Goal: Task Accomplishment & Management: Manage account settings

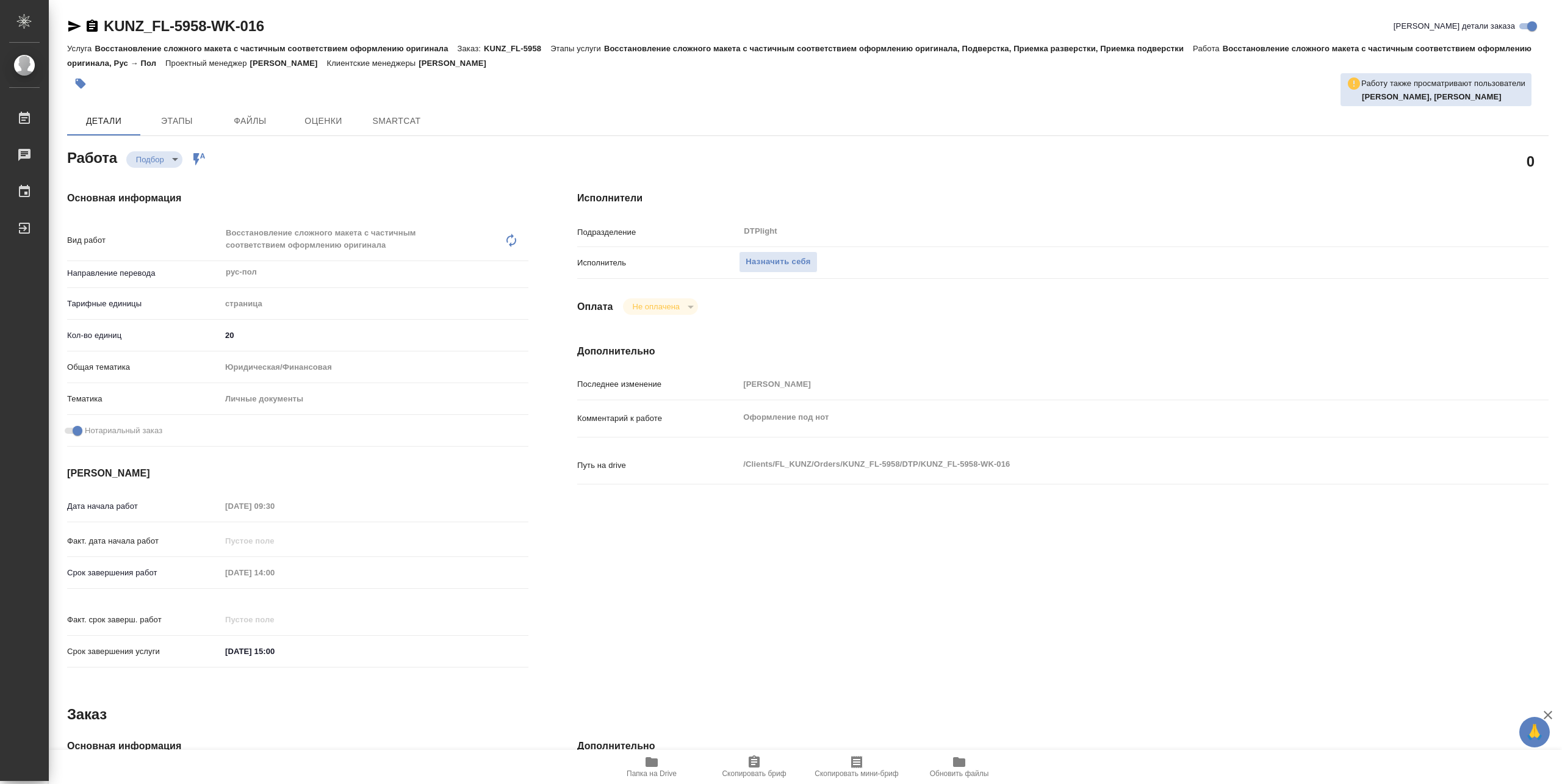
type textarea "x"
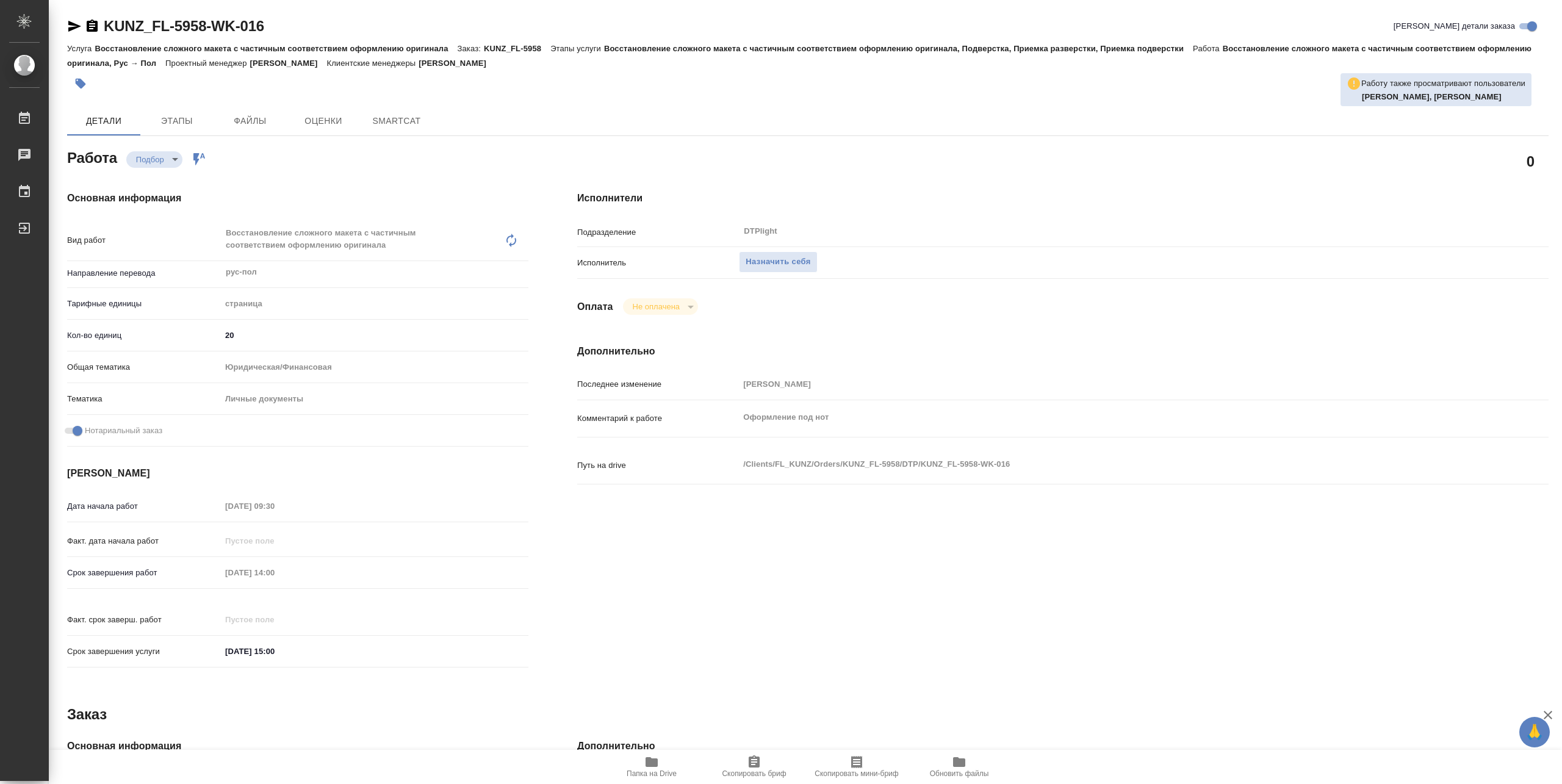
type textarea "x"
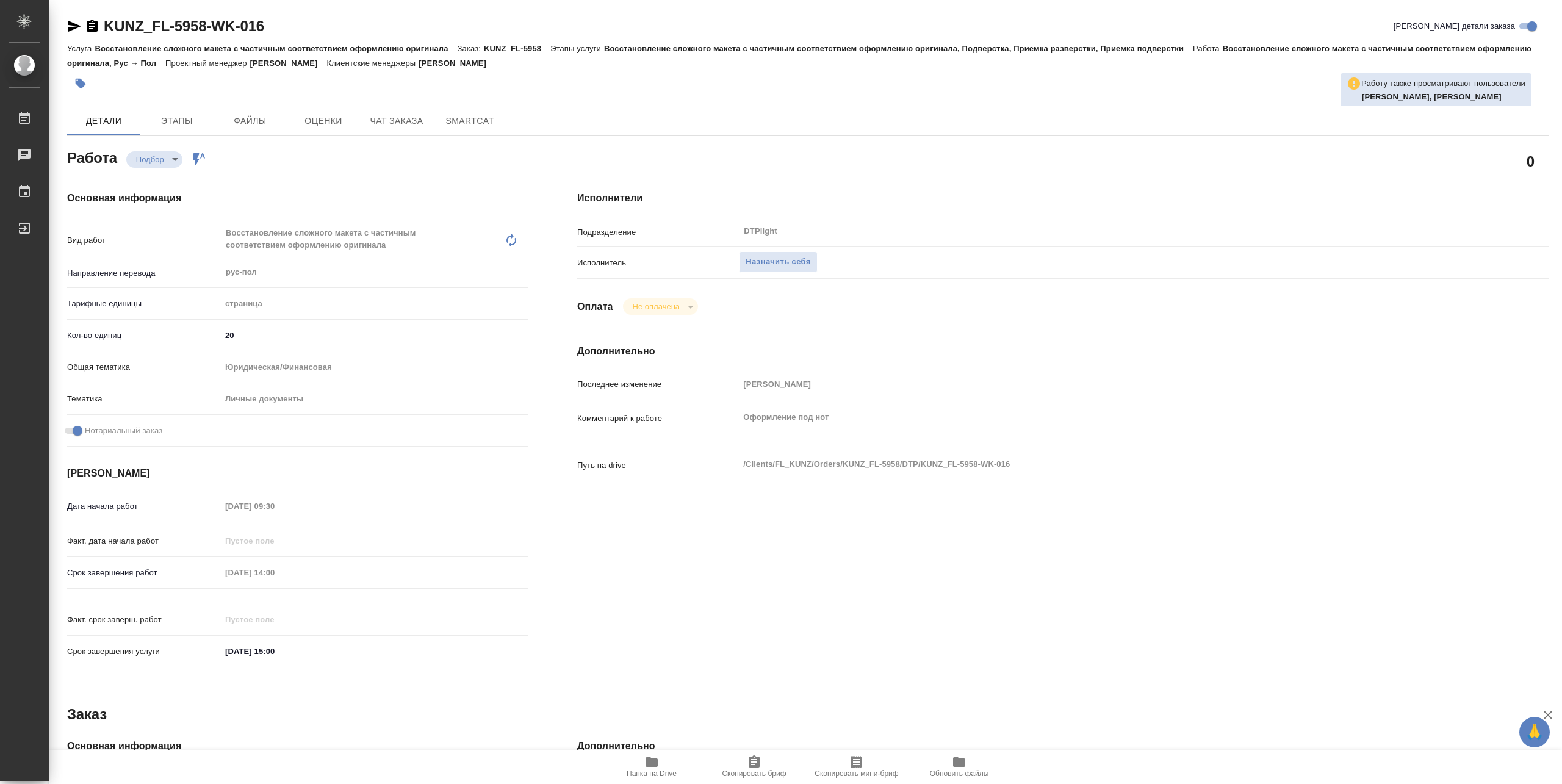
click at [654, 769] on span "Папка на Drive" at bounding box center [652, 774] width 50 height 9
type textarea "x"
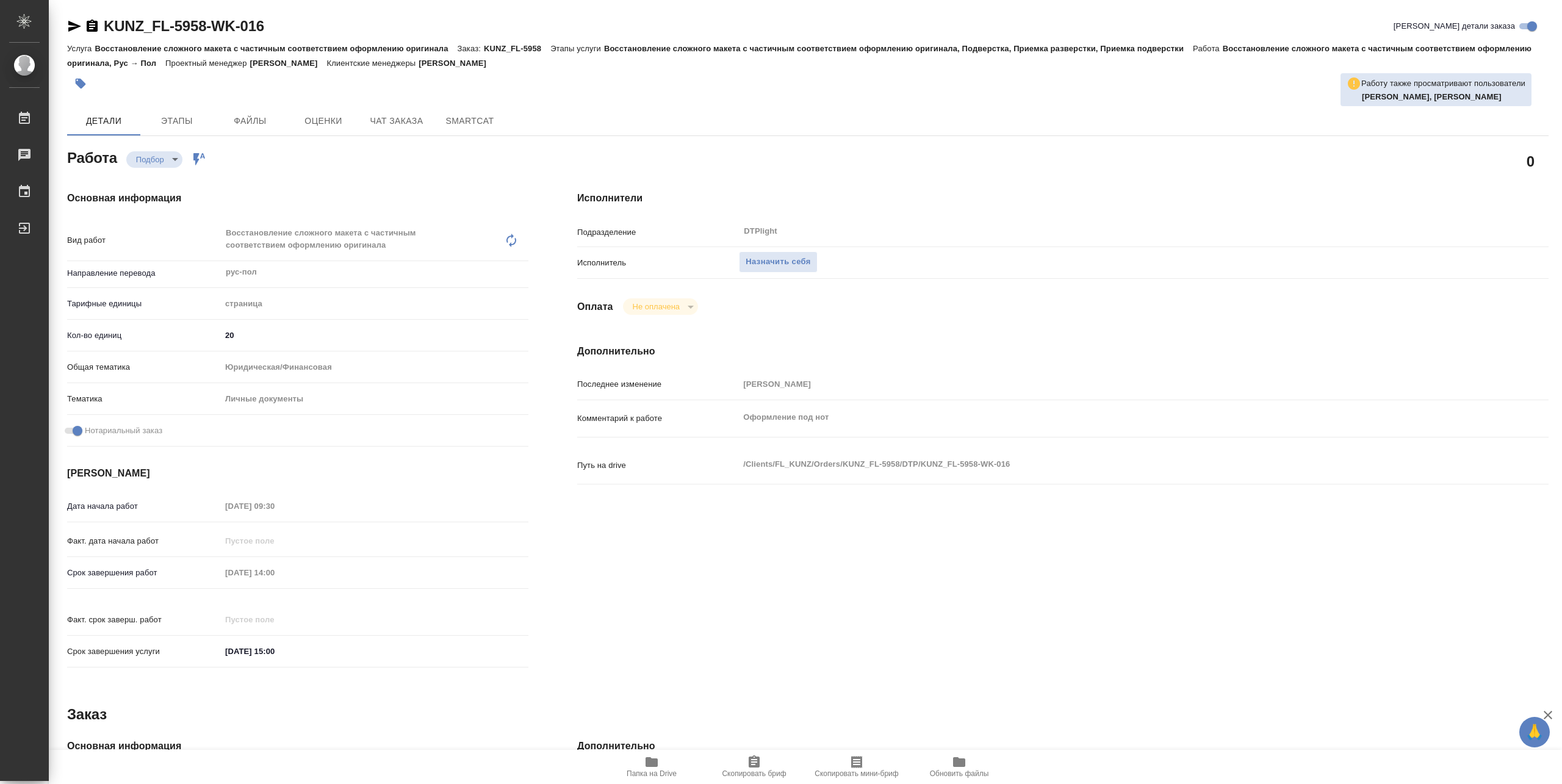
type textarea "x"
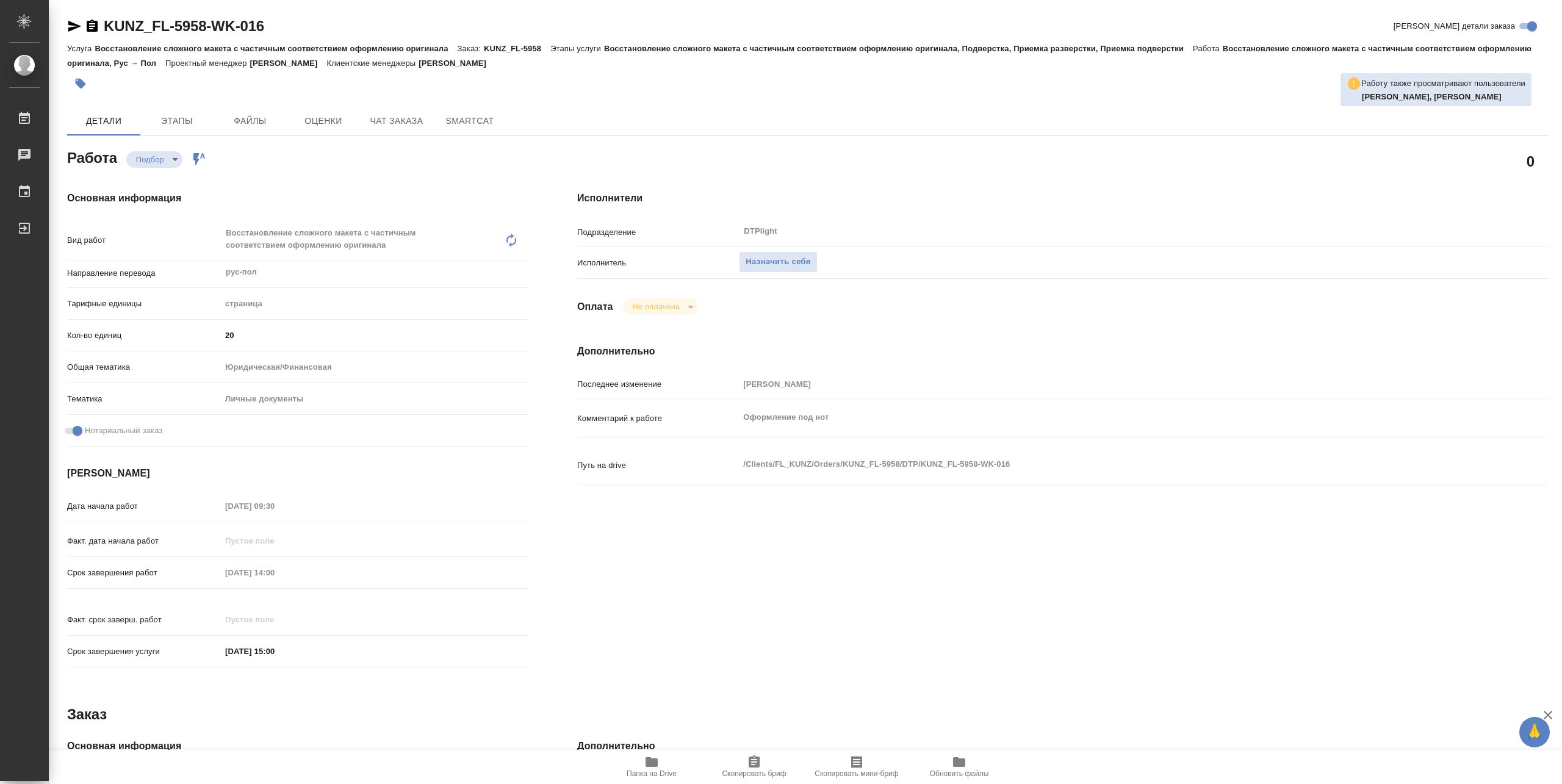
type textarea "x"
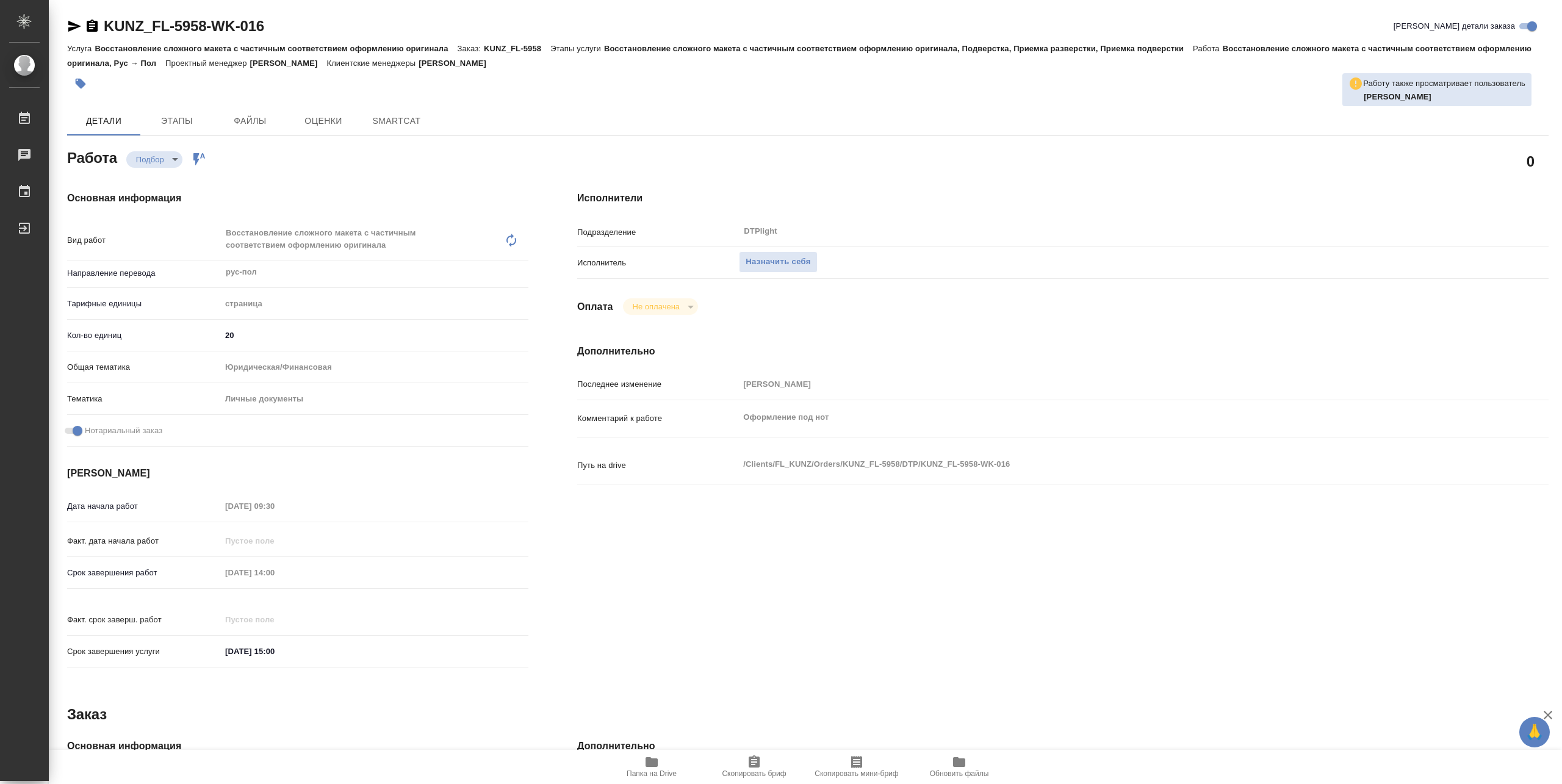
type textarea "x"
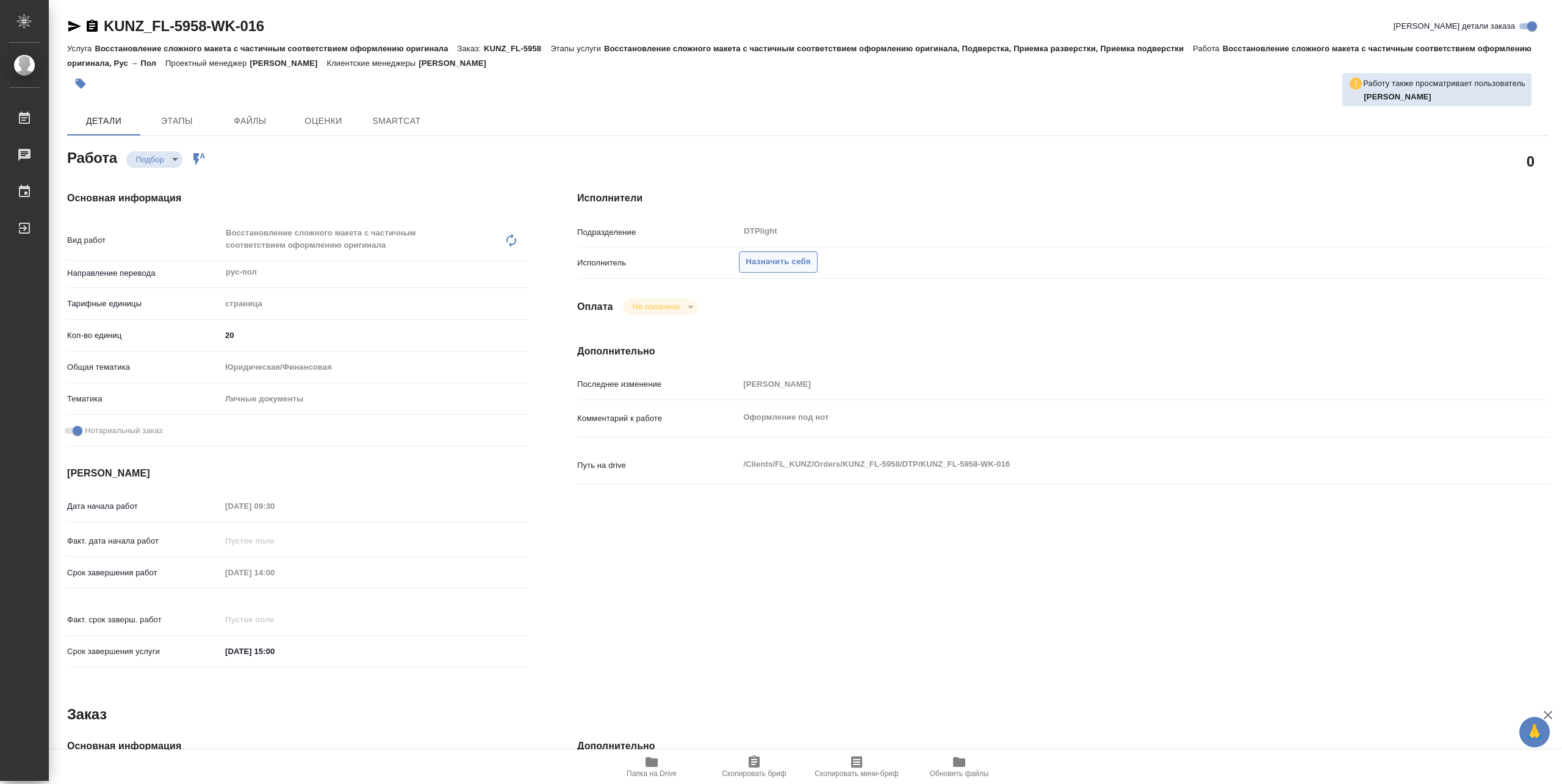
type textarea "x"
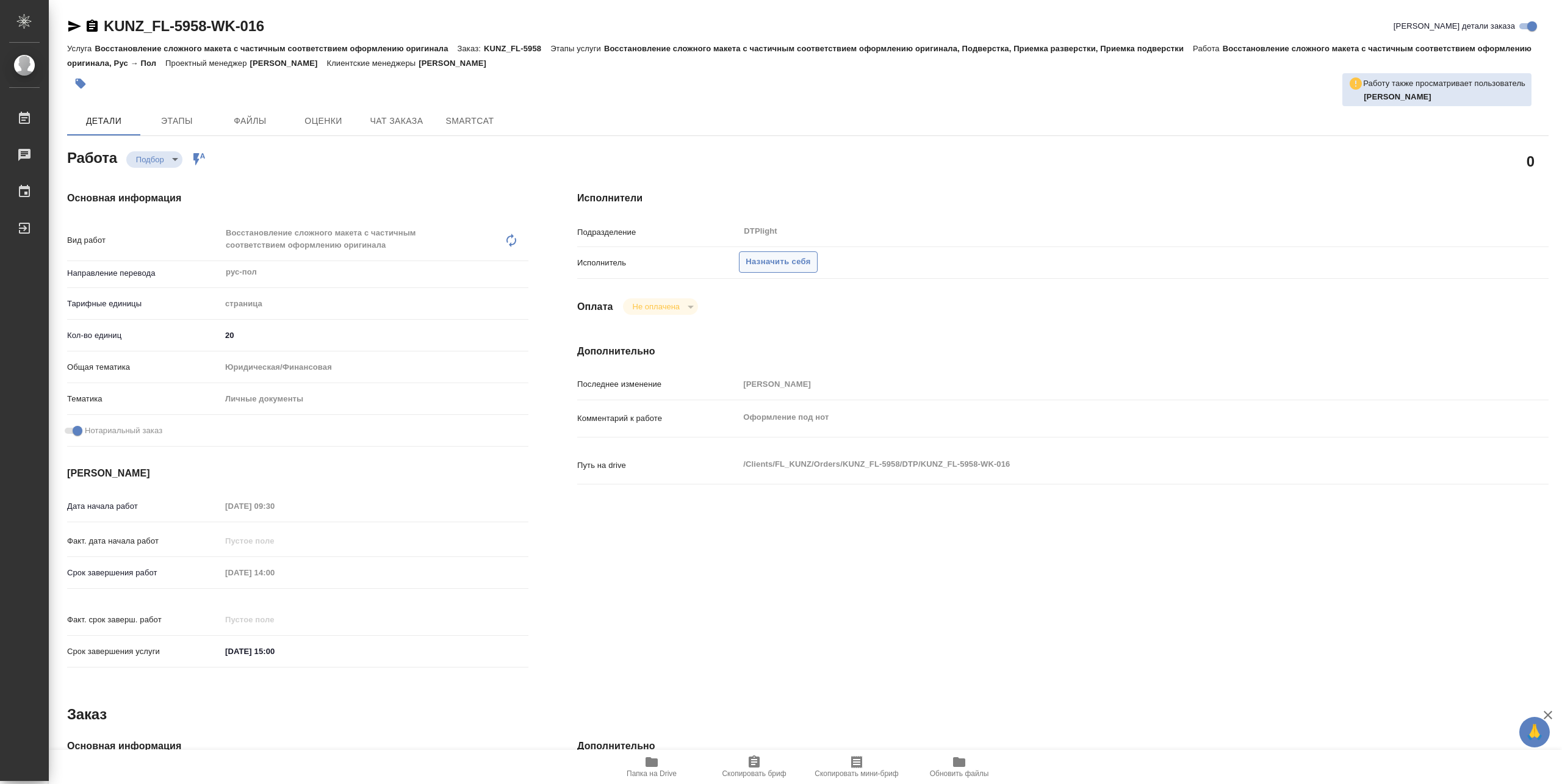
type textarea "x"
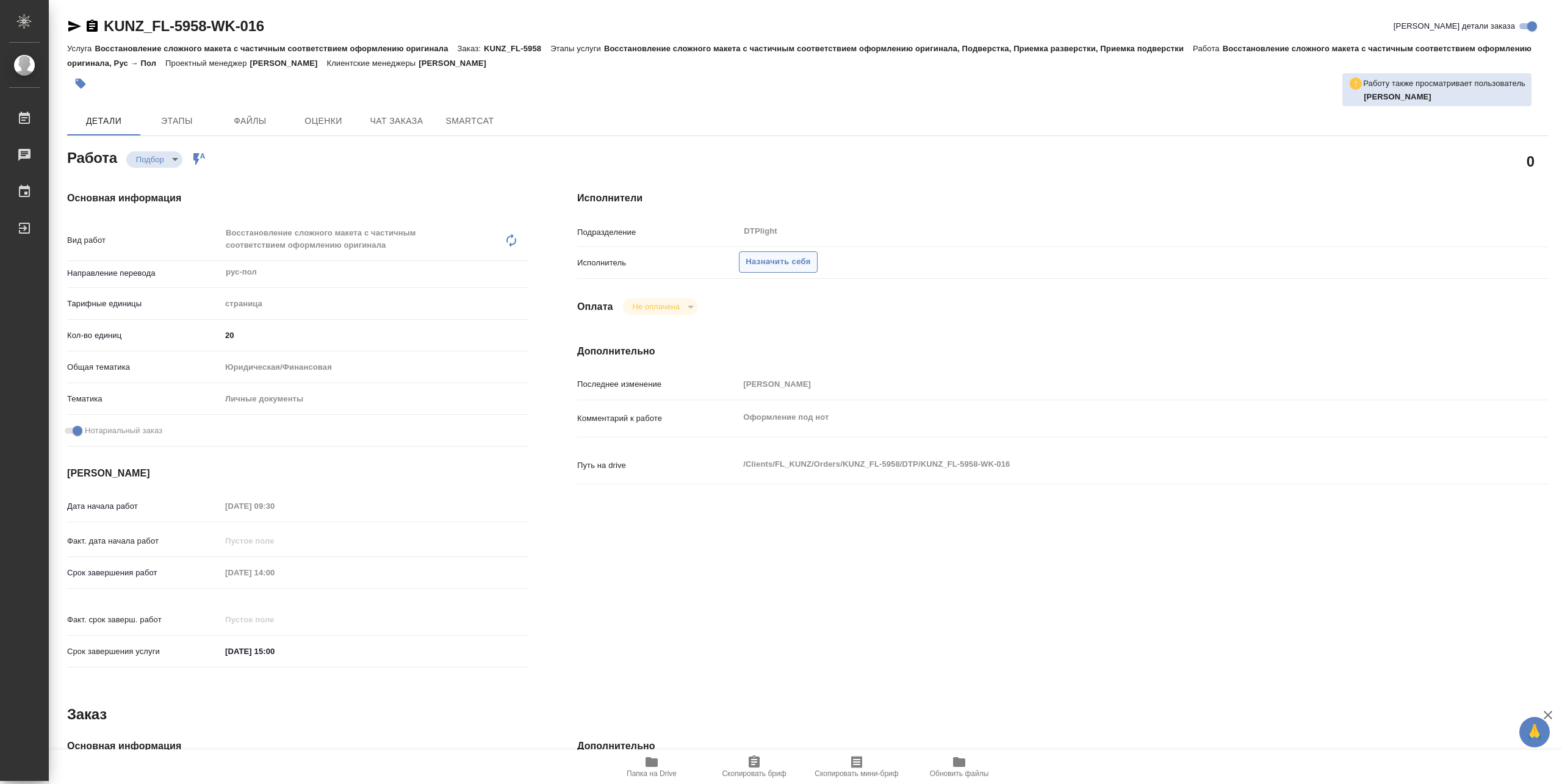
type textarea "x"
click at [786, 257] on span "Назначить себя" at bounding box center [778, 262] width 65 height 14
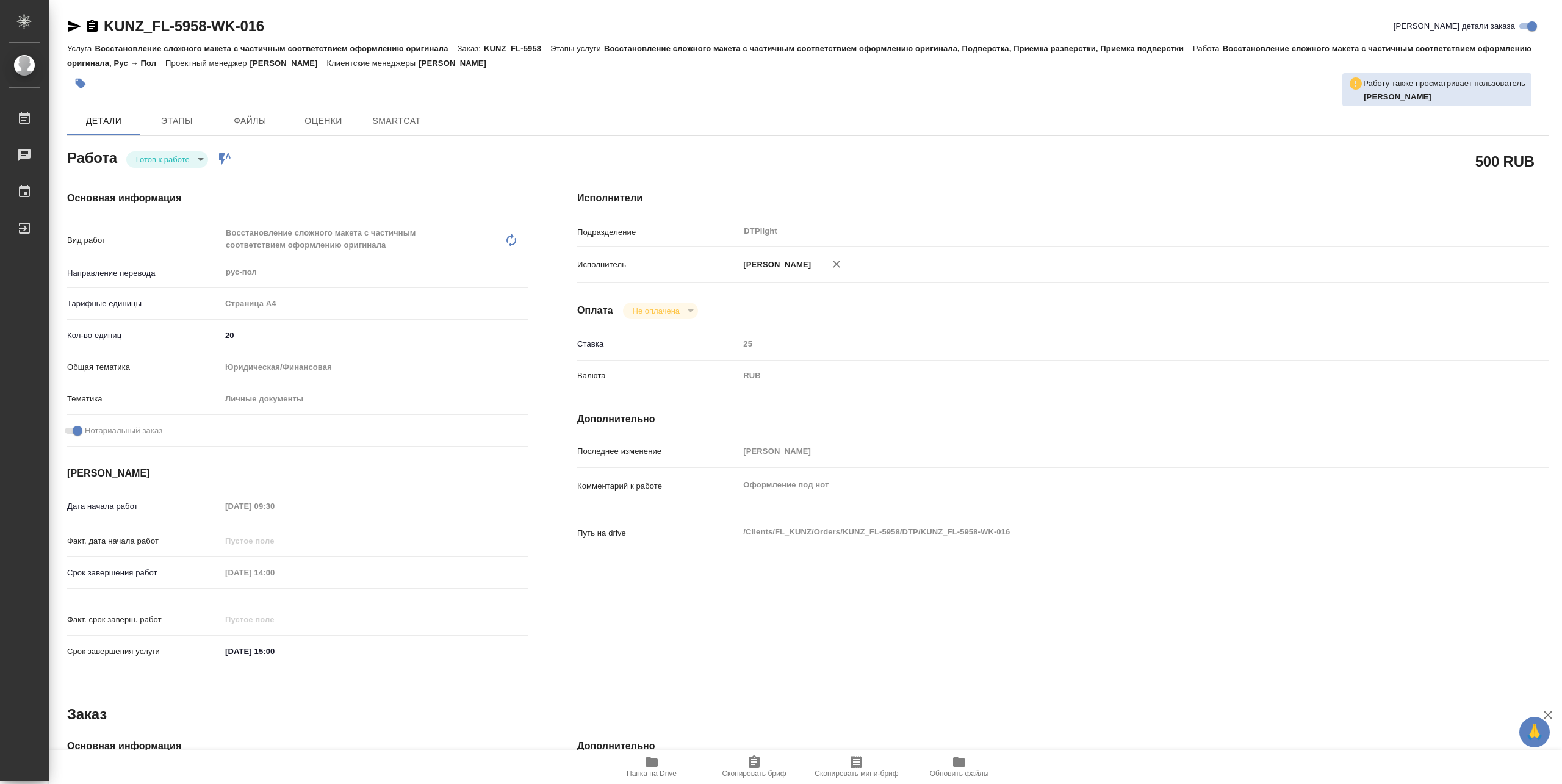
type textarea "x"
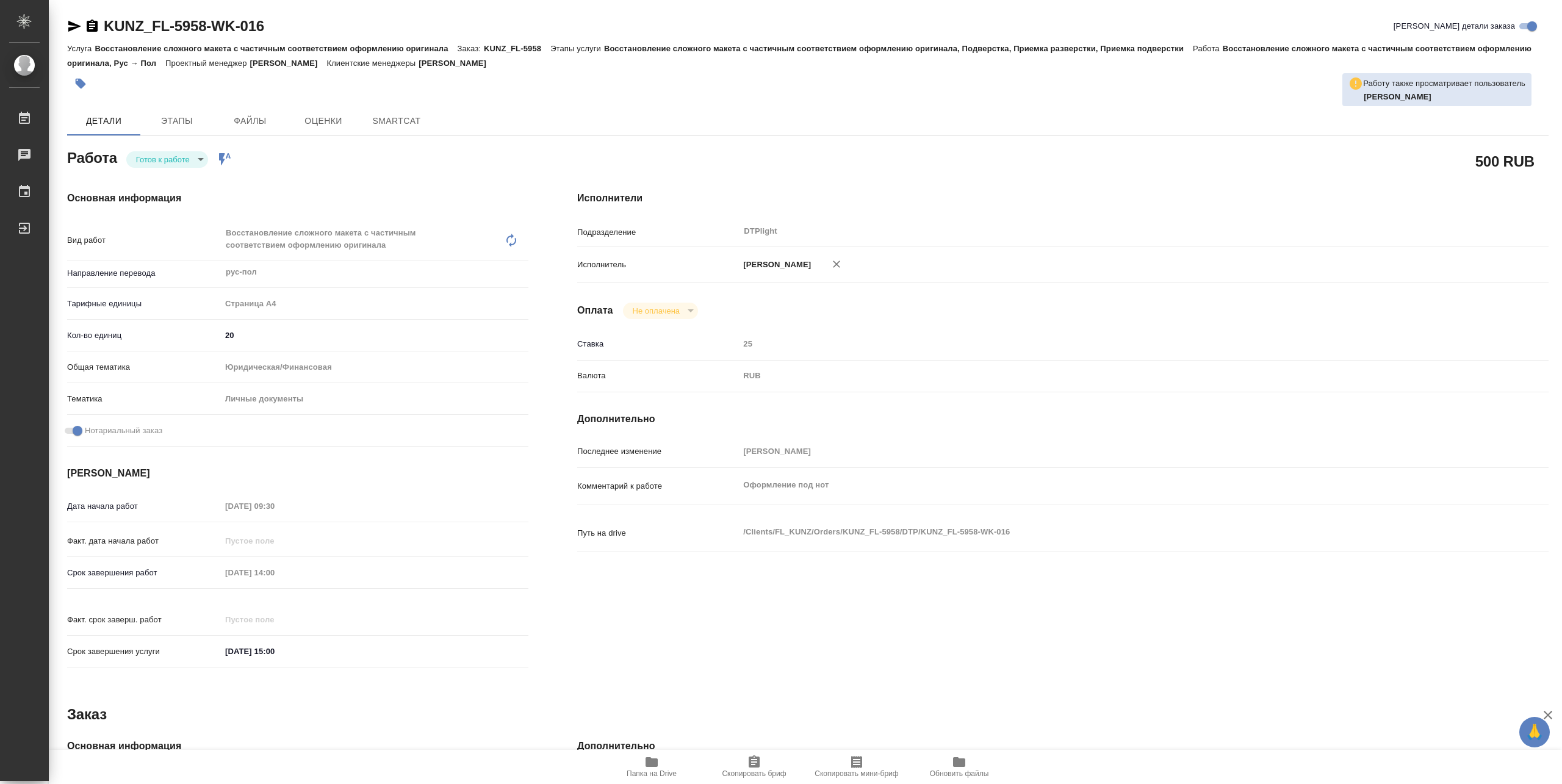
type textarea "x"
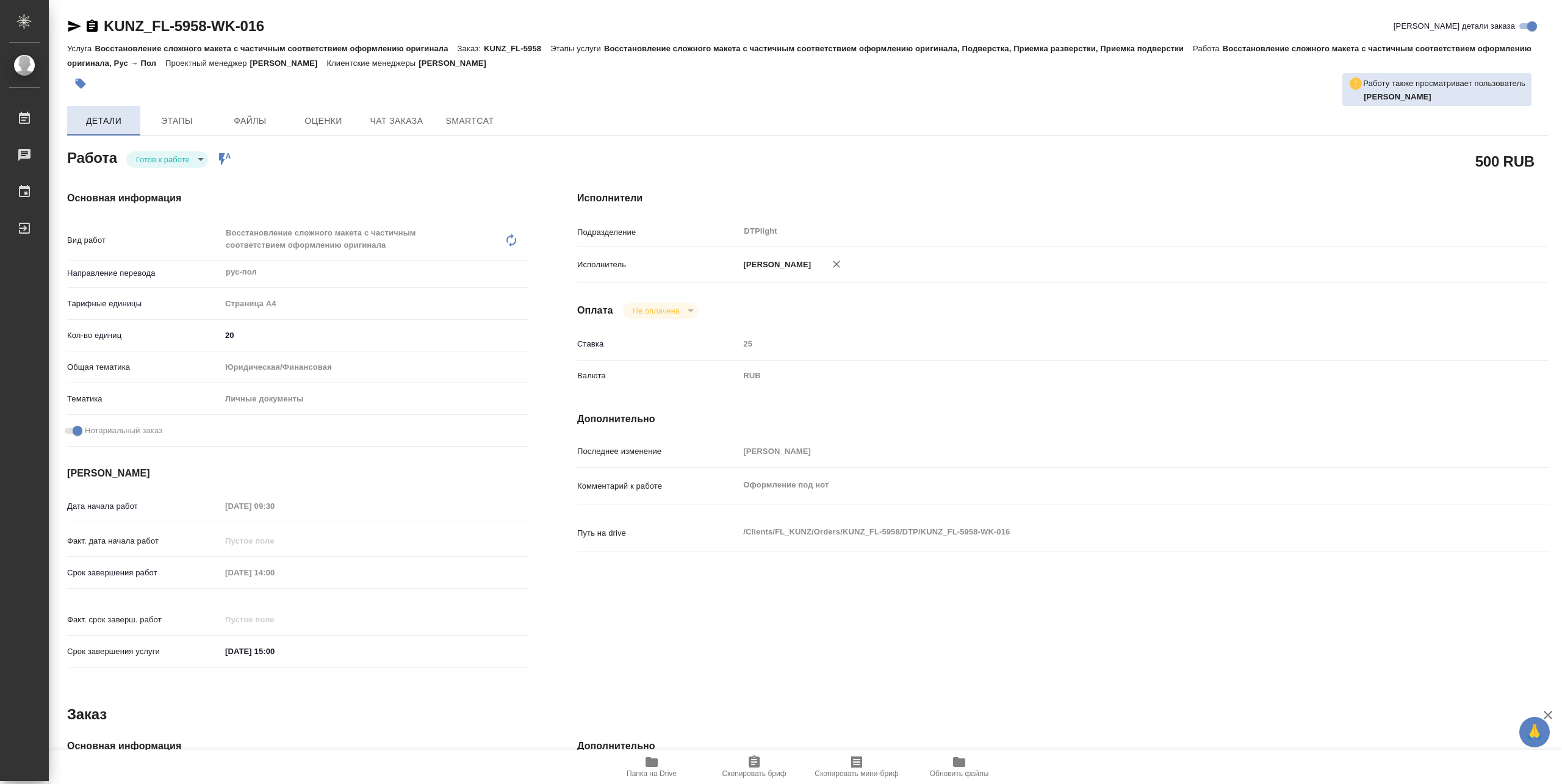
type textarea "x"
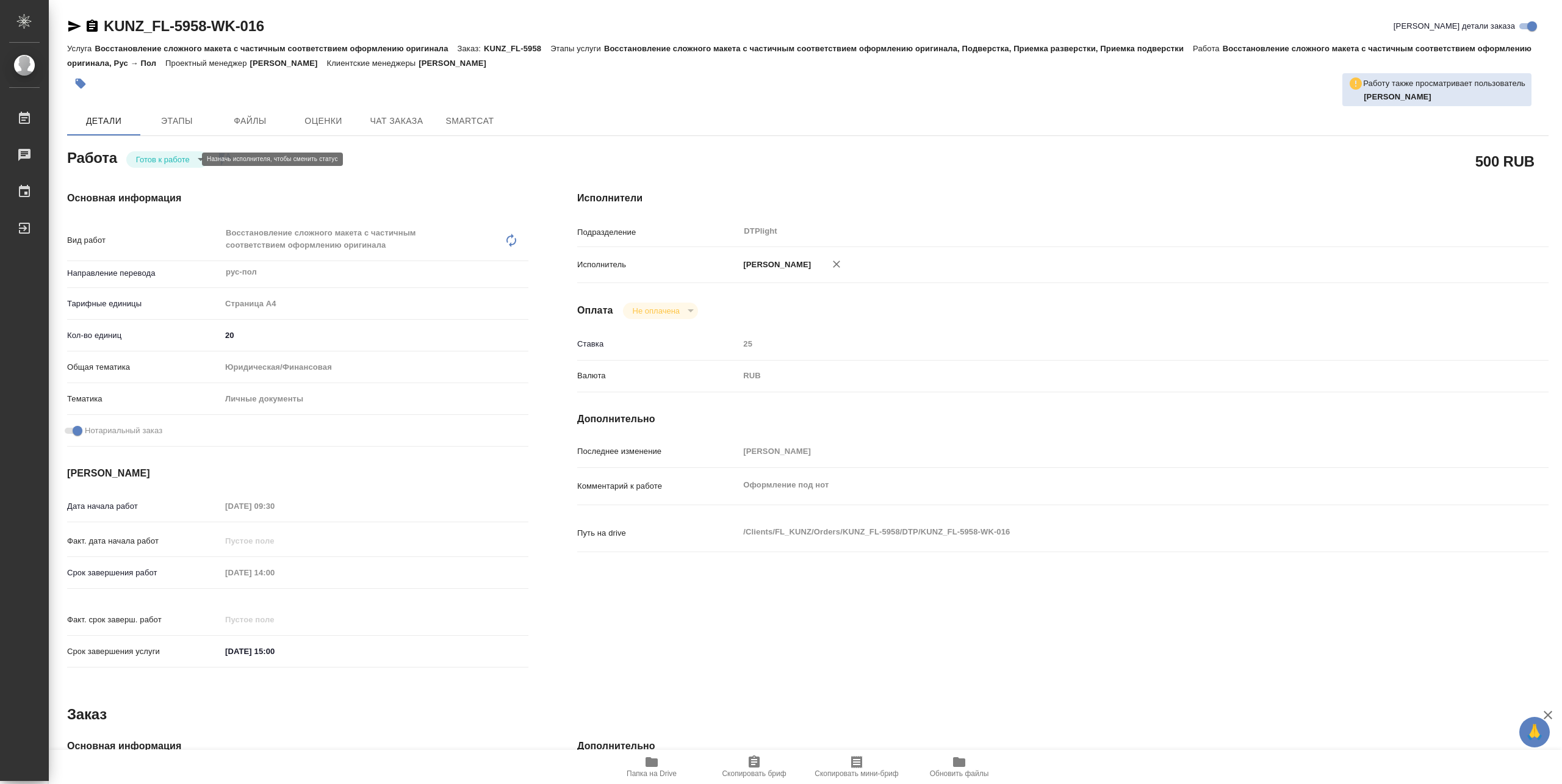
click at [166, 157] on body "🙏 .cls-1 fill:#fff; AWATERA Pankina Anna Работы Чаты График Выйти KUNZ_FL-5958-…" at bounding box center [781, 392] width 1562 height 784
type textarea "x"
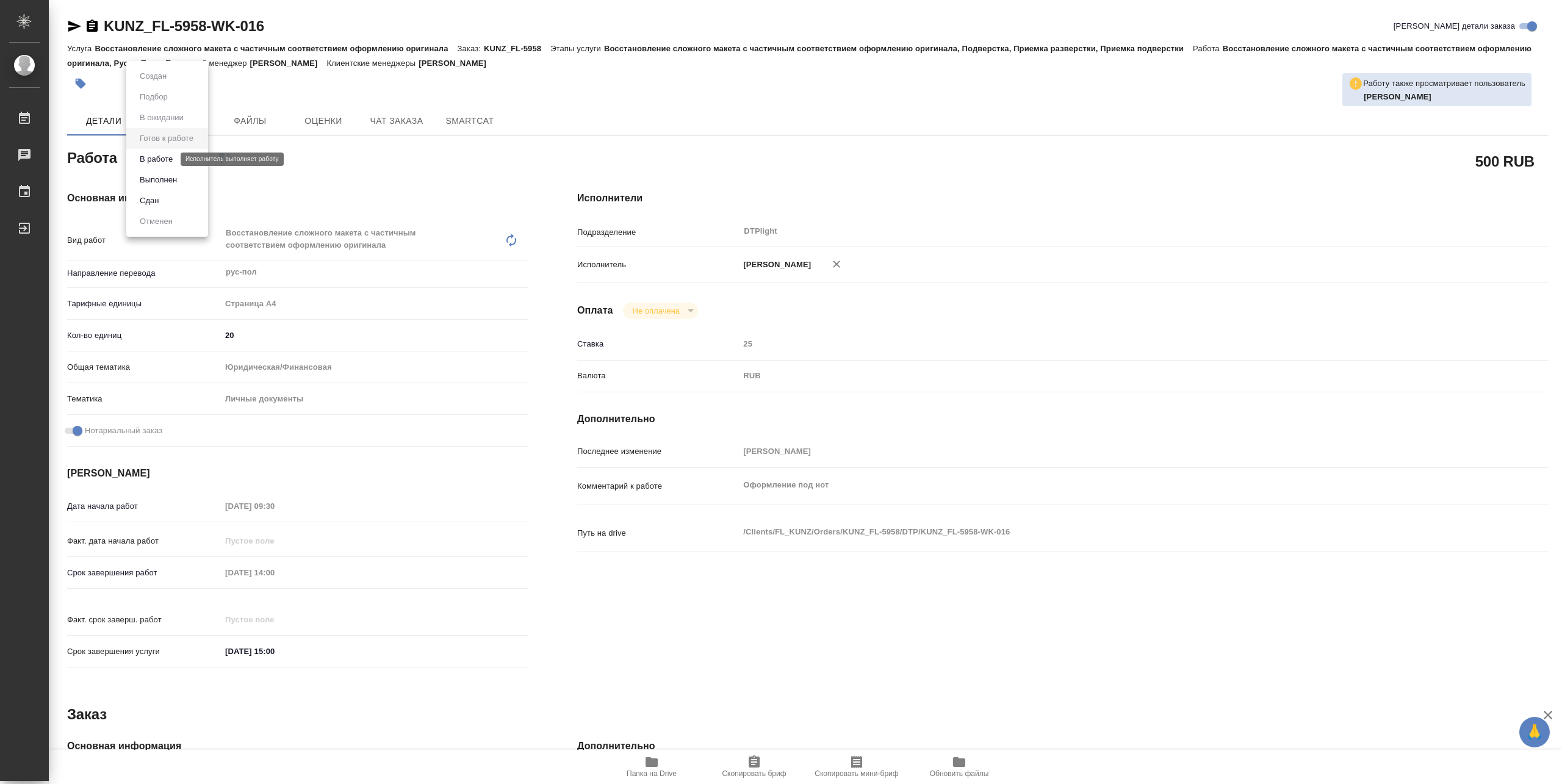
type textarea "x"
click at [150, 162] on button "В работе" at bounding box center [156, 159] width 40 height 13
type textarea "x"
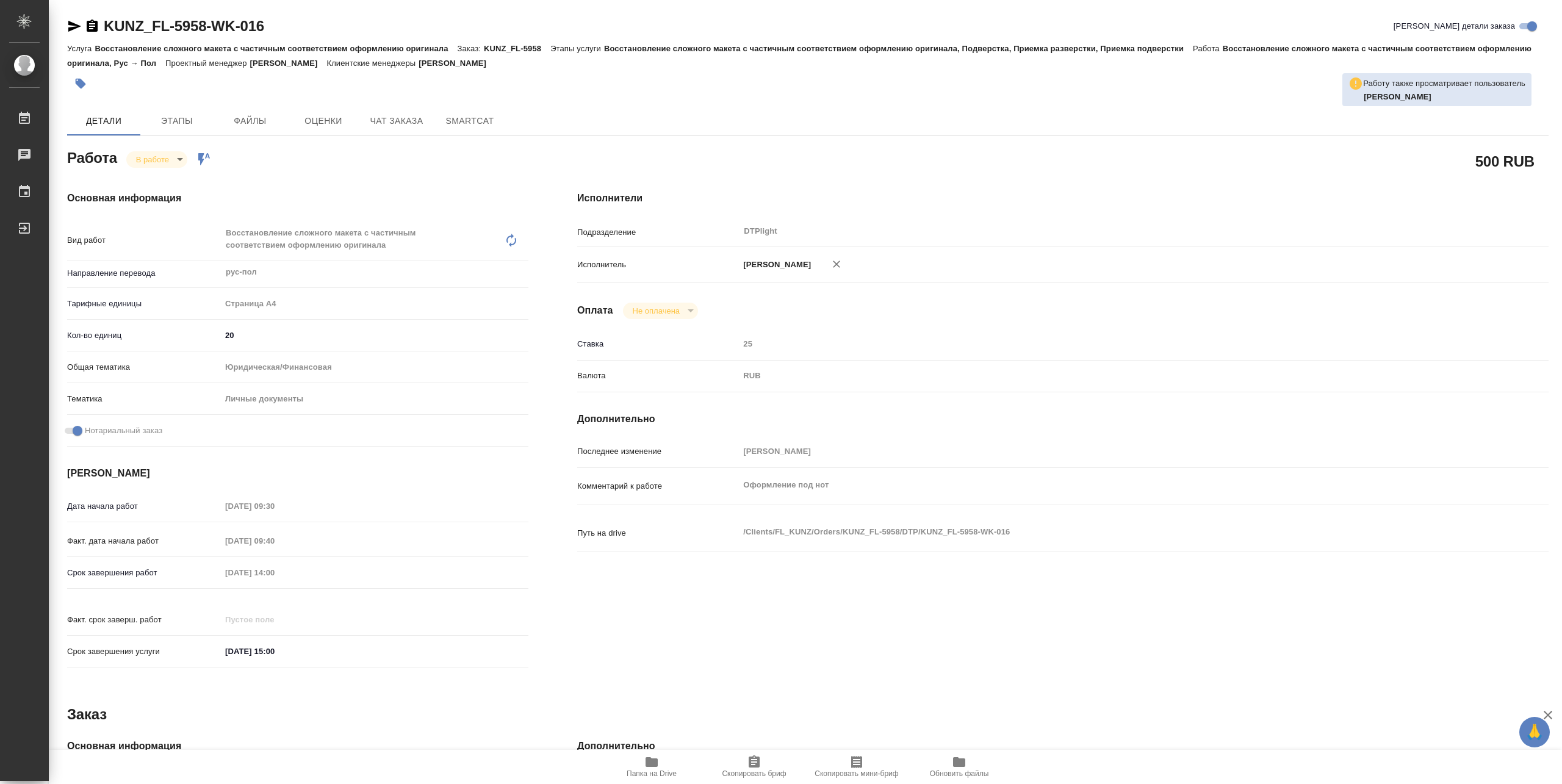
type textarea "x"
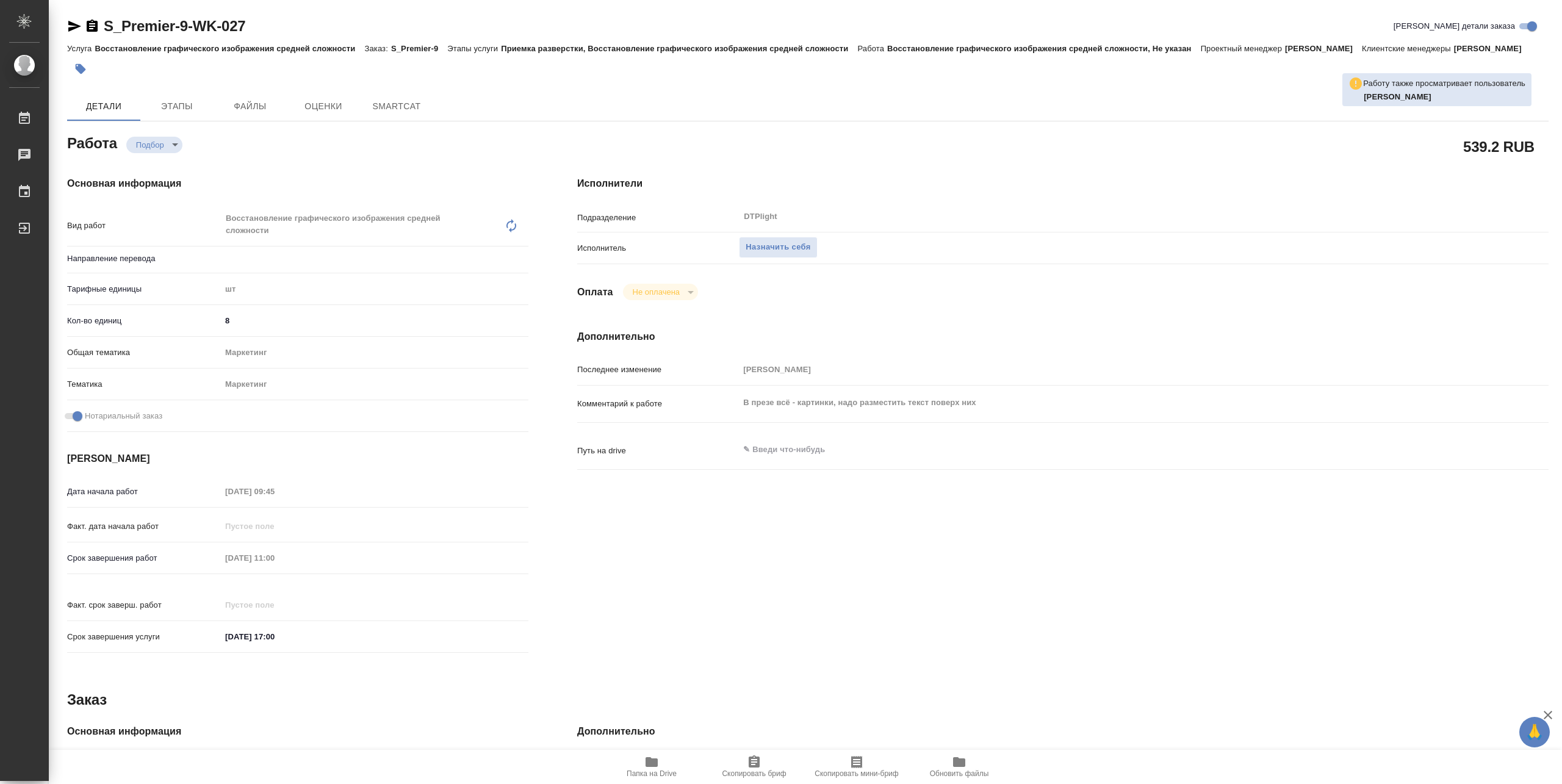
type input "Не указан"
click at [660, 768] on span "Папка на Drive" at bounding box center [652, 765] width 88 height 23
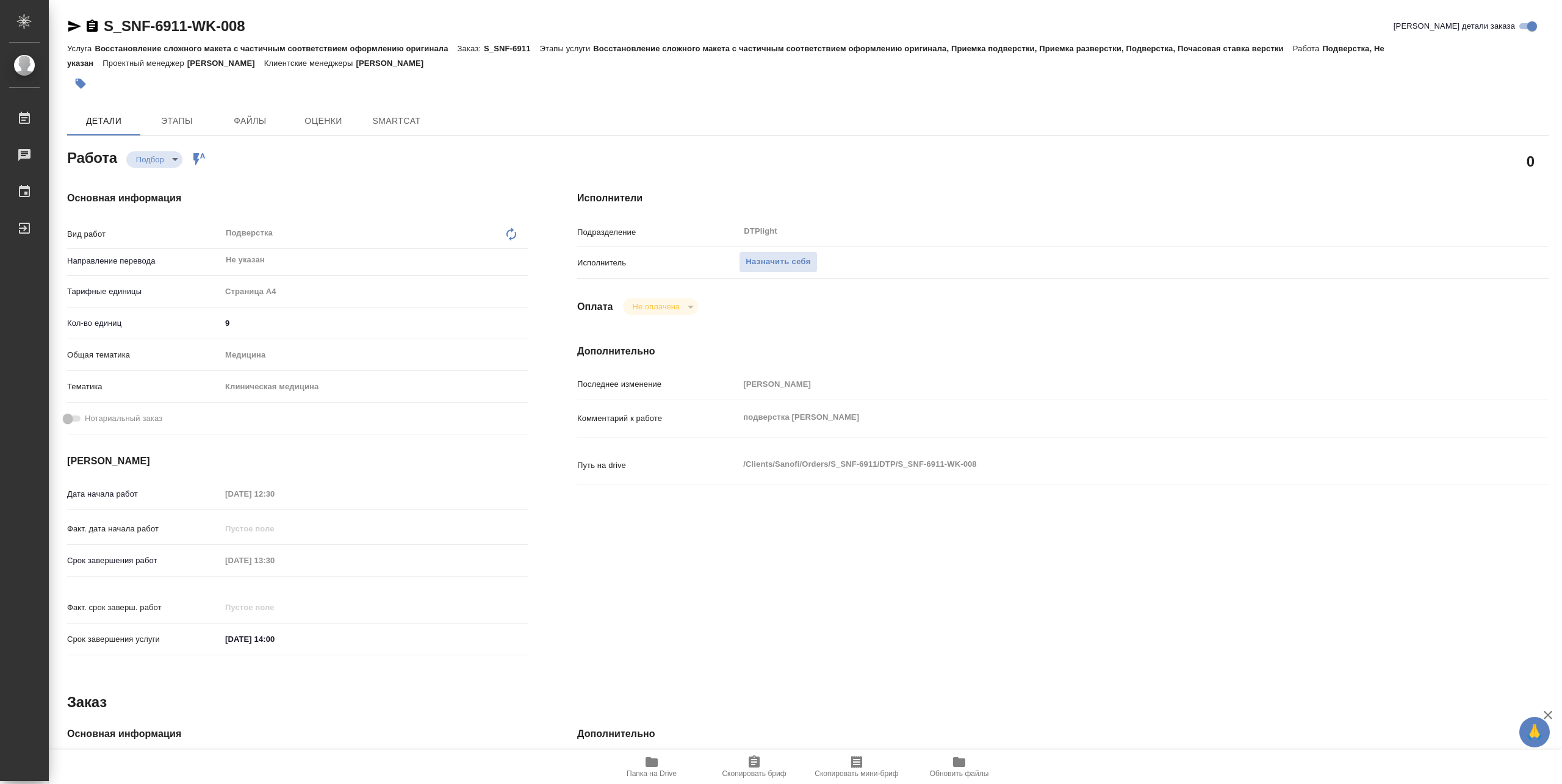
type textarea "x"
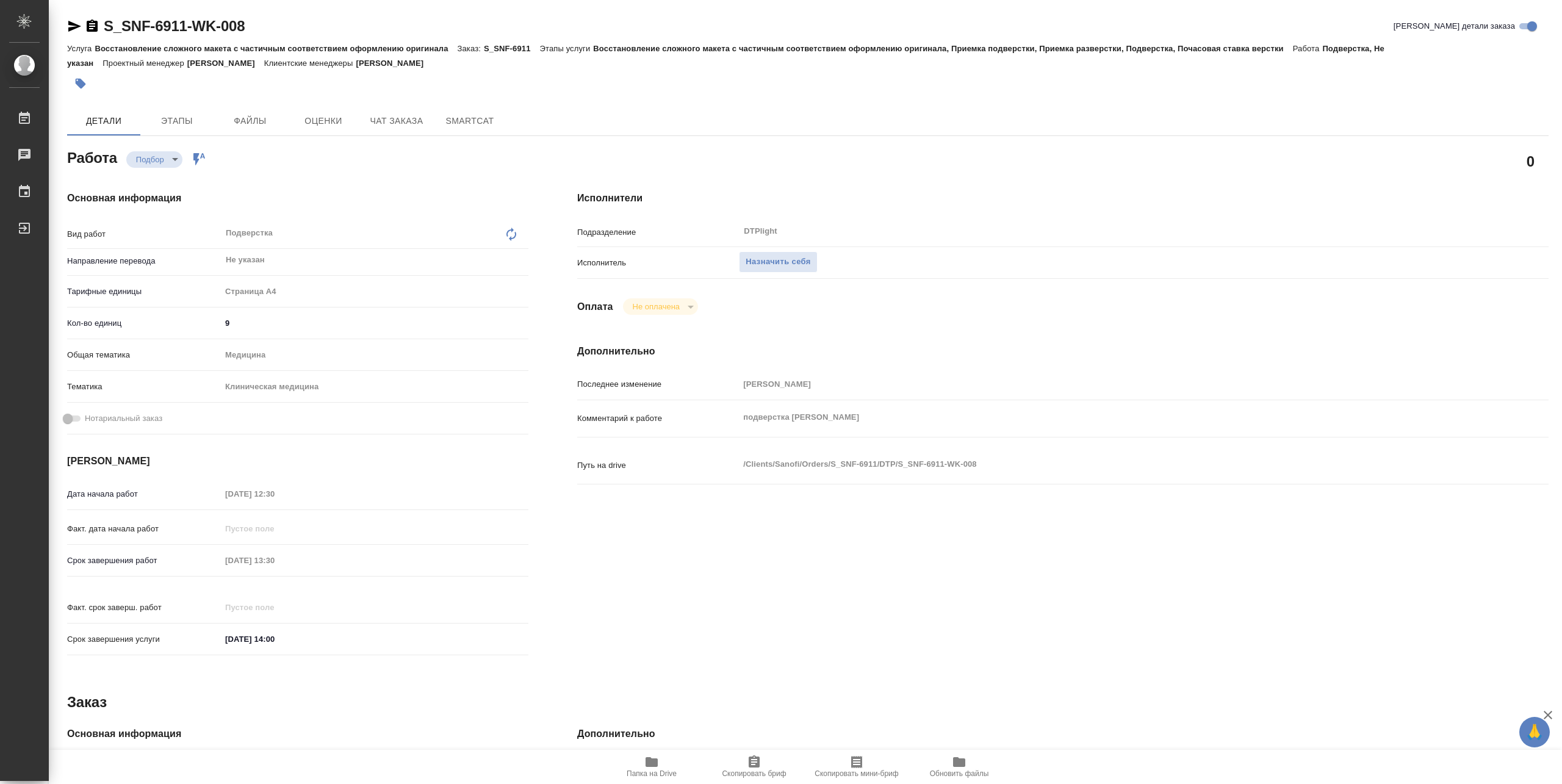
type textarea "x"
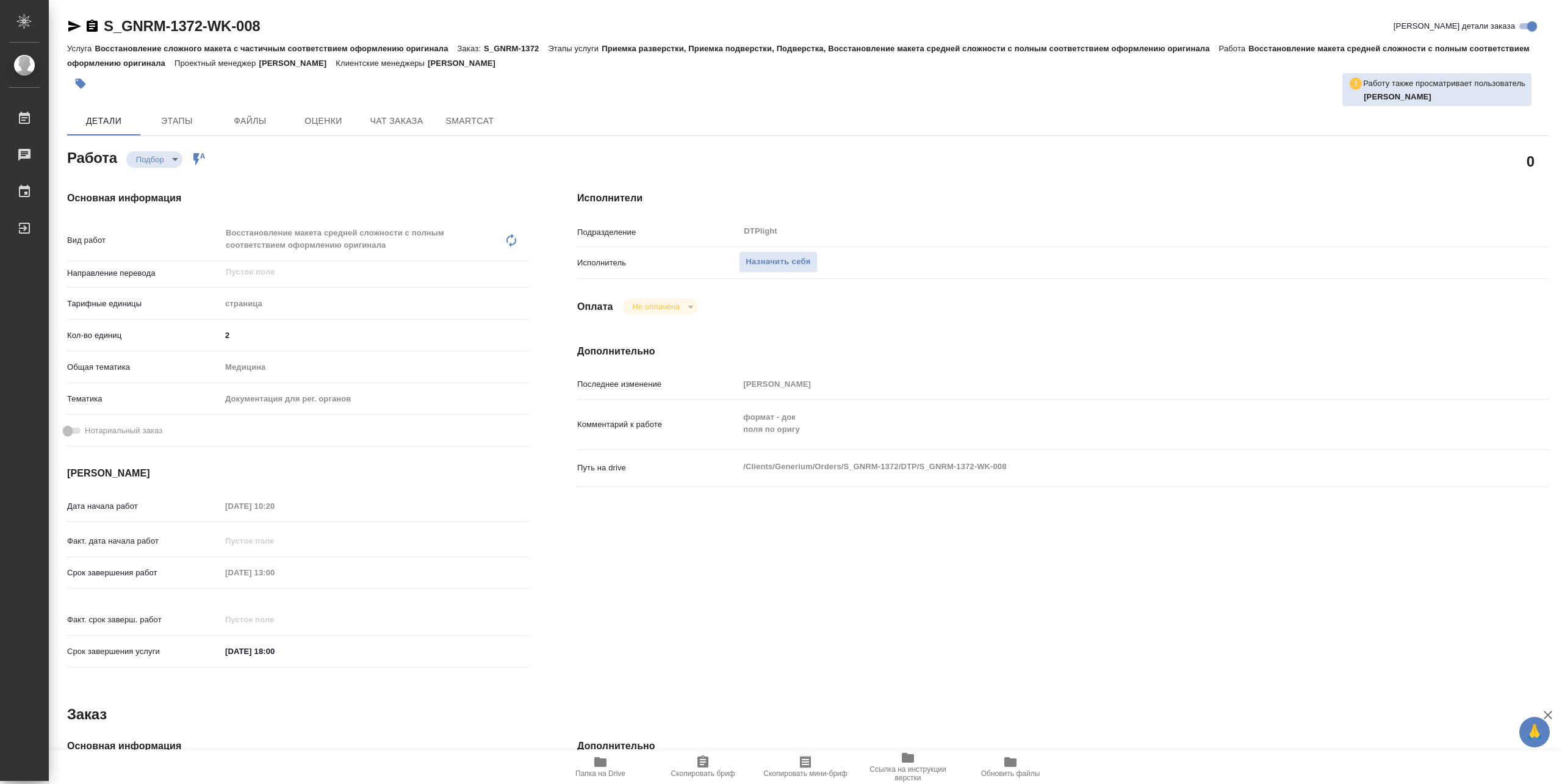
type textarea "x"
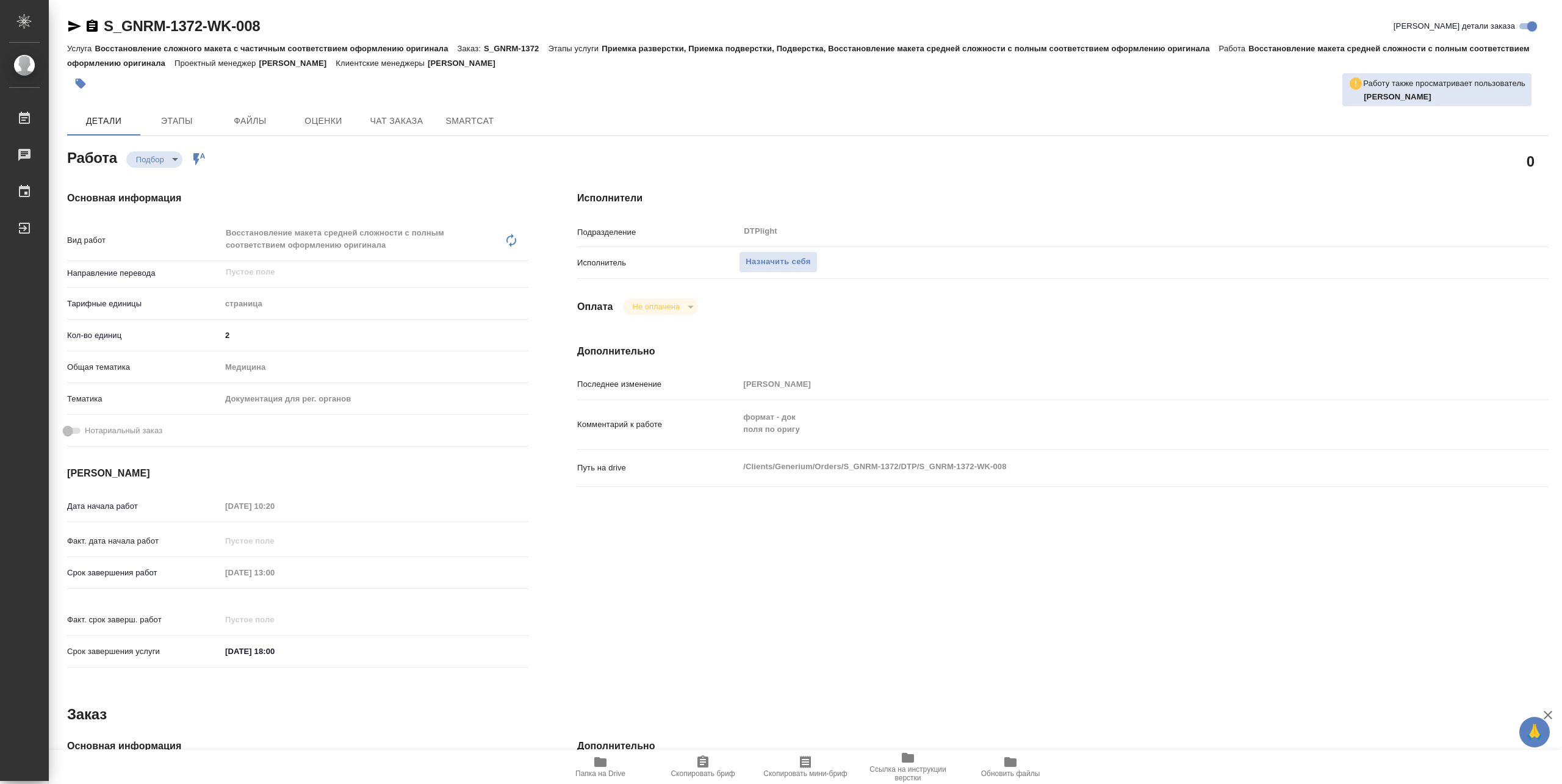
click at [600, 769] on span "Папка на Drive" at bounding box center [600, 774] width 50 height 9
type textarea "x"
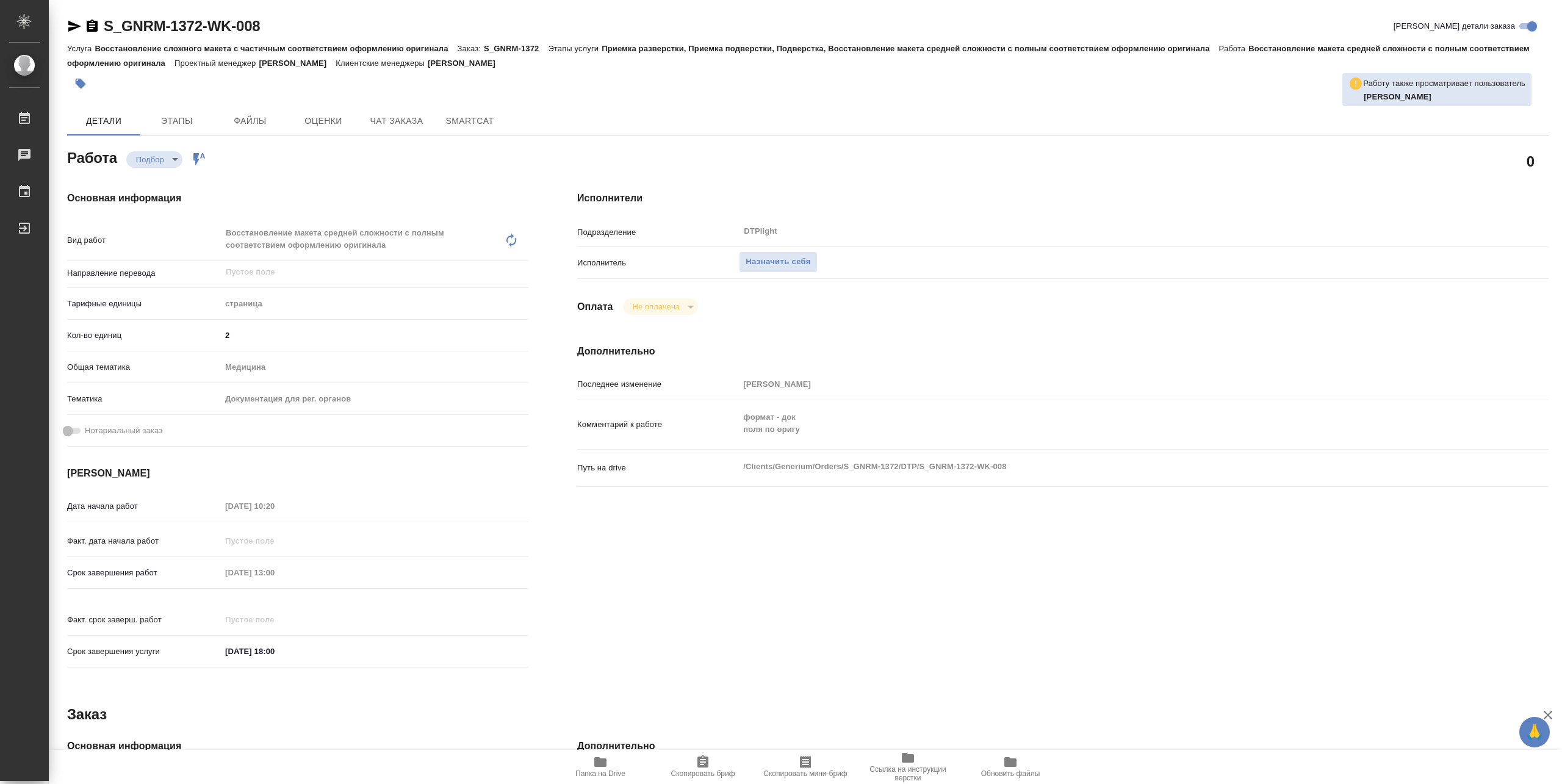
type textarea "x"
click at [804, 260] on span "Назначить себя" at bounding box center [778, 262] width 65 height 14
type textarea "x"
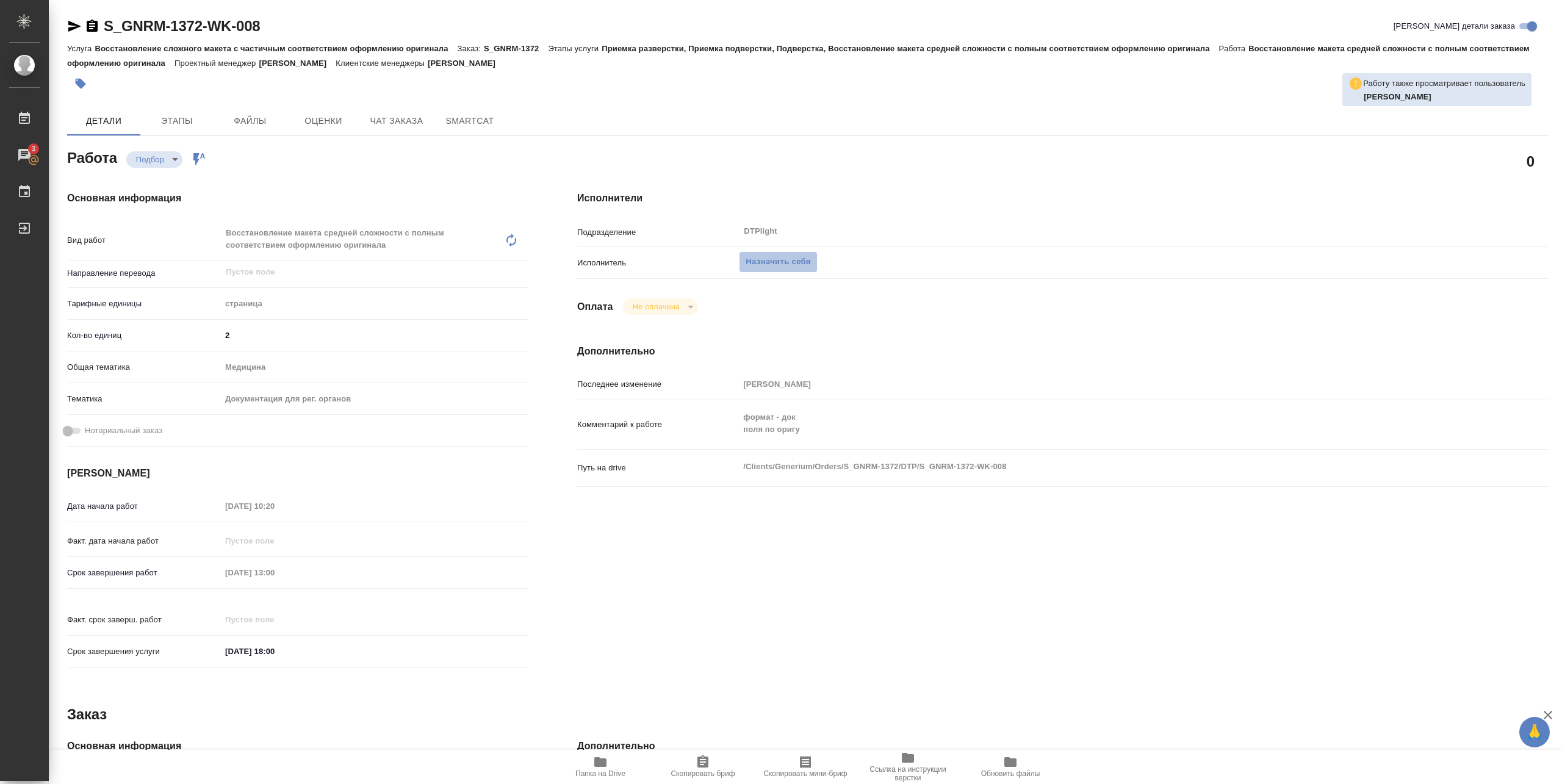
type textarea "x"
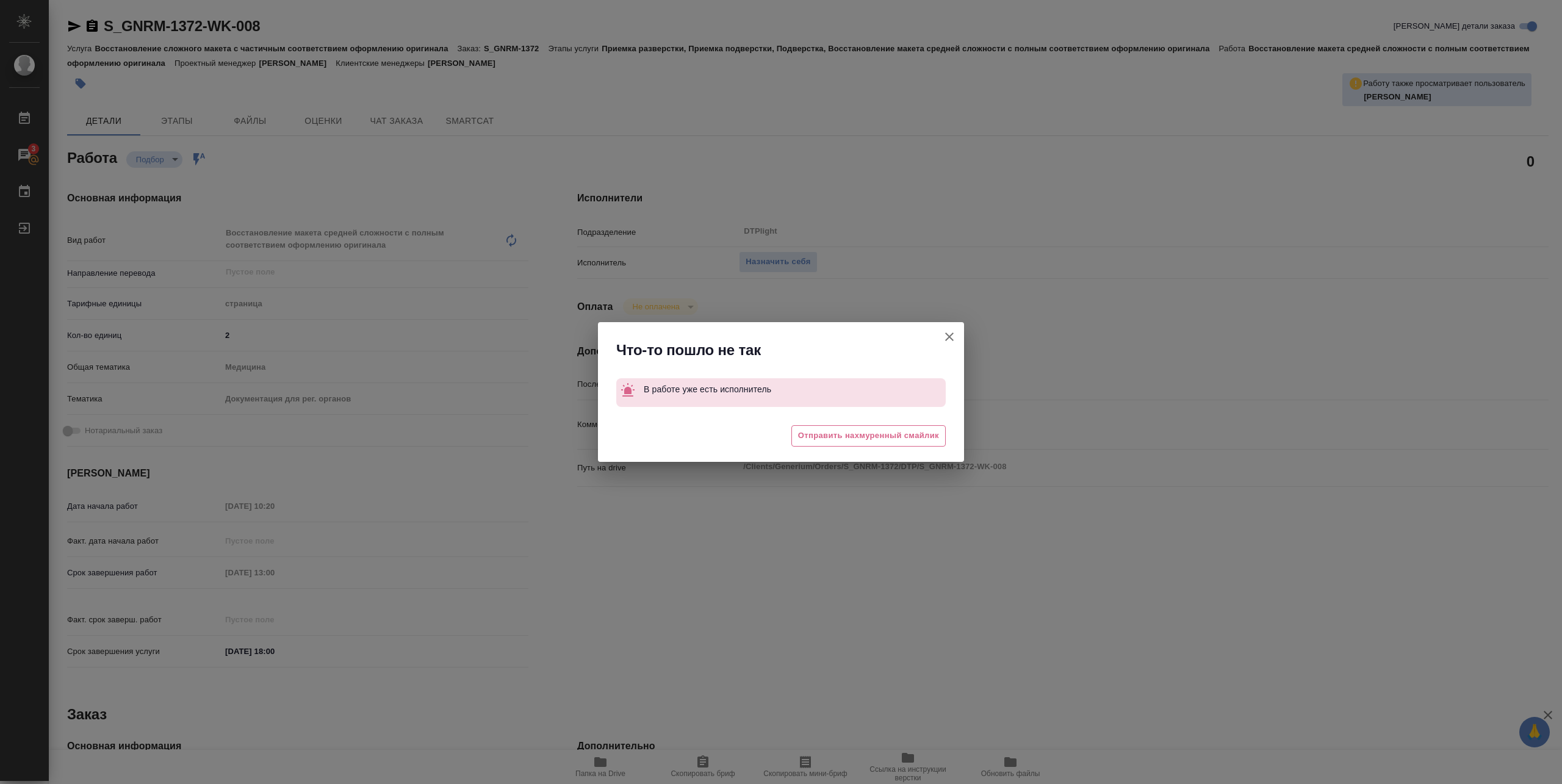
click at [950, 342] on icon "button" at bounding box center [950, 337] width 15 height 15
type textarea "x"
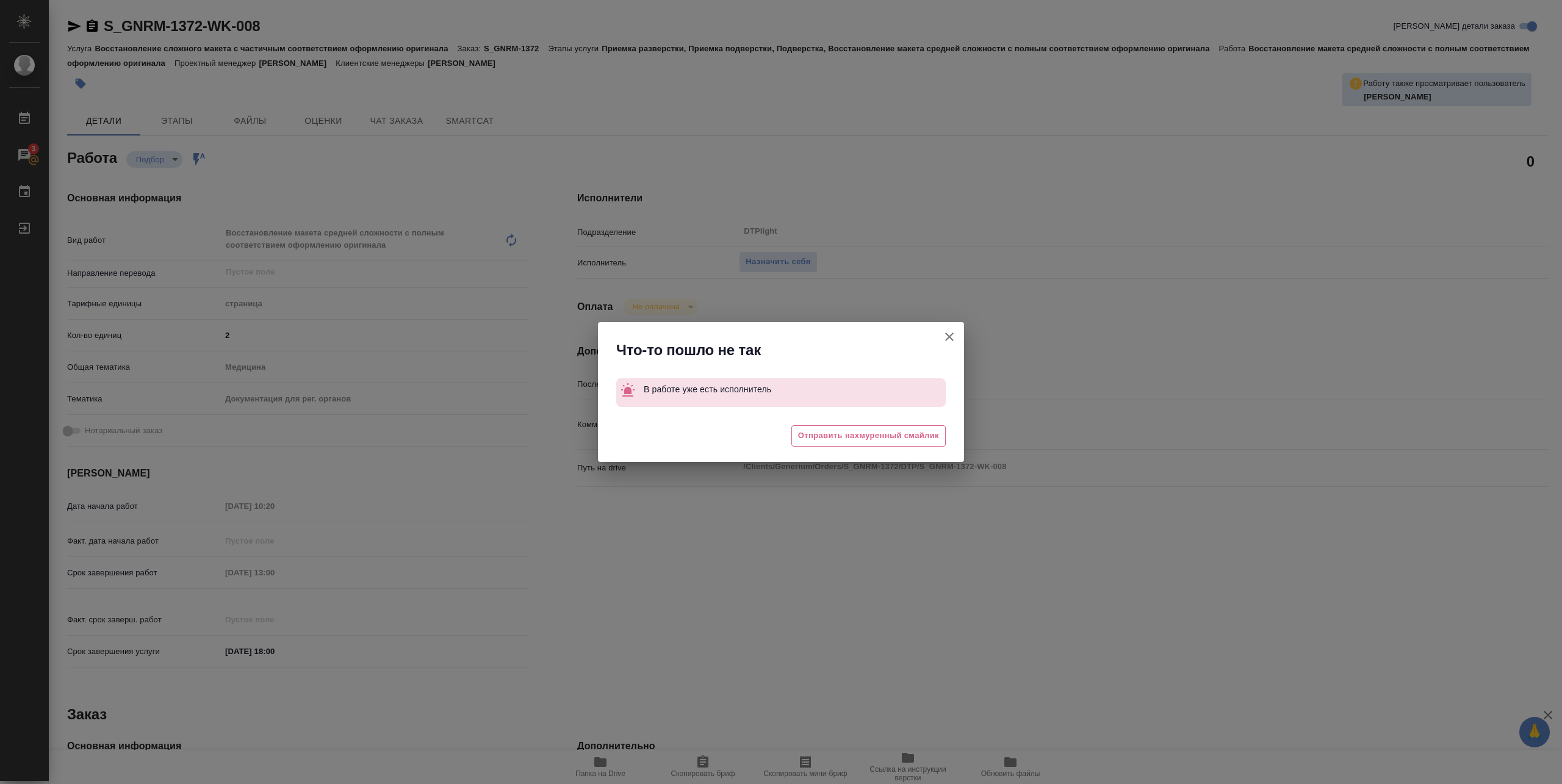
type textarea "x"
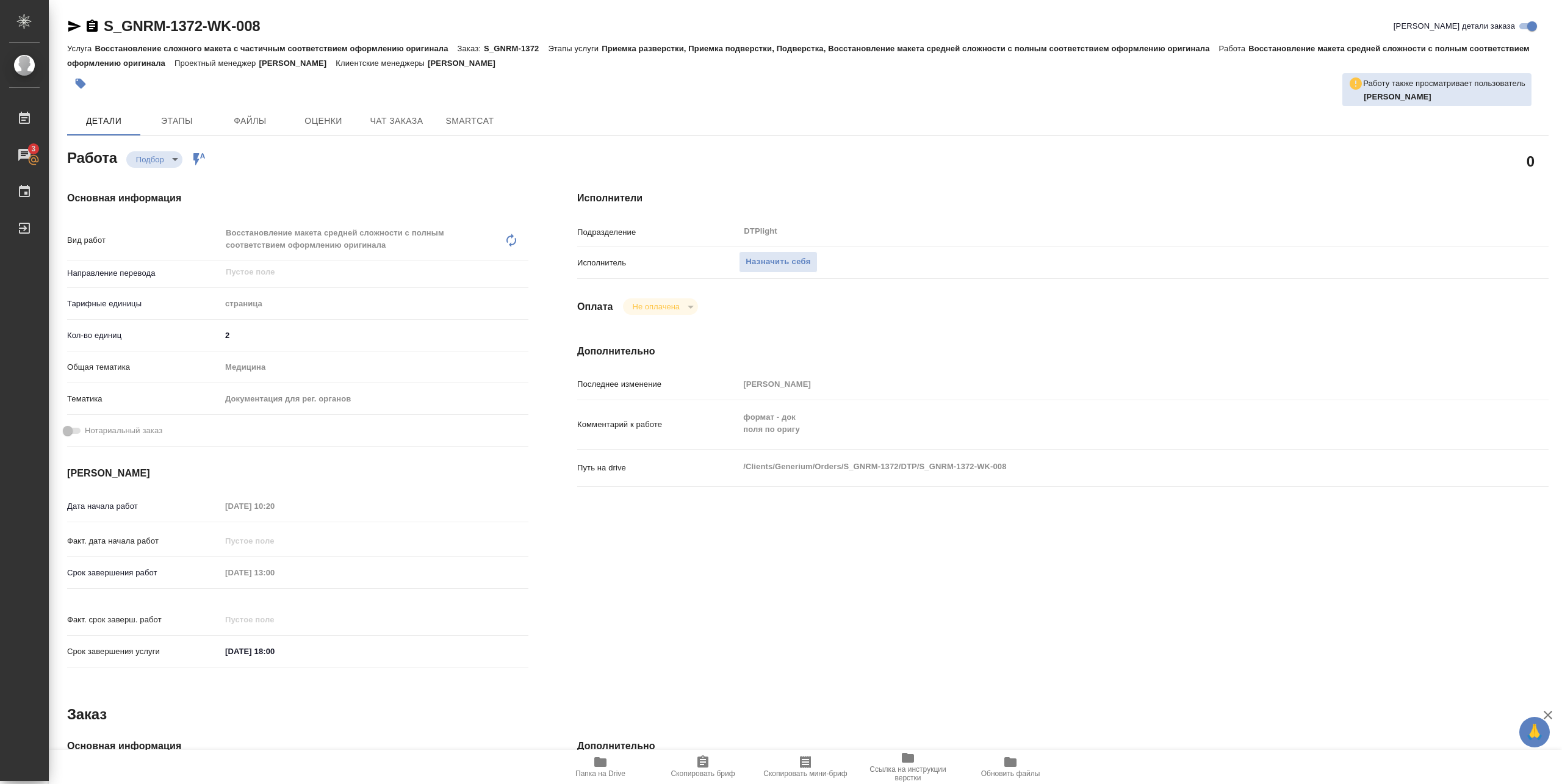
type textarea "x"
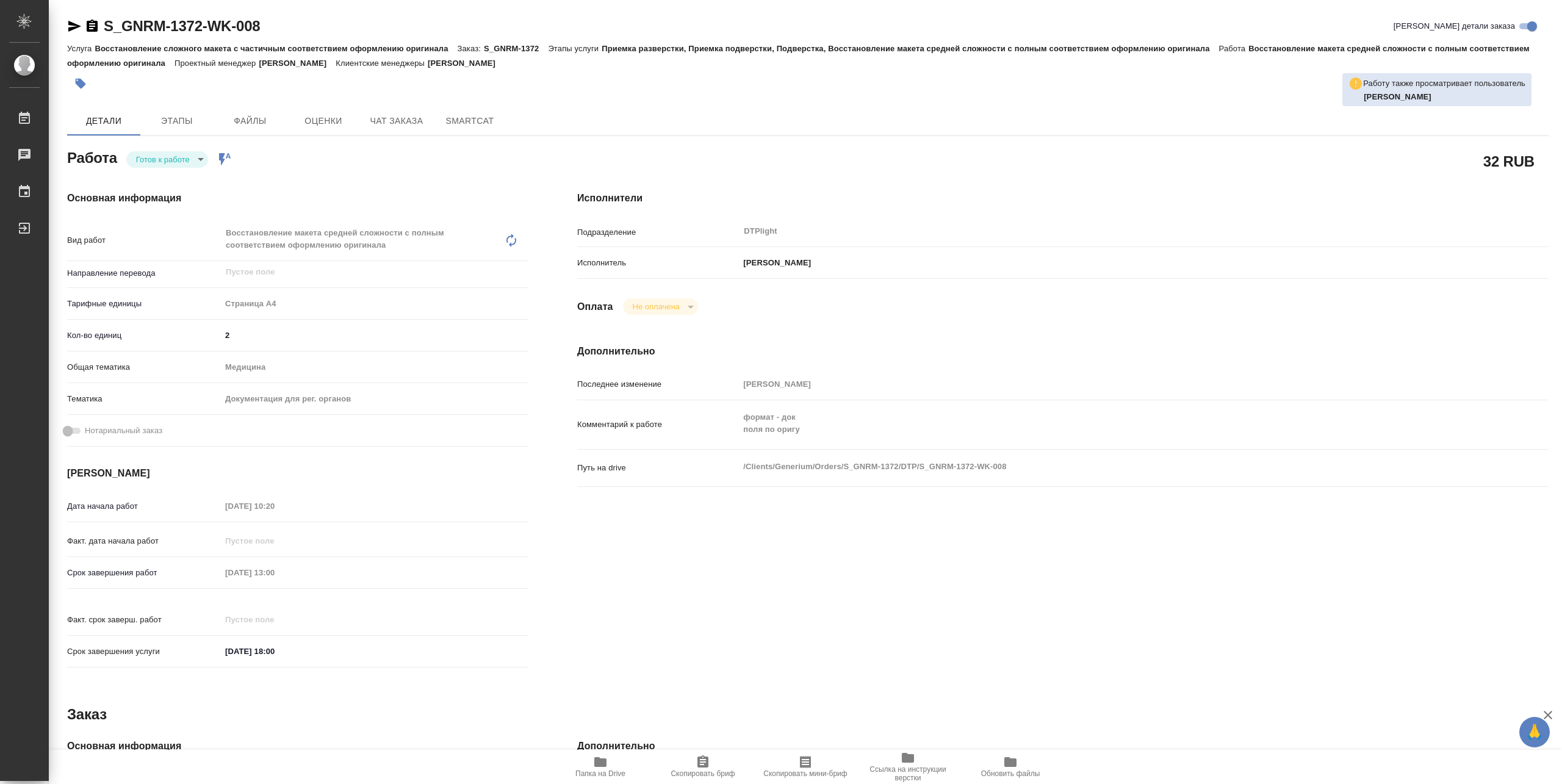
type textarea "x"
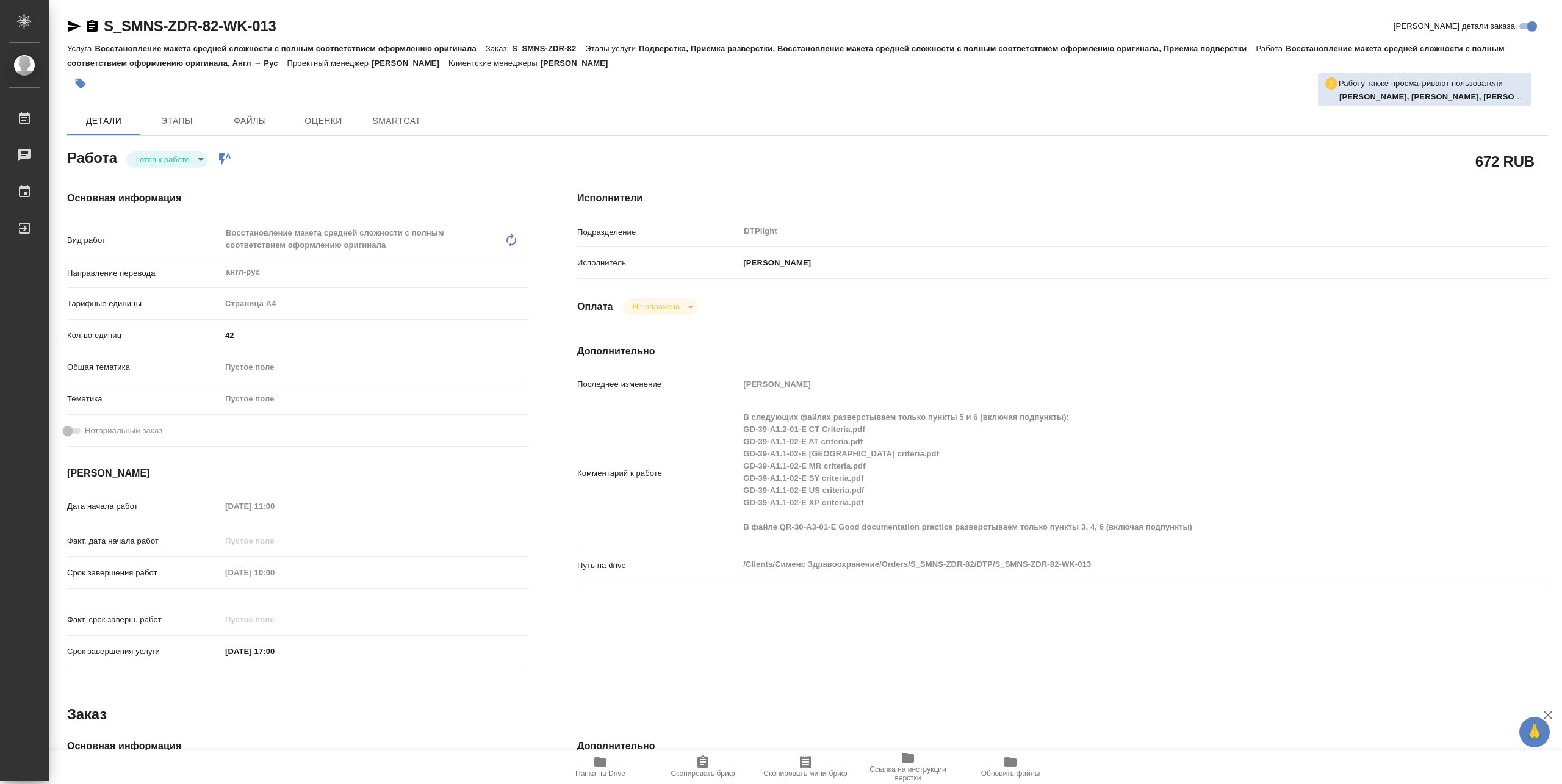
type textarea "x"
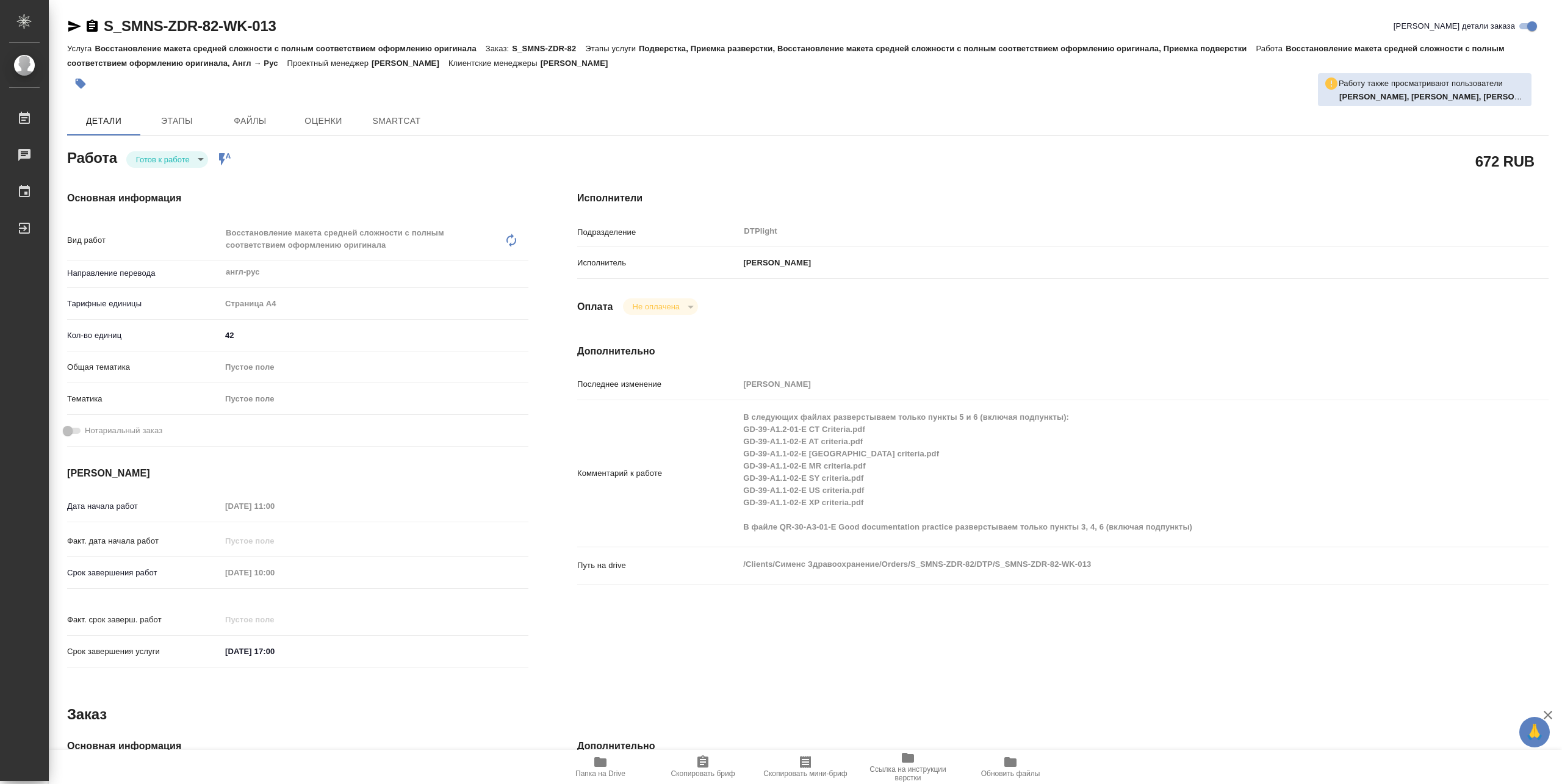
type textarea "x"
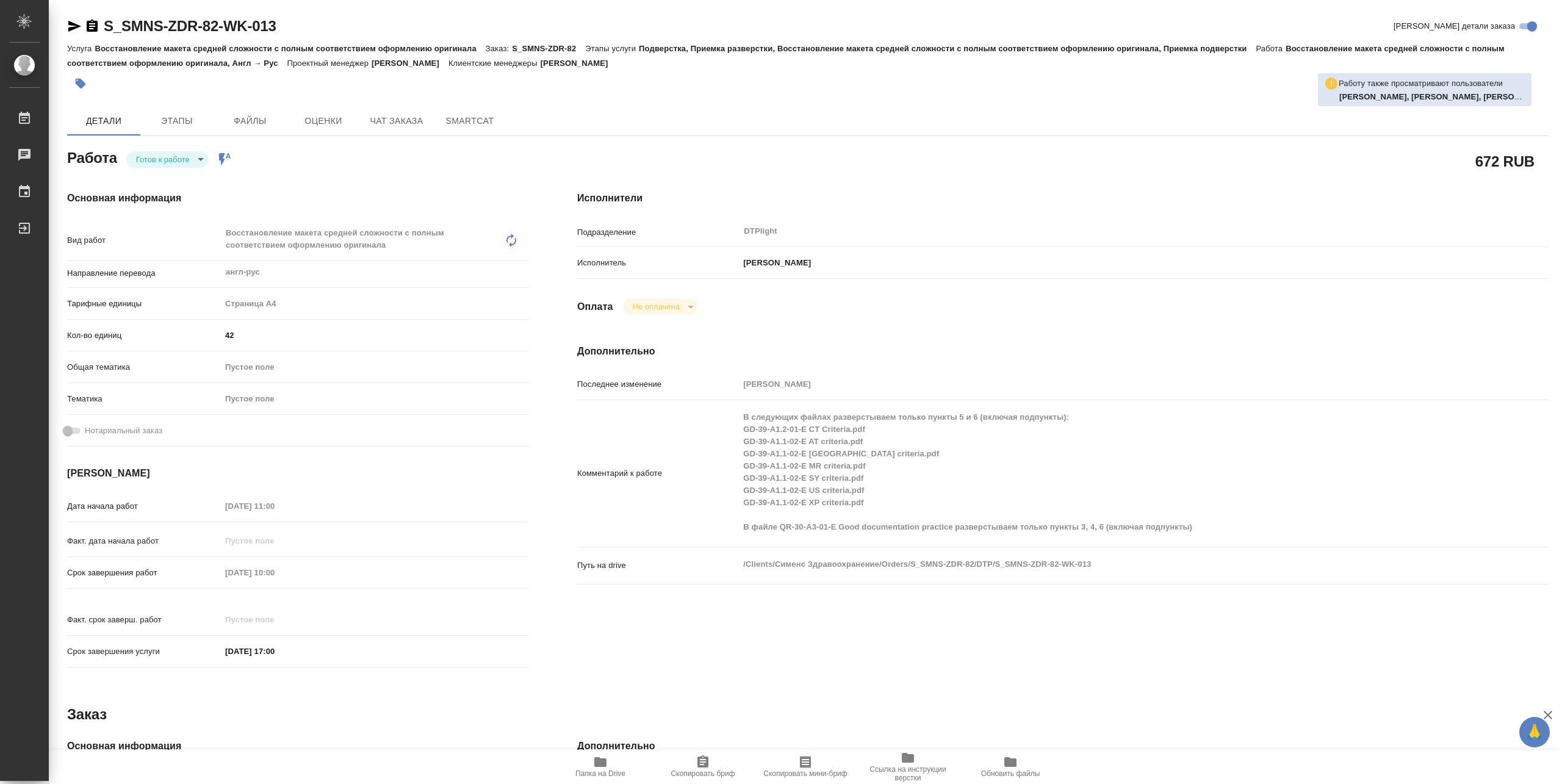
type textarea "x"
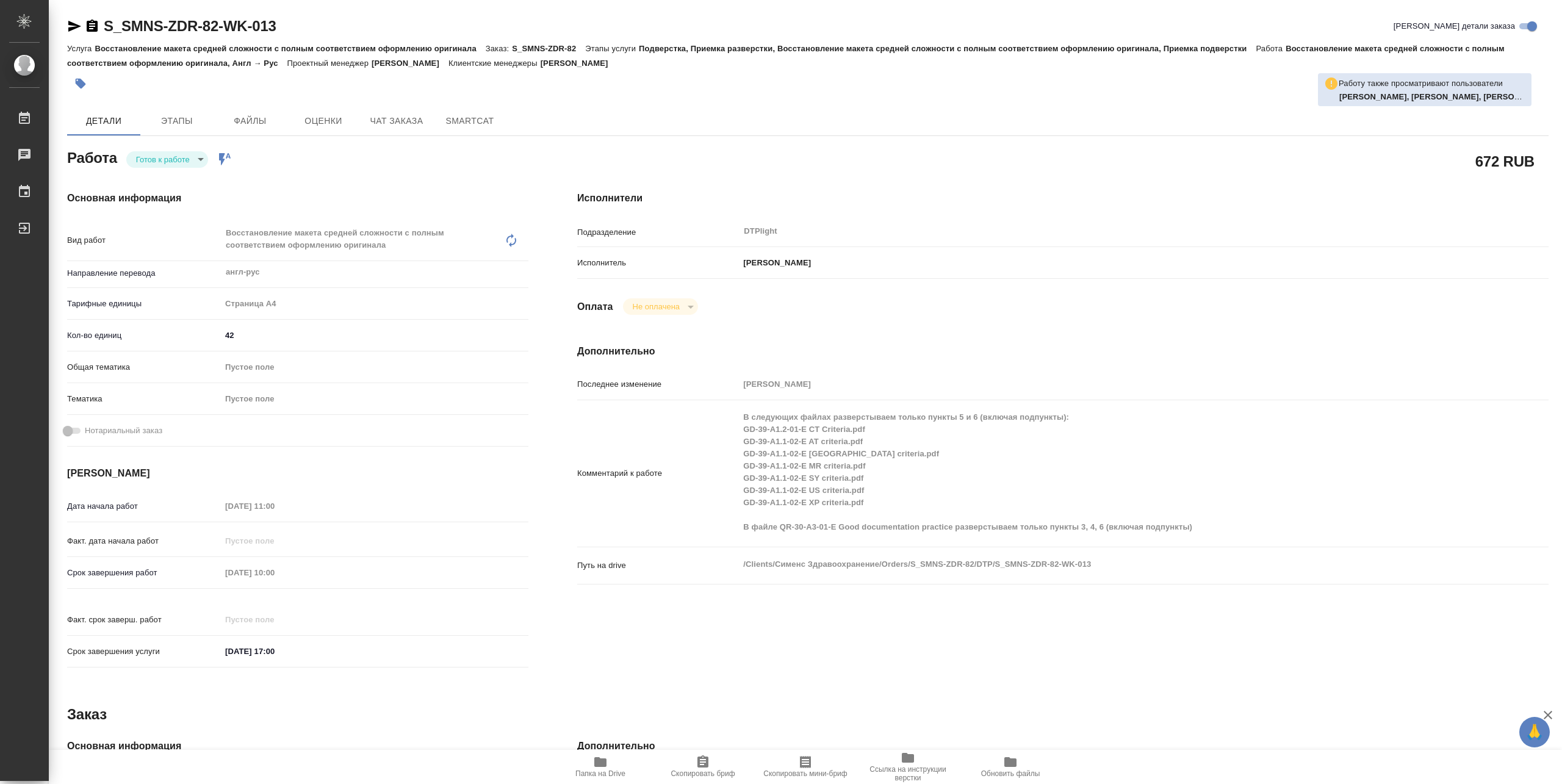
type textarea "x"
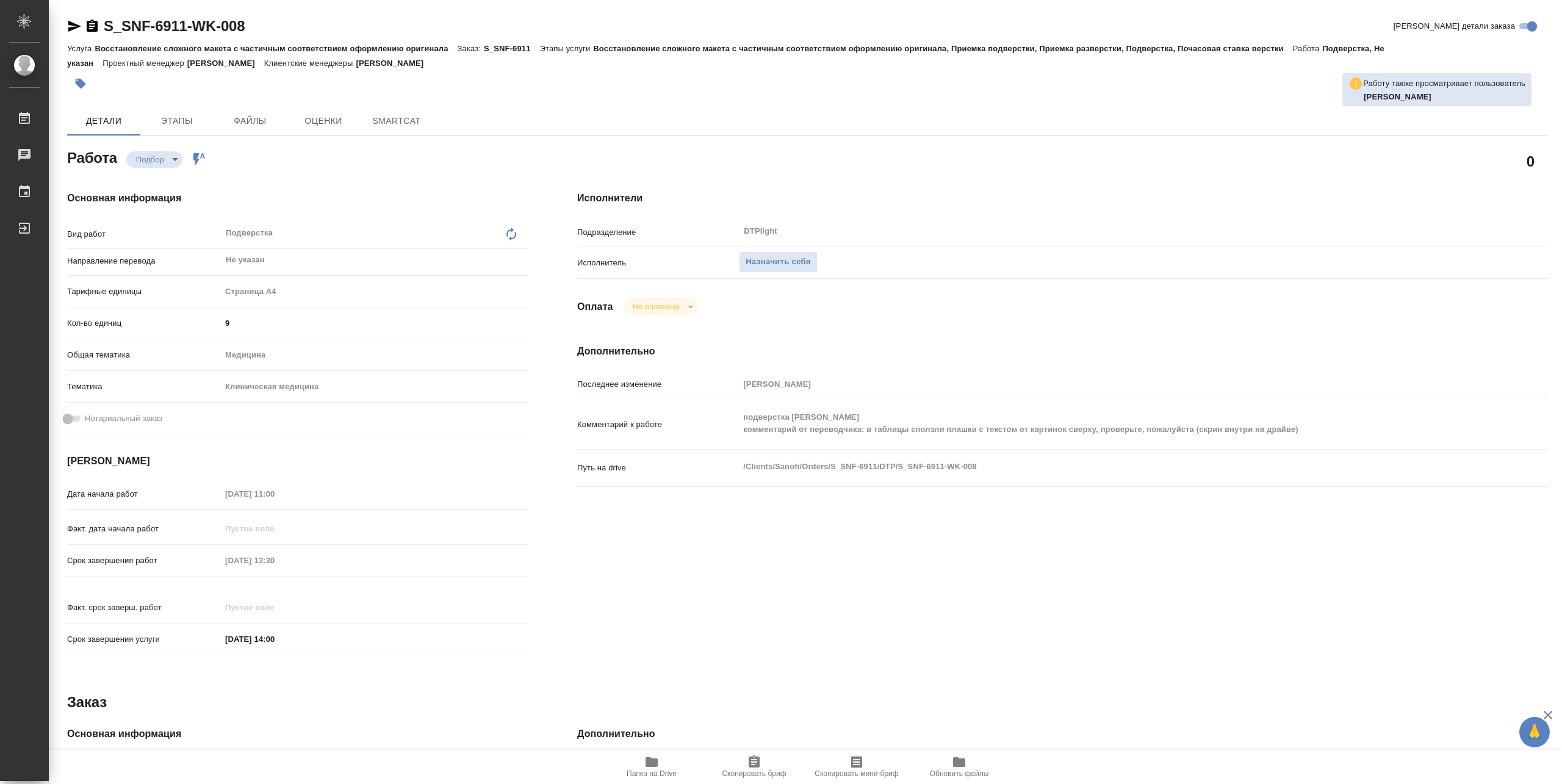
type textarea "x"
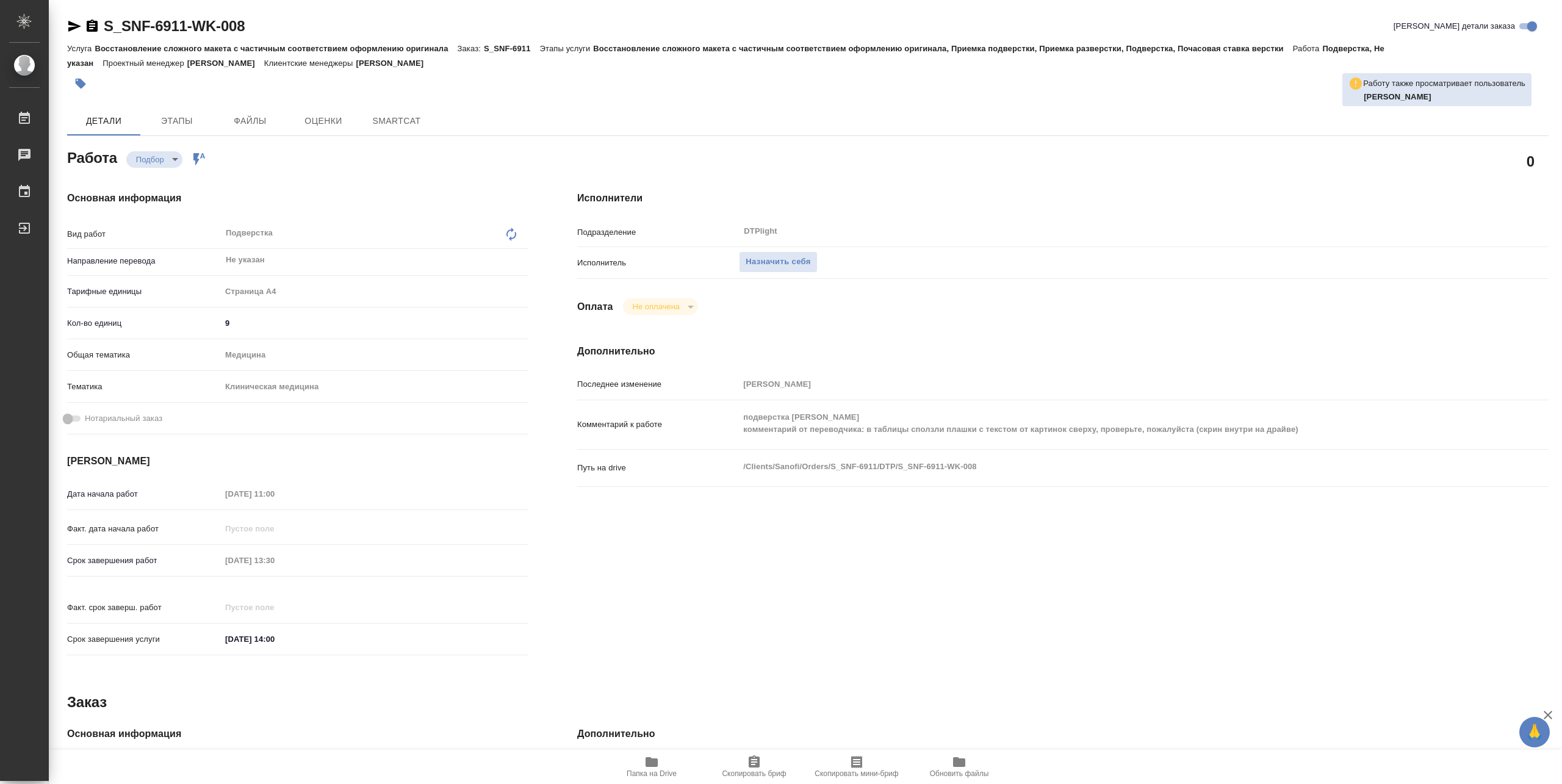
type textarea "x"
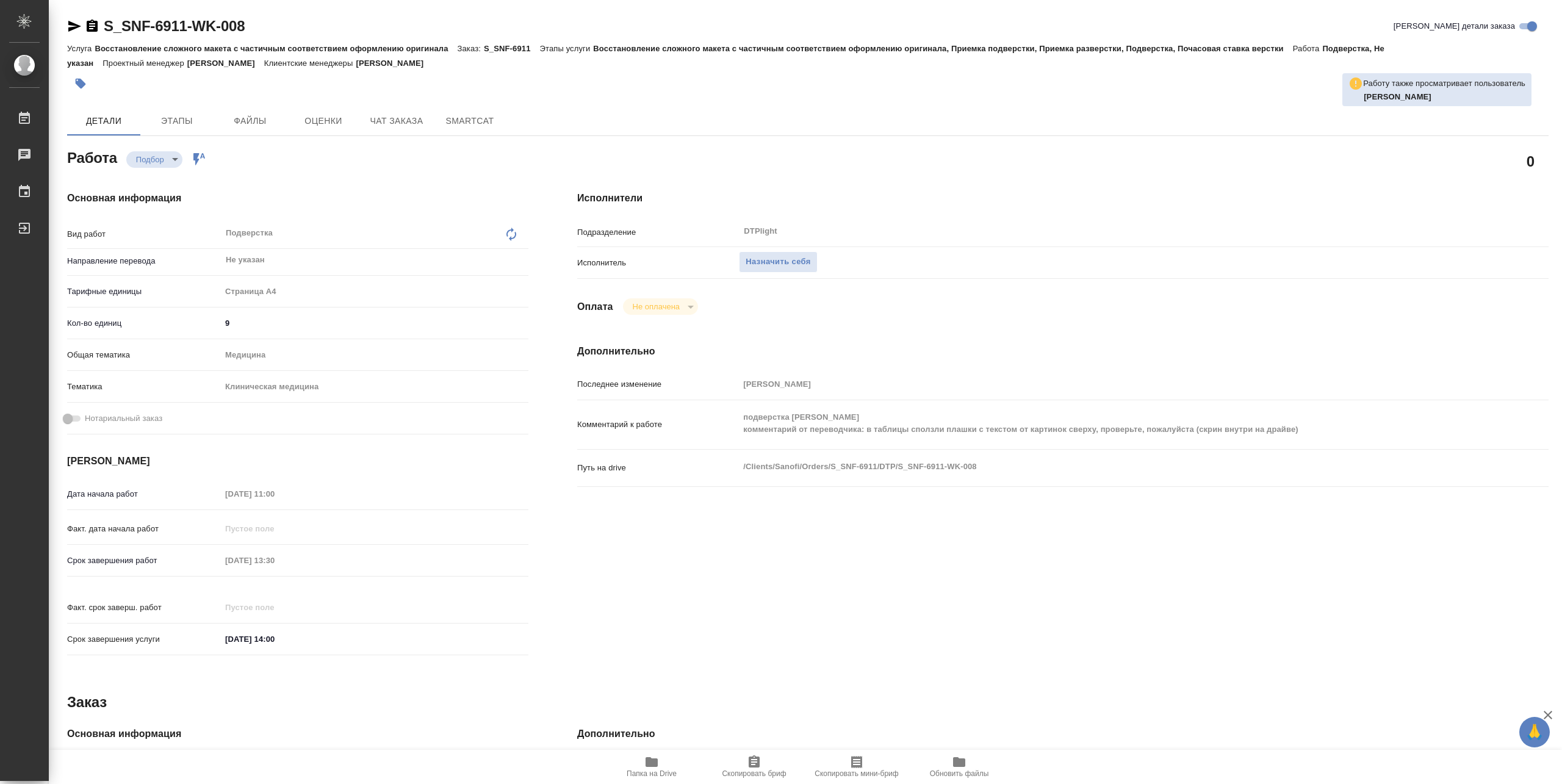
type textarea "x"
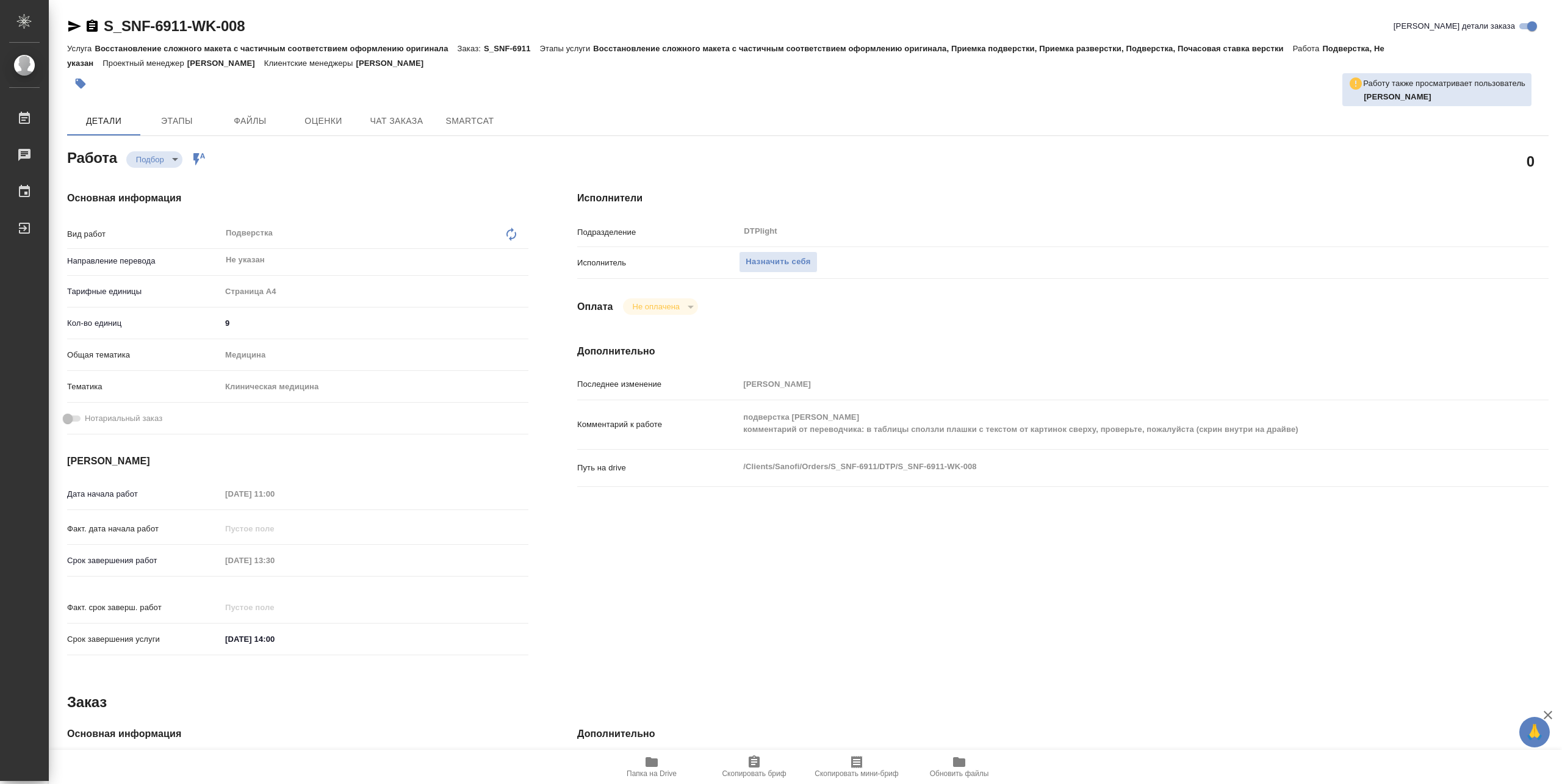
type textarea "x"
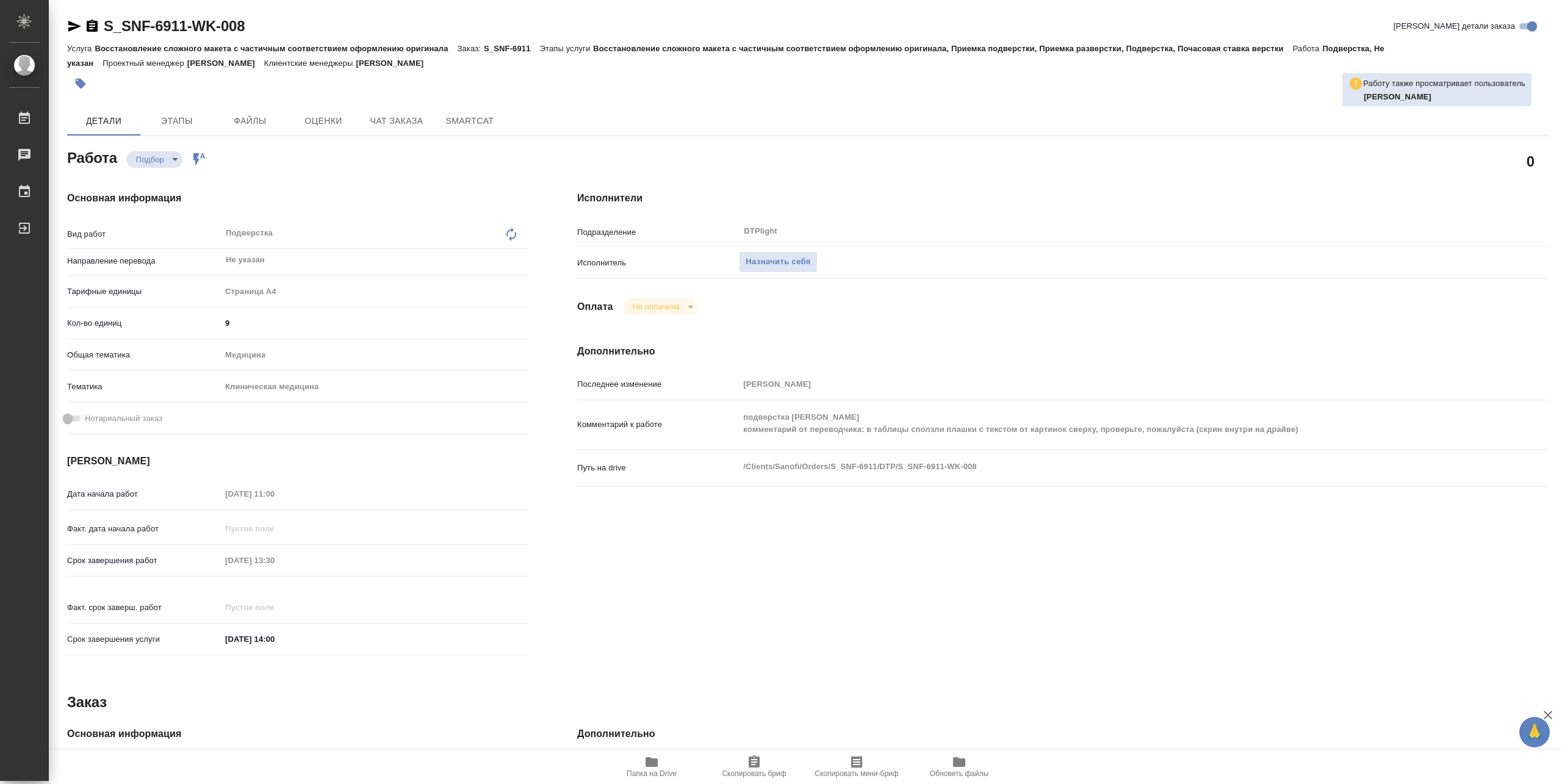
click at [667, 751] on button "Папка на Drive" at bounding box center [652, 767] width 102 height 34
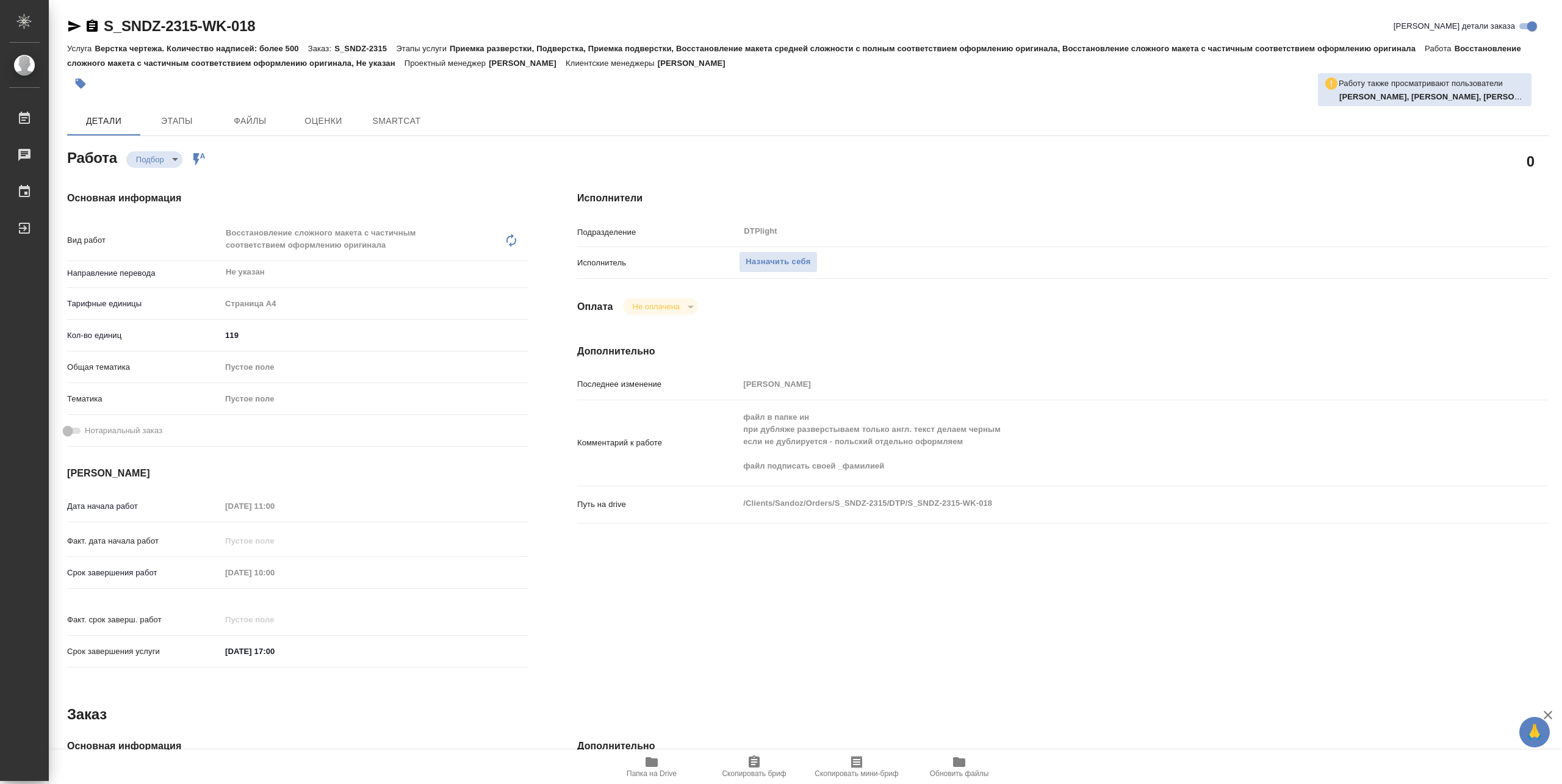
type textarea "x"
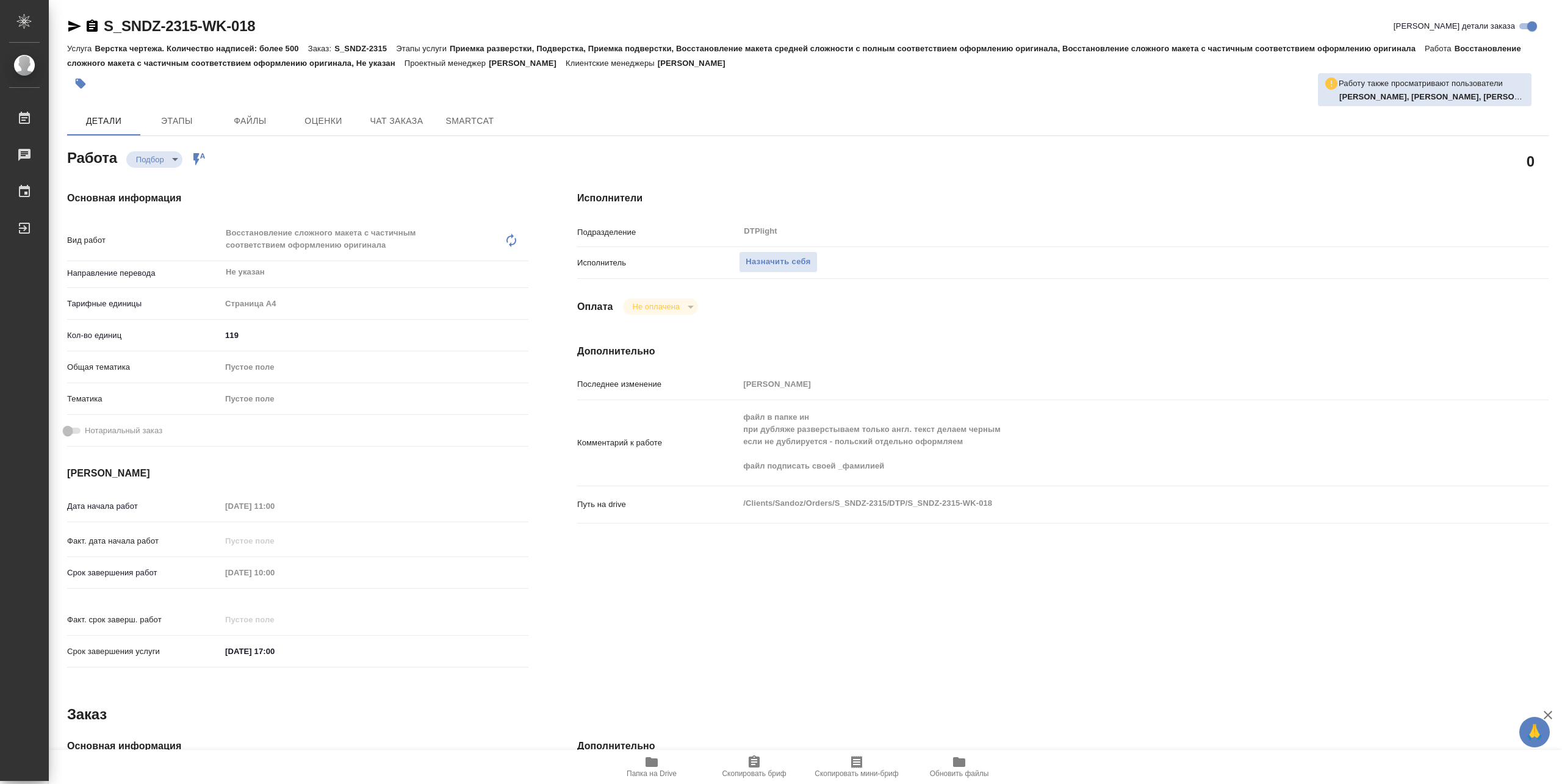
type textarea "x"
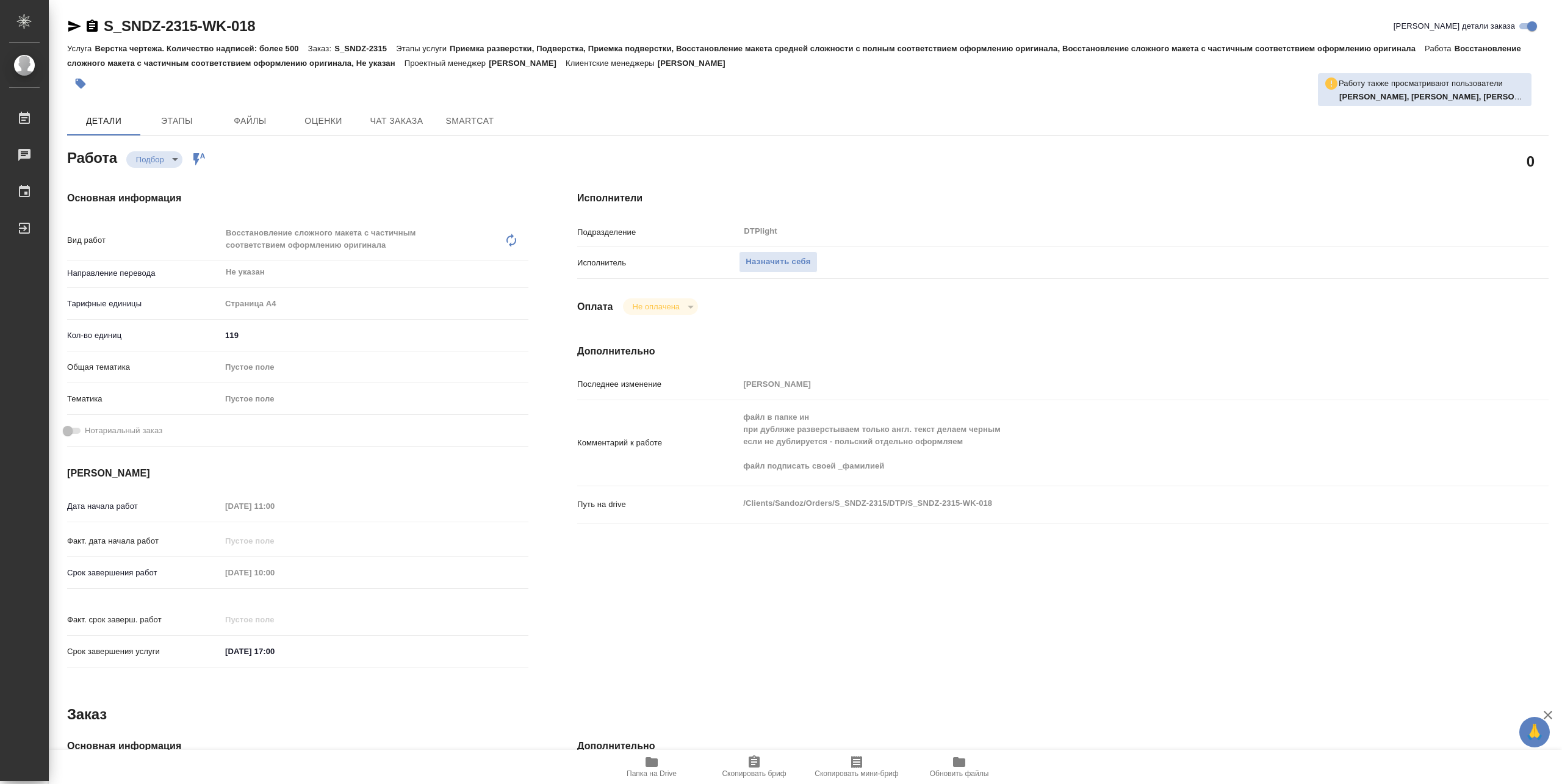
type textarea "x"
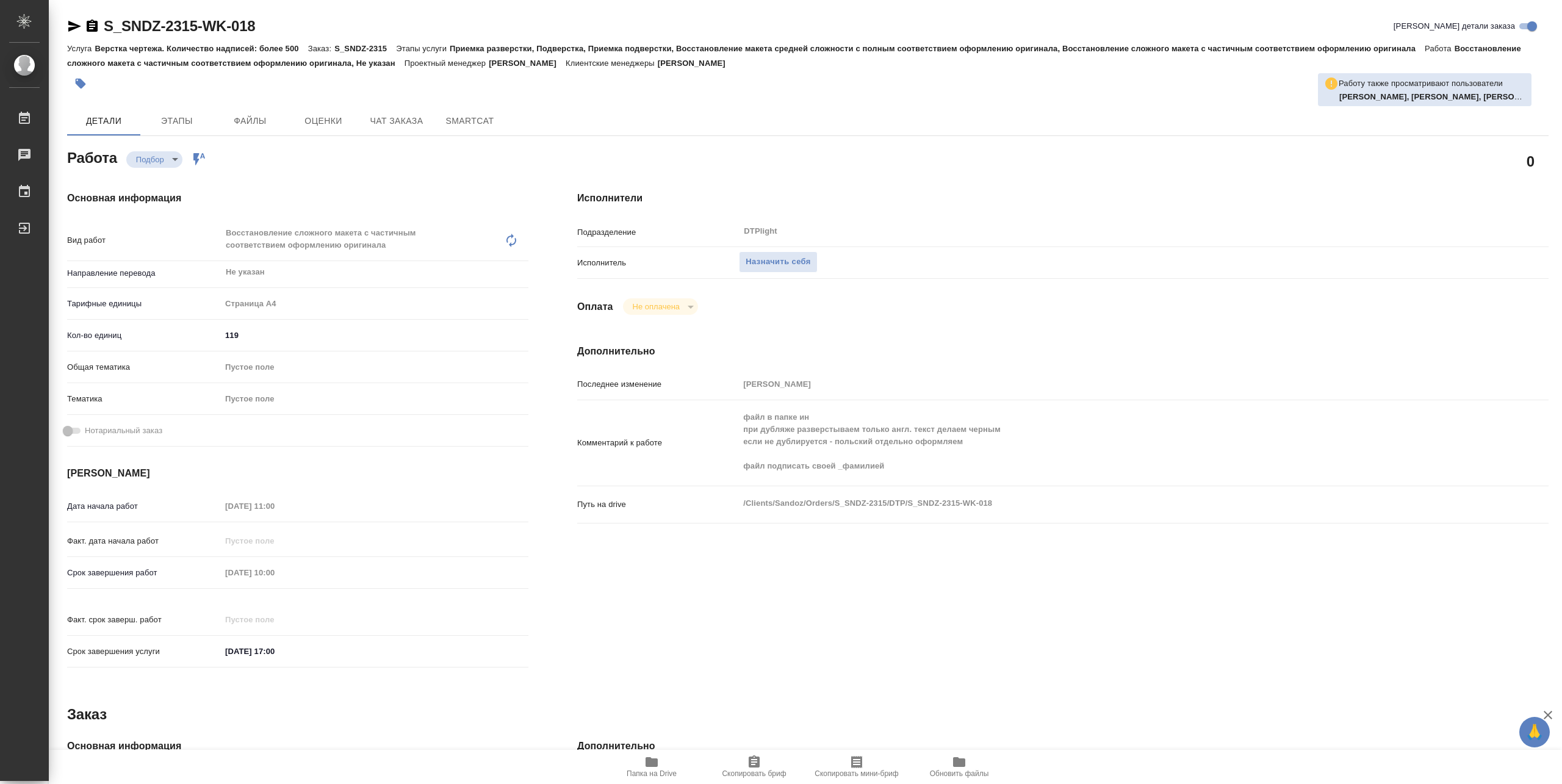
click at [646, 769] on span "Папка на Drive" at bounding box center [652, 774] width 50 height 9
type textarea "x"
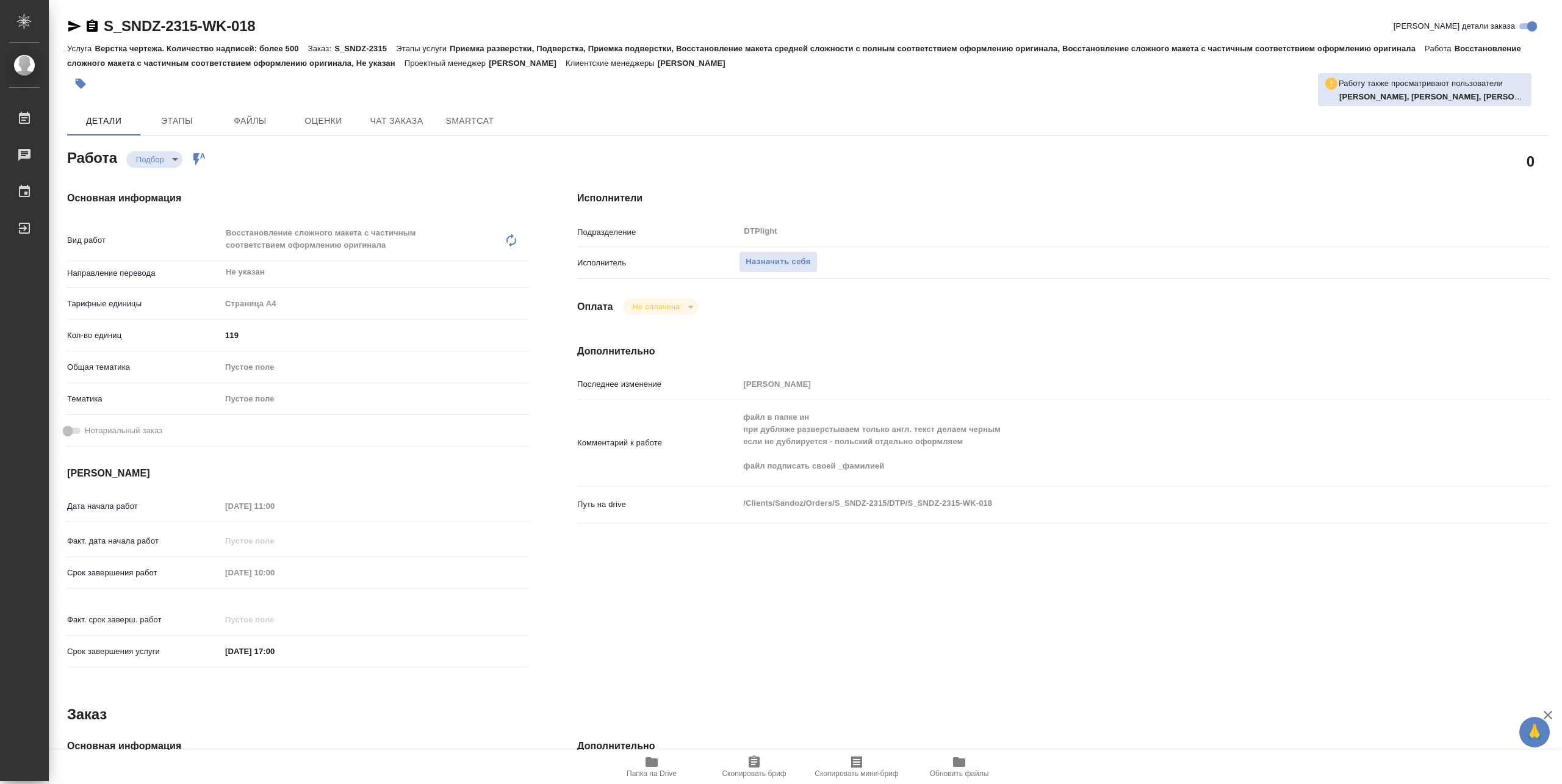
type textarea "x"
click at [790, 263] on span "Назначить себя" at bounding box center [778, 262] width 65 height 14
type textarea "x"
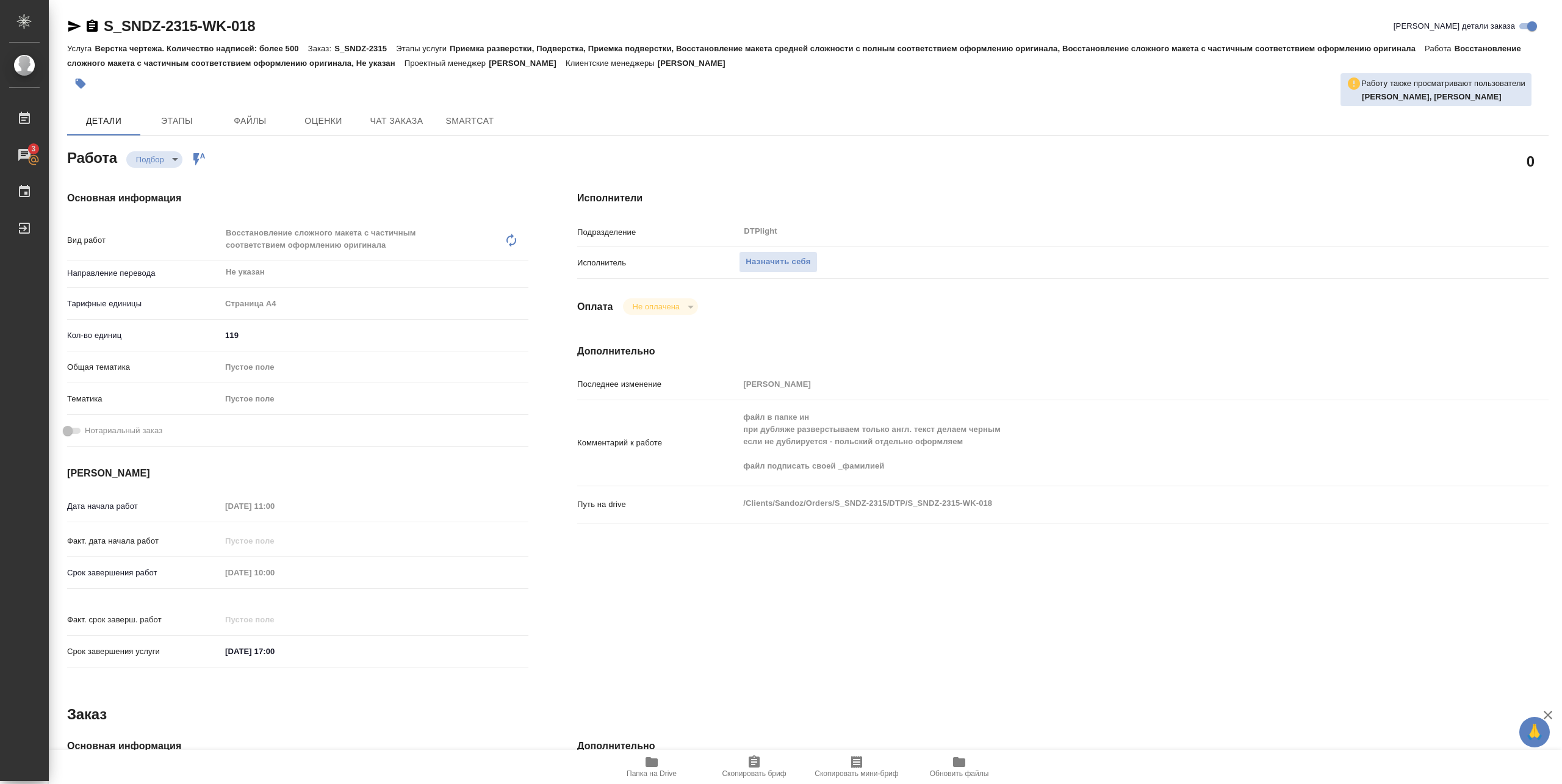
type textarea "x"
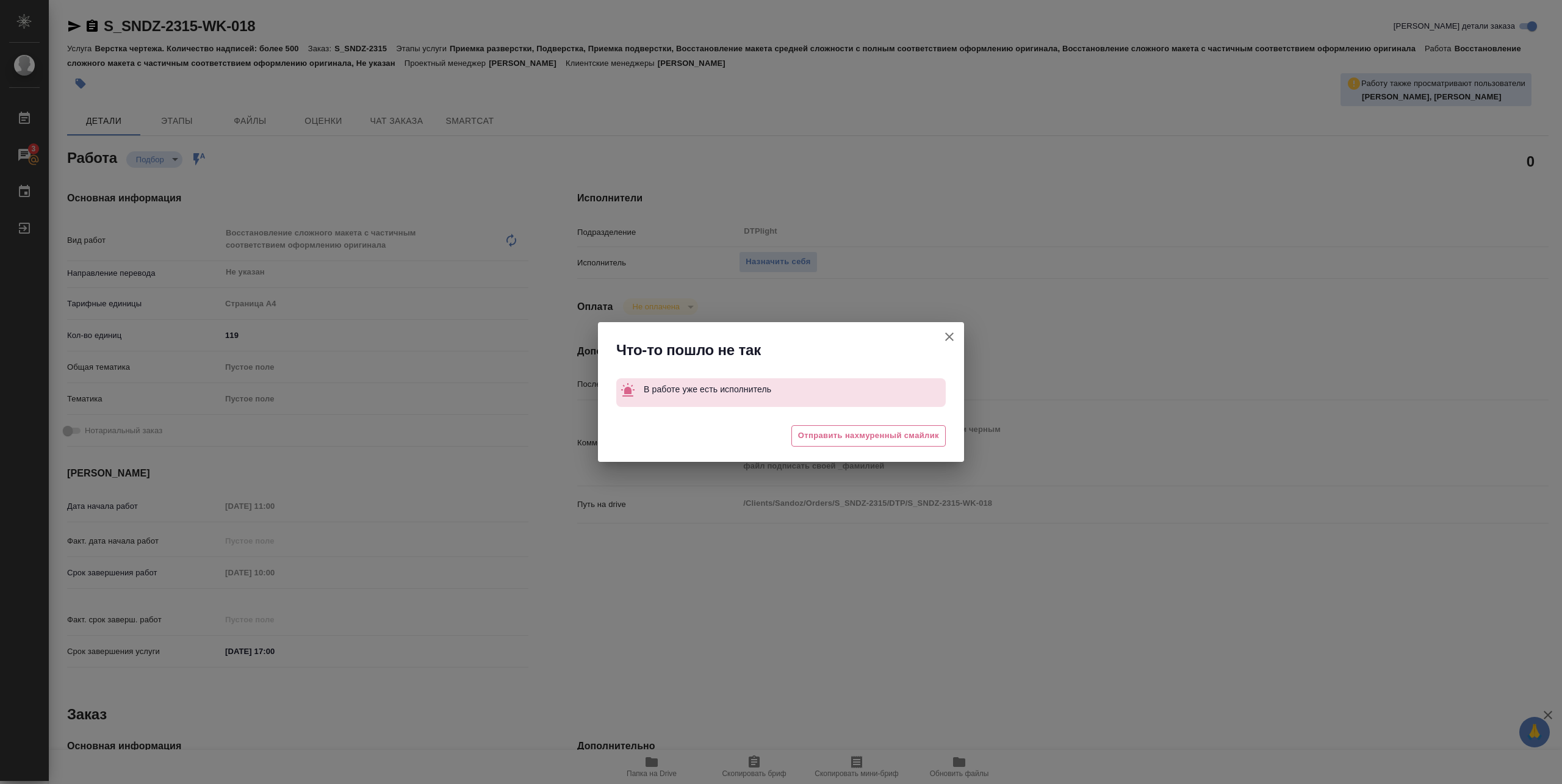
click at [960, 332] on button "Кратко детали заказа" at bounding box center [949, 336] width 29 height 29
type textarea "x"
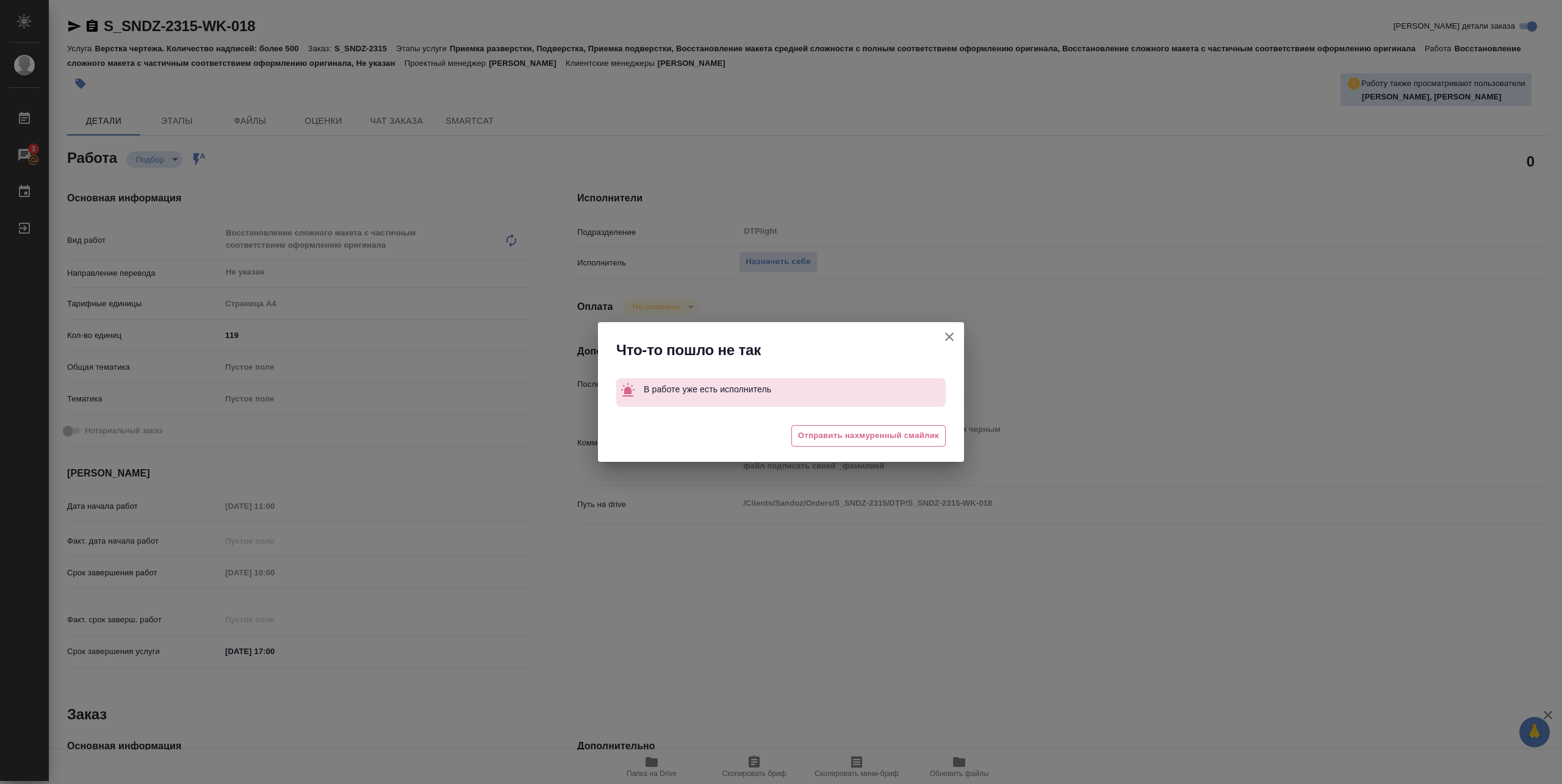
type textarea "x"
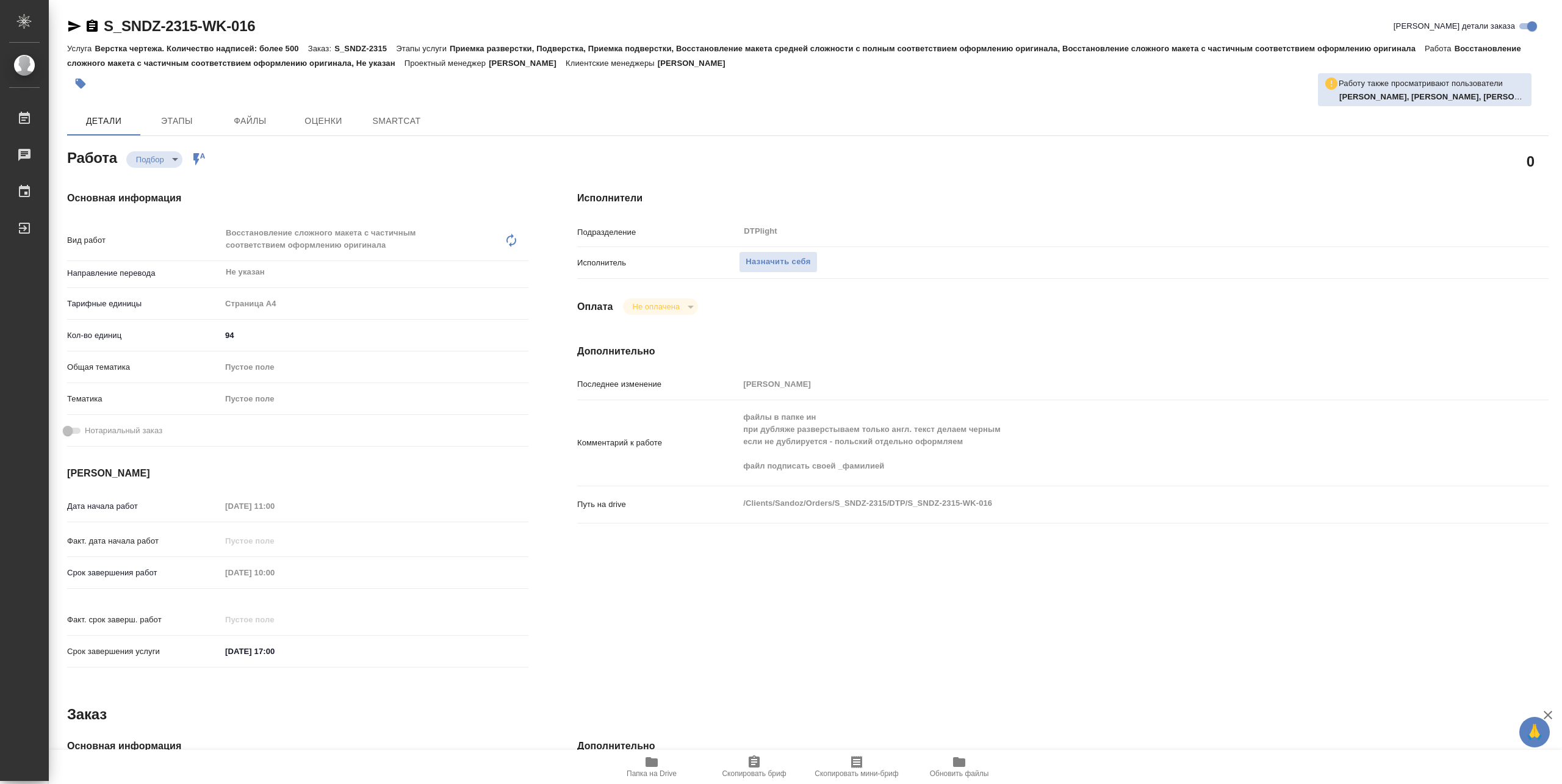
type textarea "x"
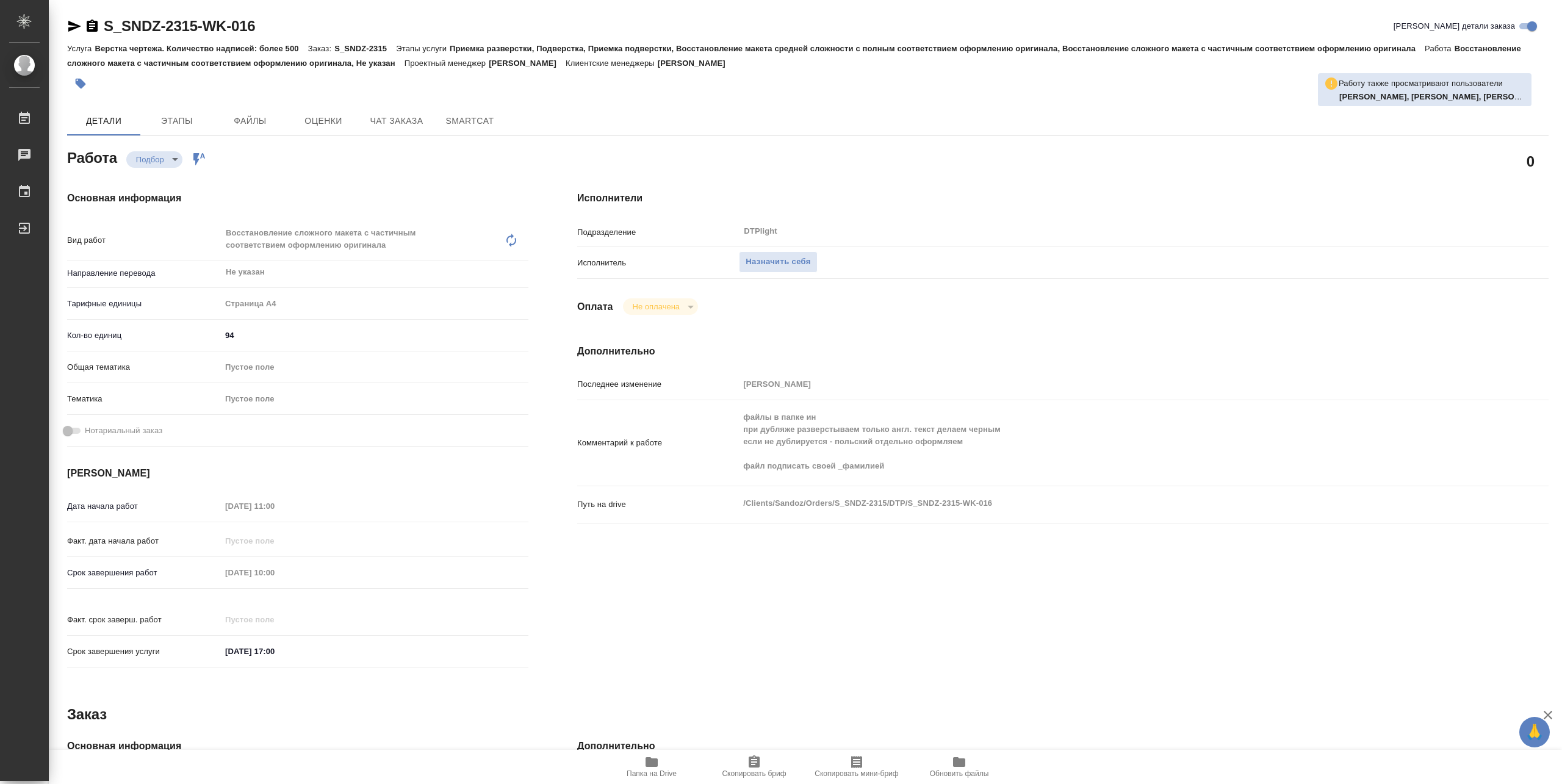
click at [659, 754] on button "Папка на Drive" at bounding box center [652, 767] width 102 height 34
type textarea "x"
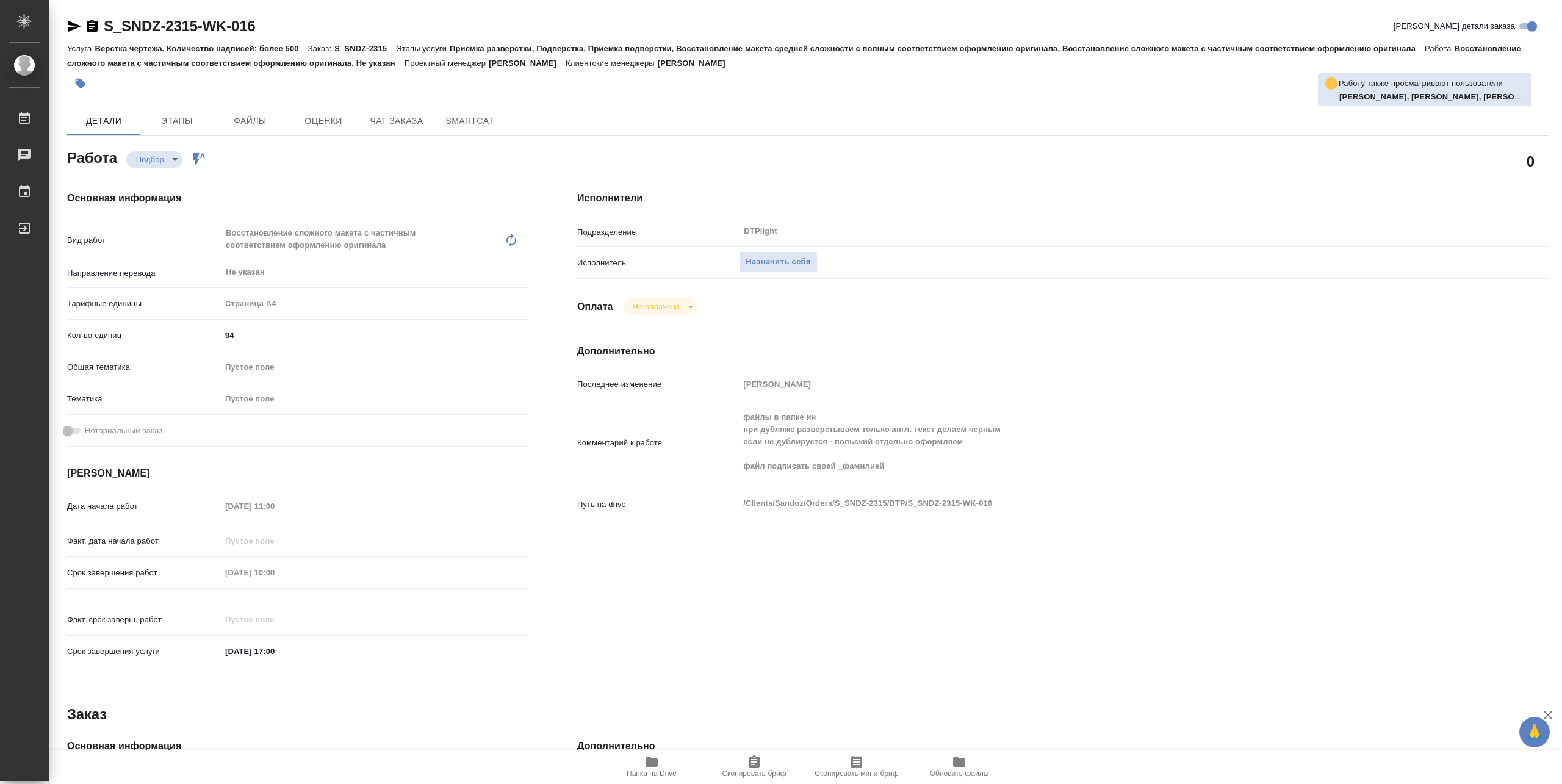
type textarea "x"
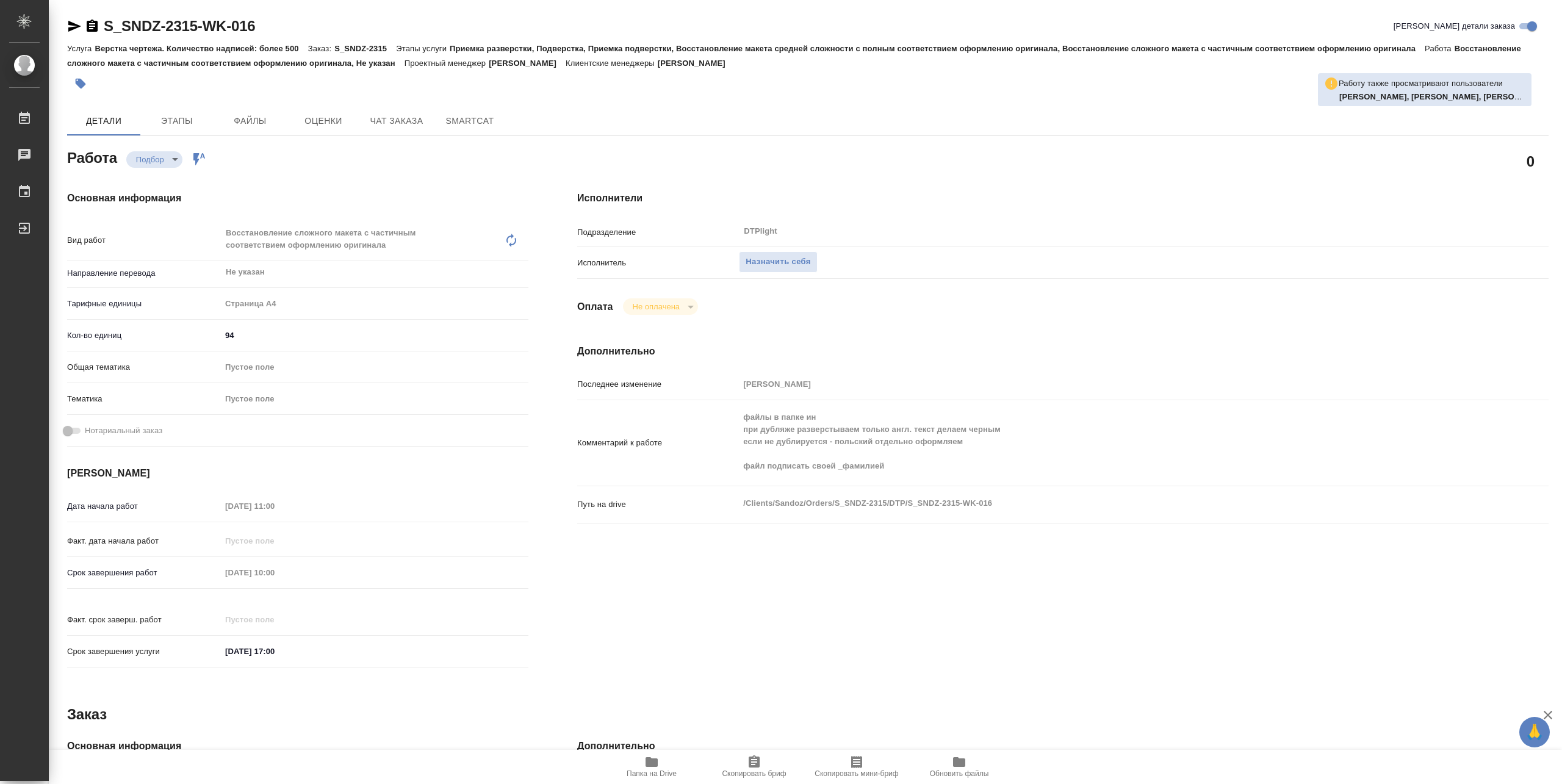
type textarea "x"
click at [755, 266] on span "Назначить себя" at bounding box center [778, 262] width 65 height 14
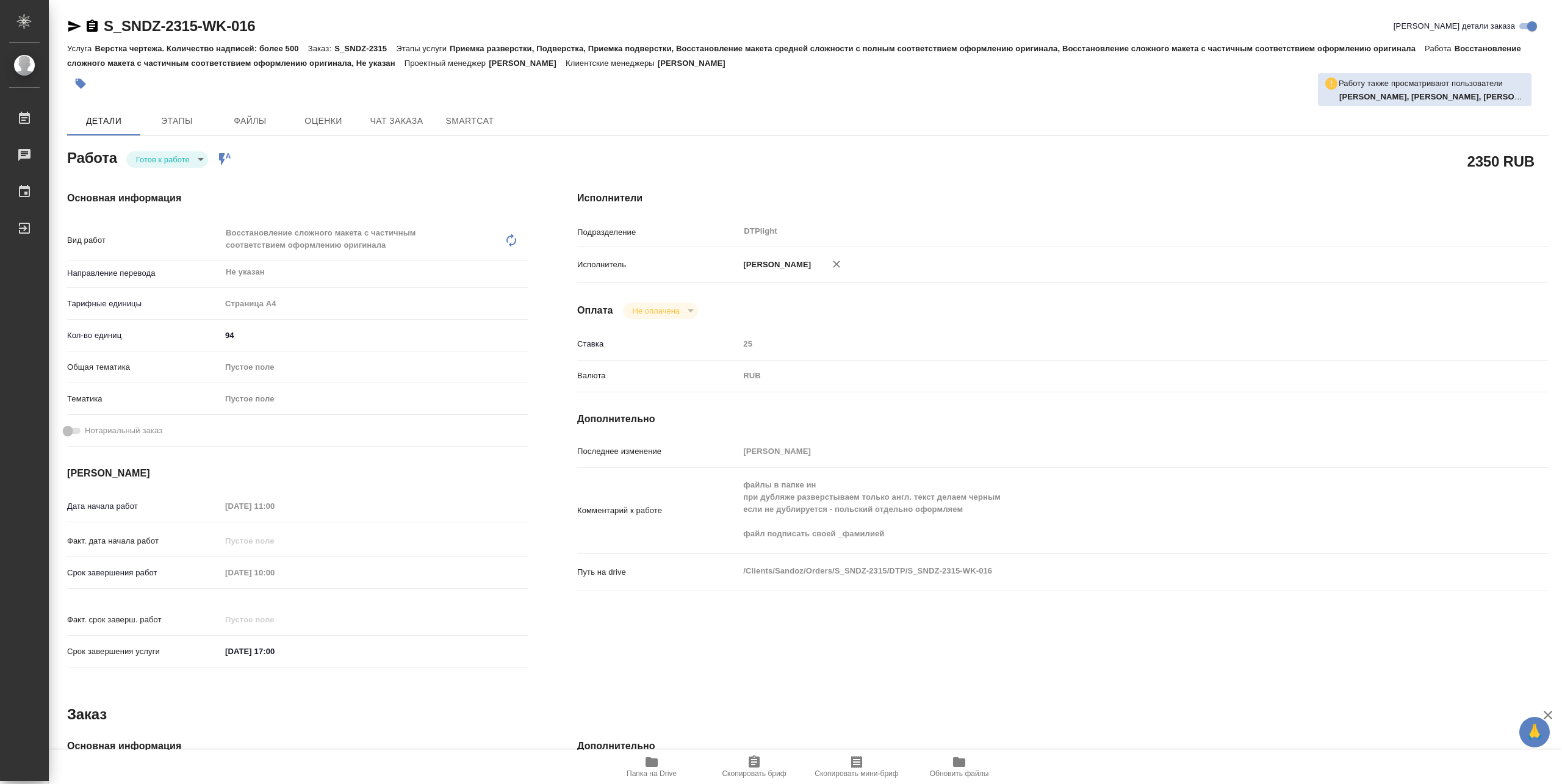
type textarea "x"
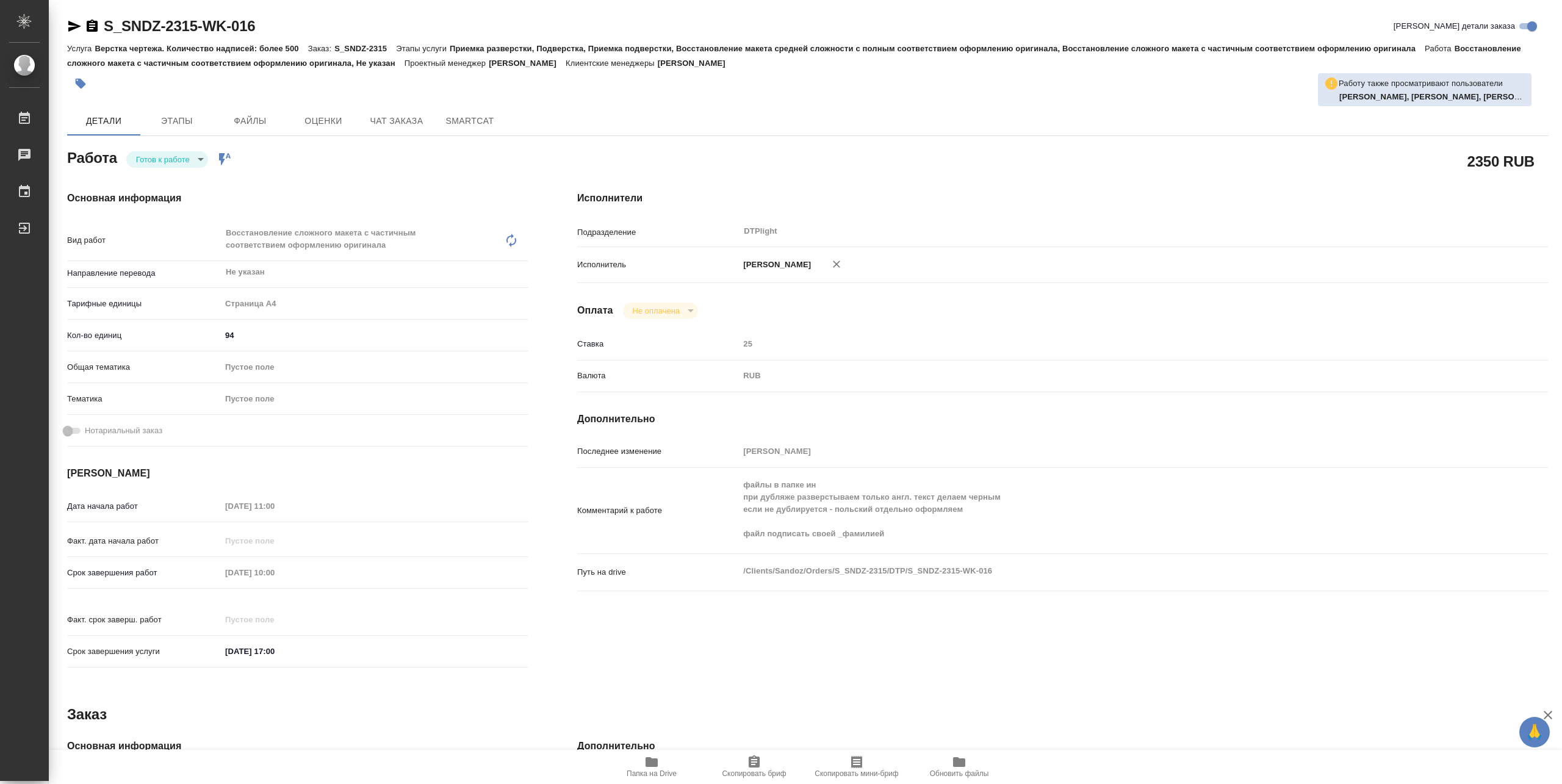
click at [194, 157] on body "🙏 .cls-1 fill:#fff; AWATERA [PERSON_NAME] Чаты График Выйти S_SNDZ-2315-WK-016 …" at bounding box center [781, 392] width 1562 height 784
click at [174, 159] on button "В работе" at bounding box center [156, 159] width 40 height 13
type textarea "x"
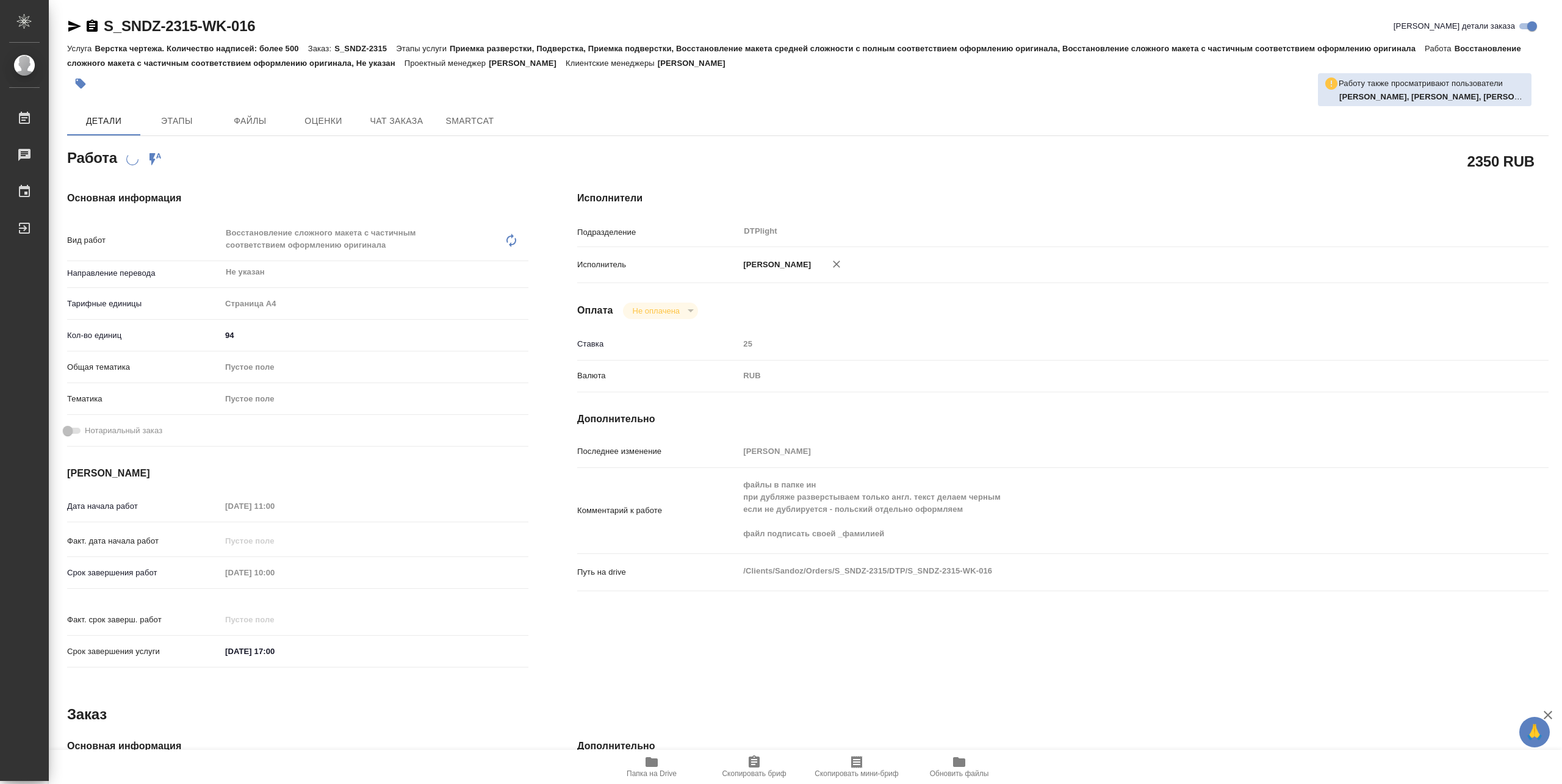
type textarea "x"
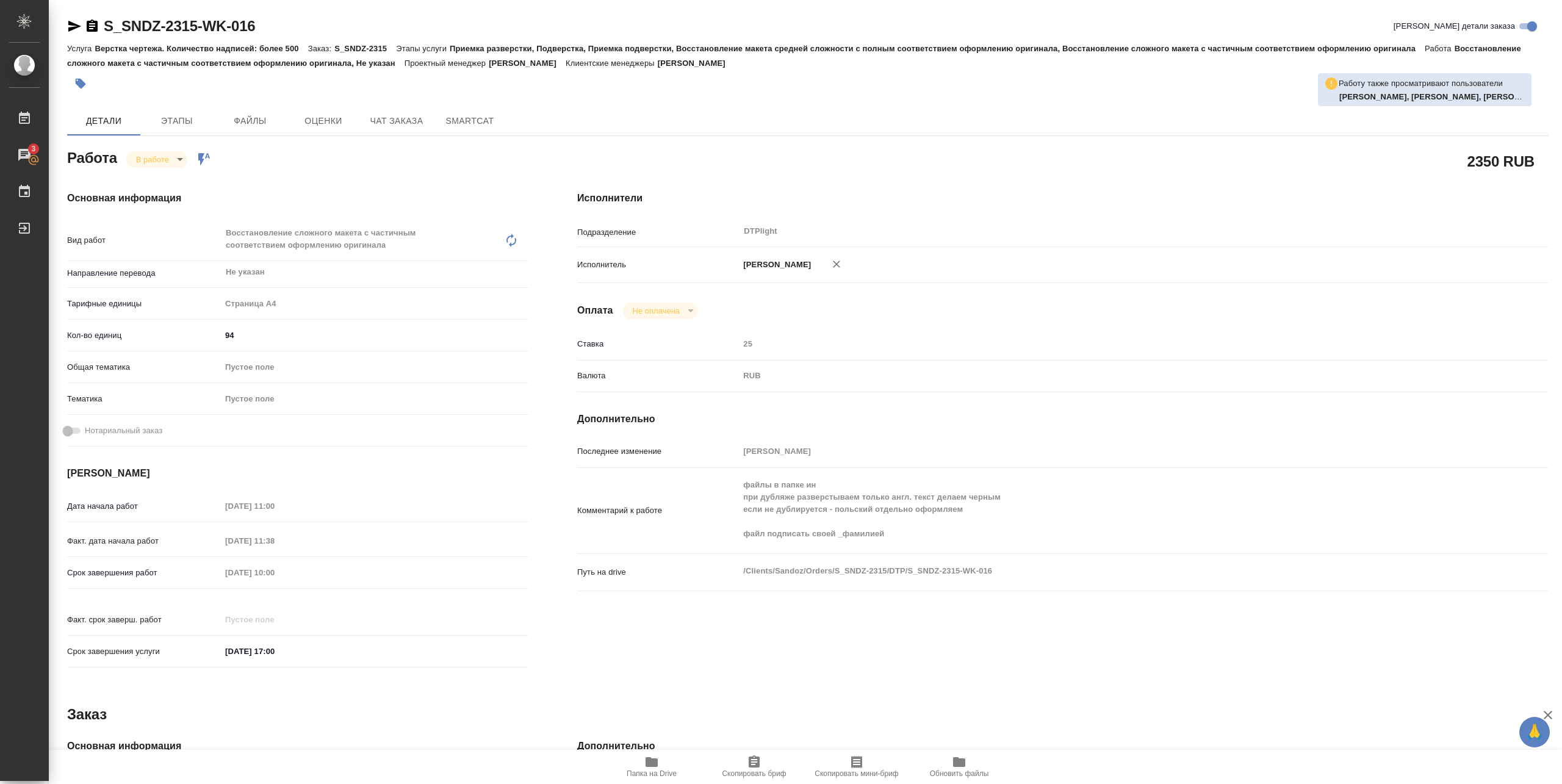
type textarea "x"
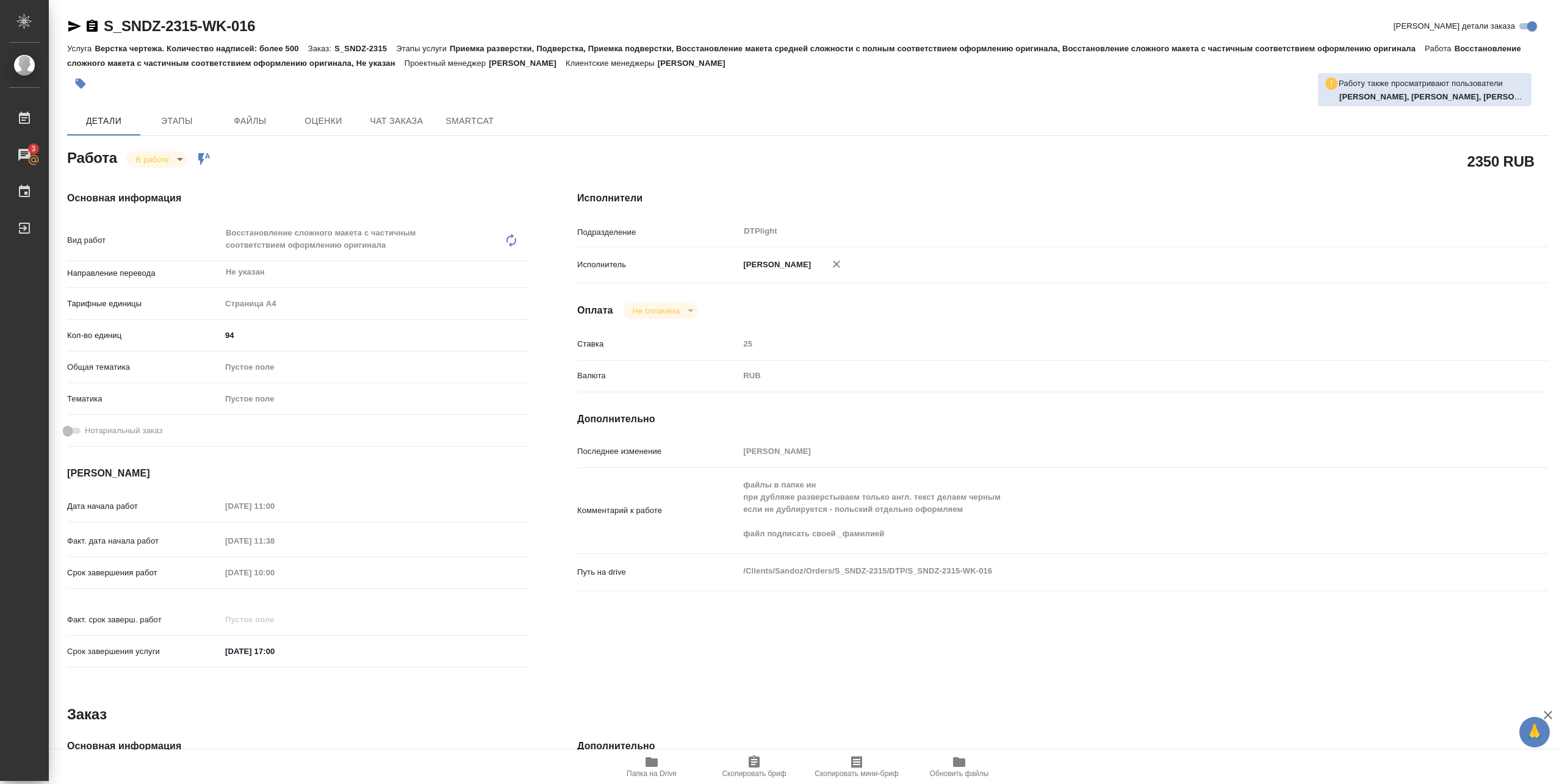
type textarea "x"
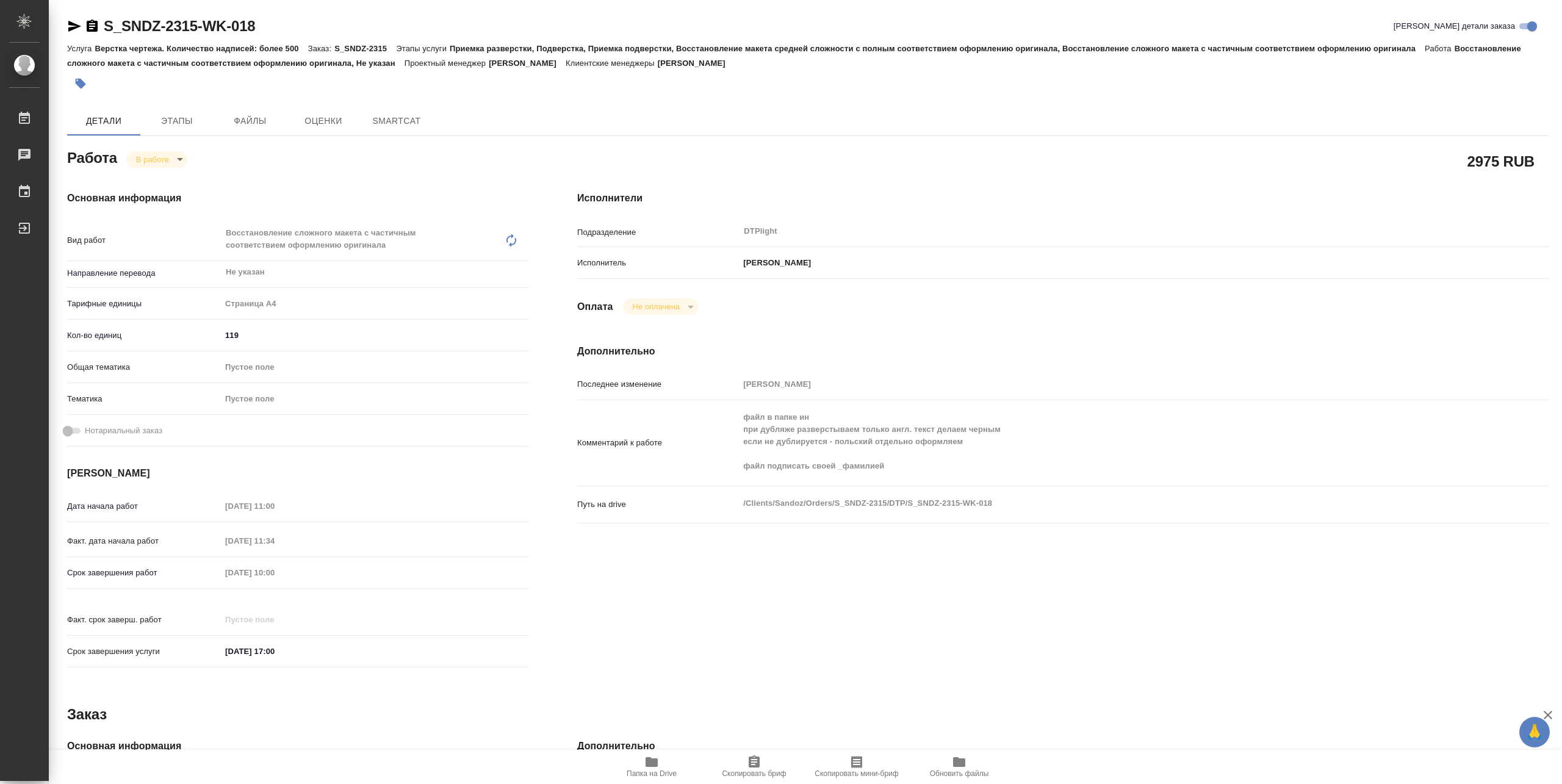
type textarea "x"
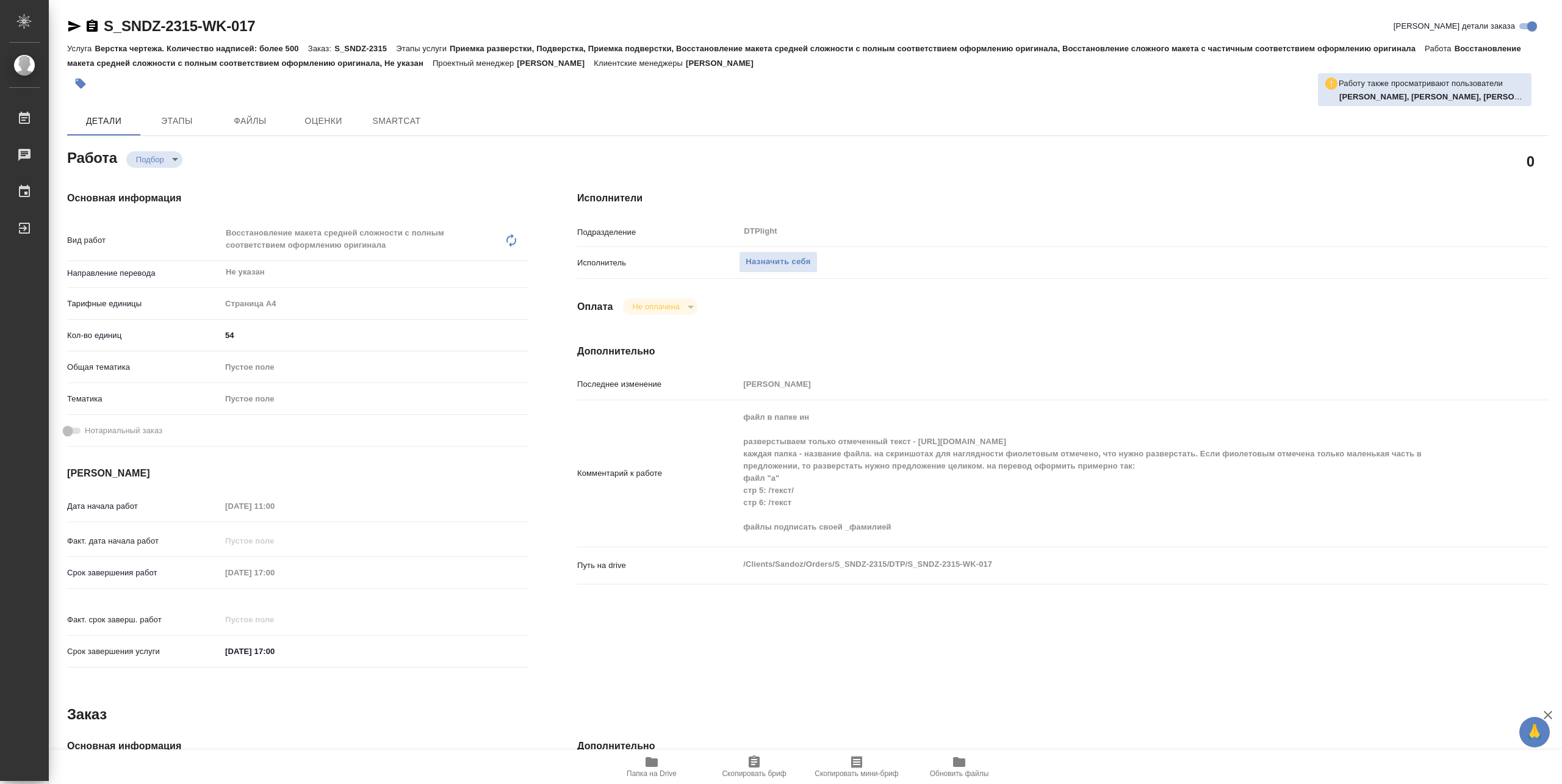
type textarea "x"
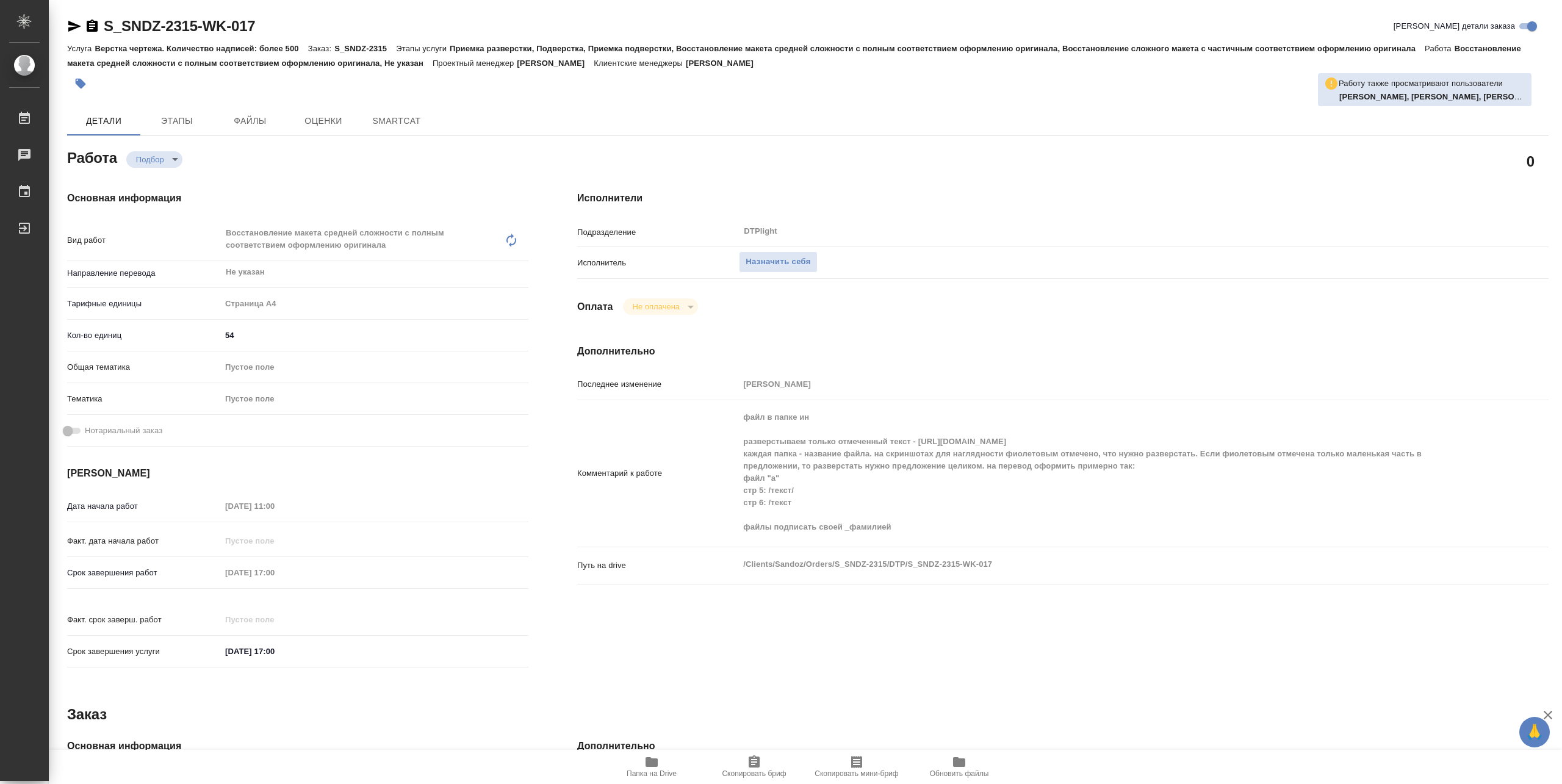
type textarea "x"
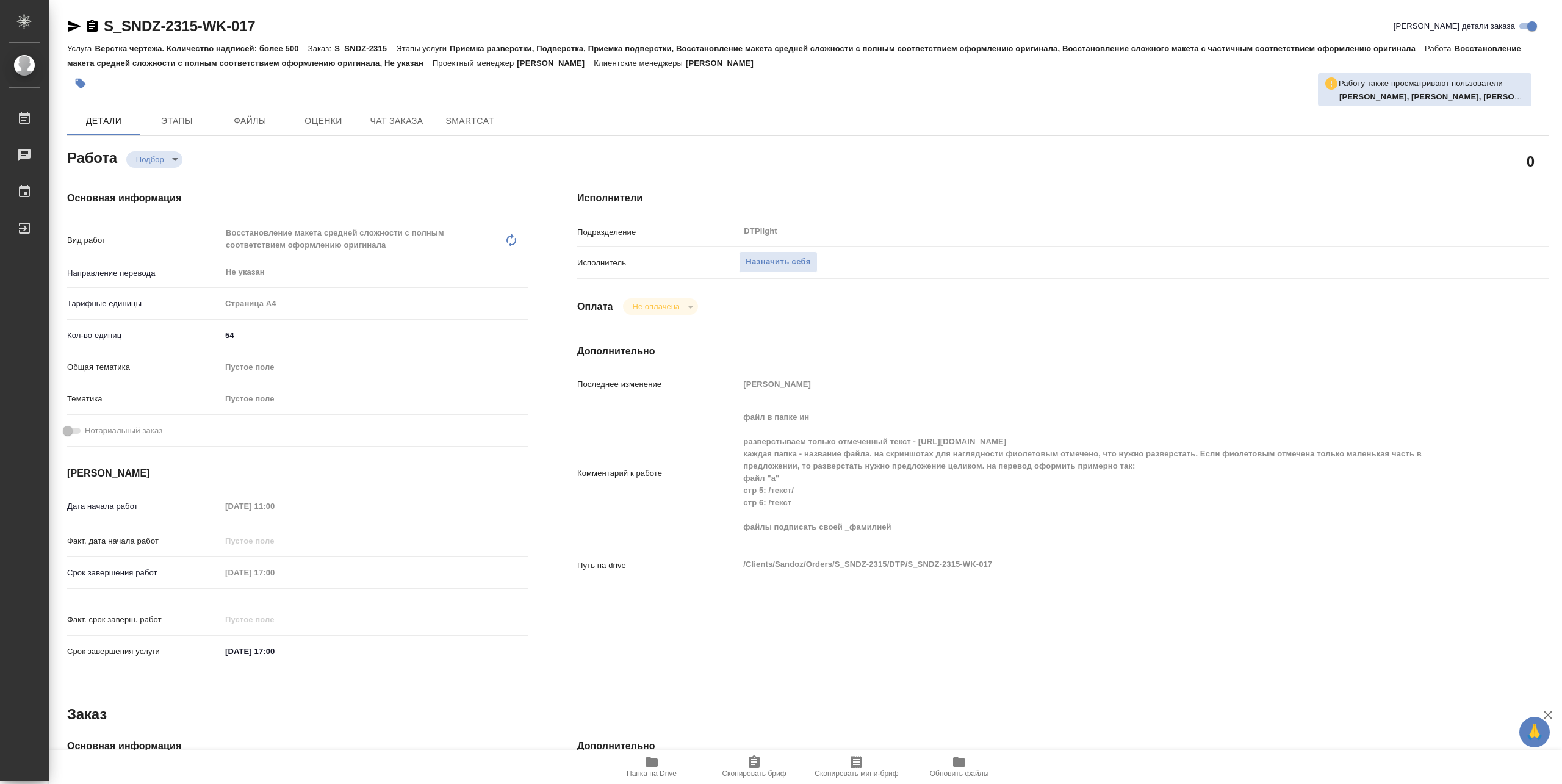
type textarea "x"
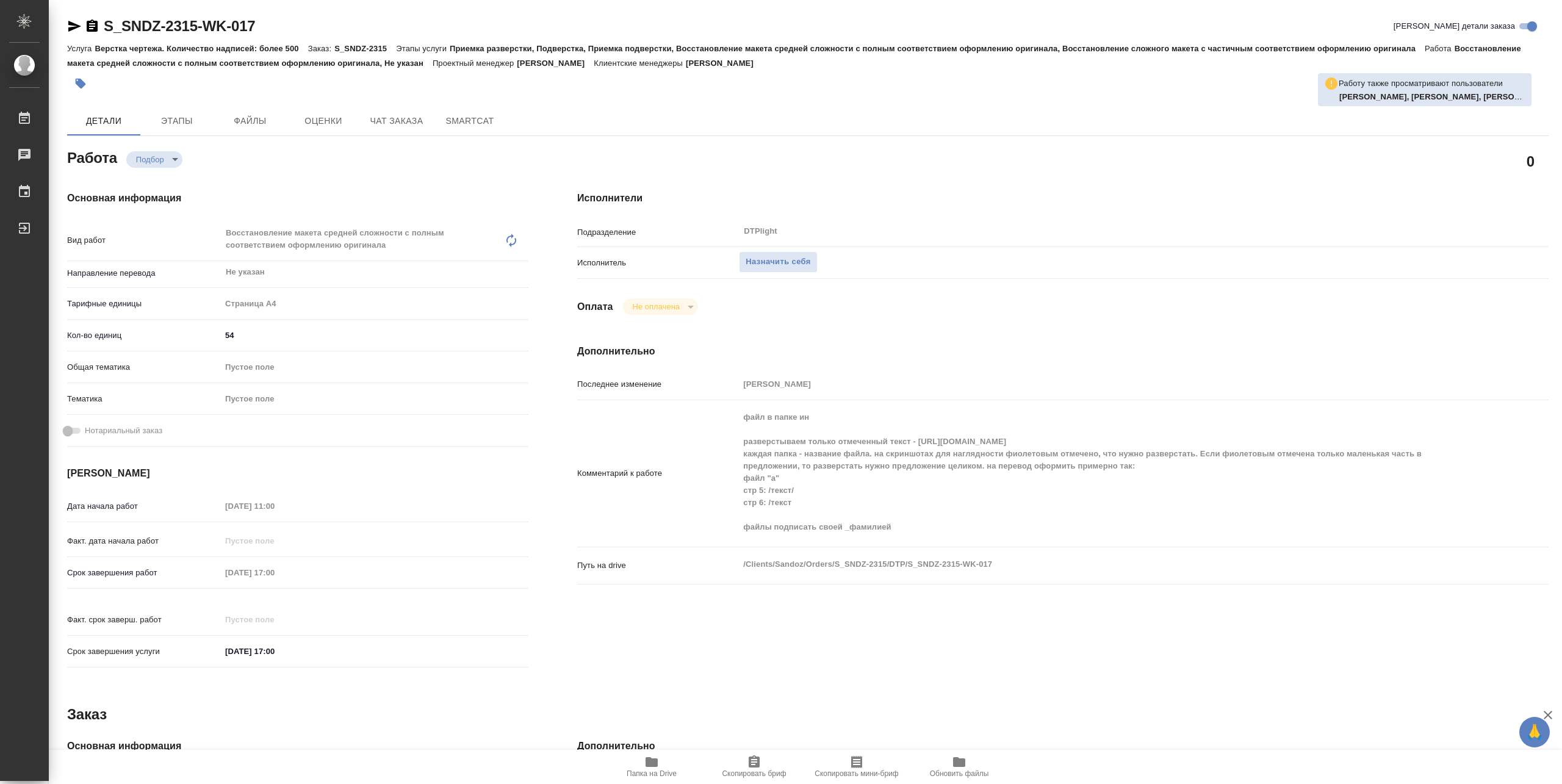
type textarea "x"
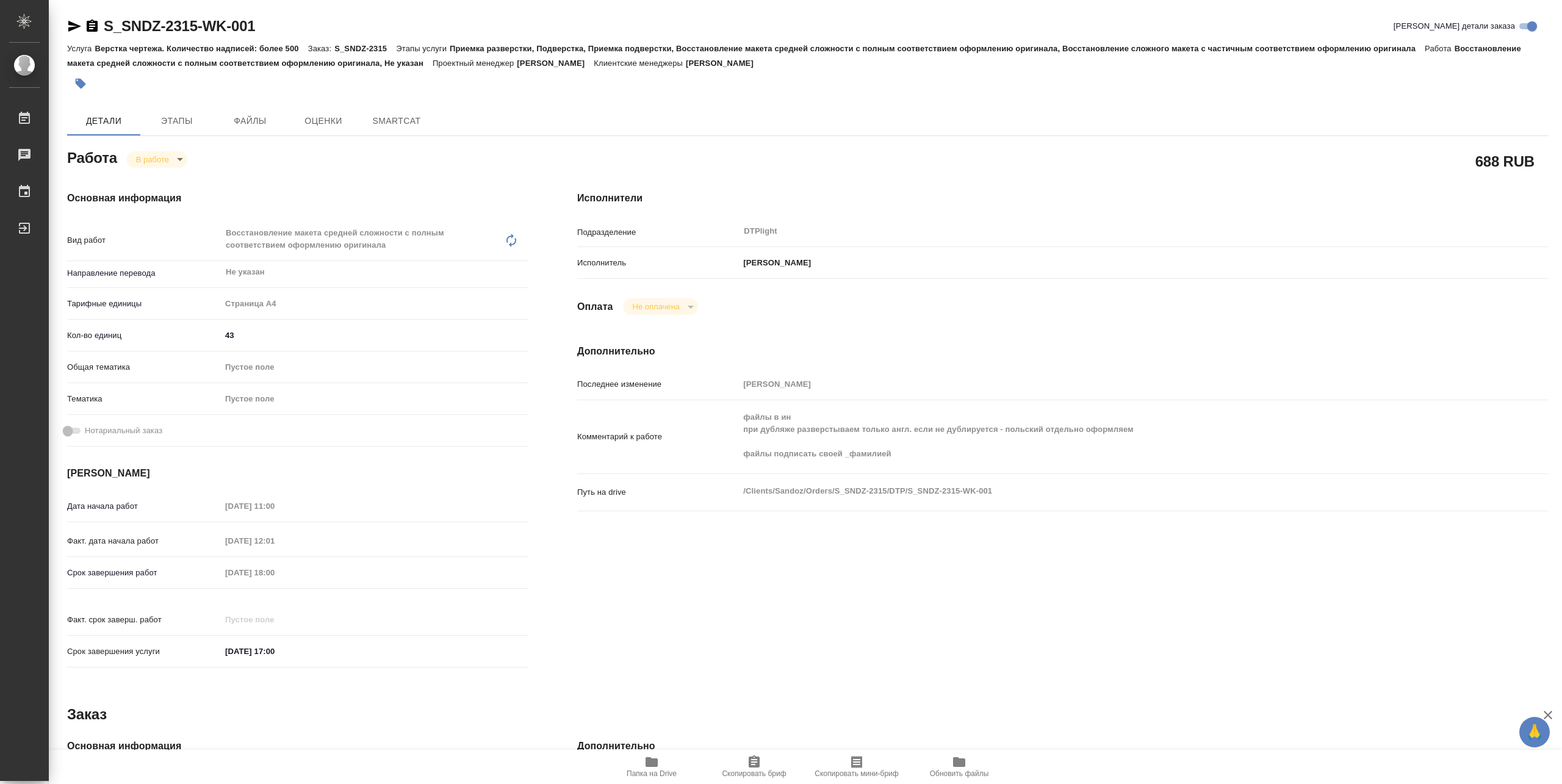
type textarea "x"
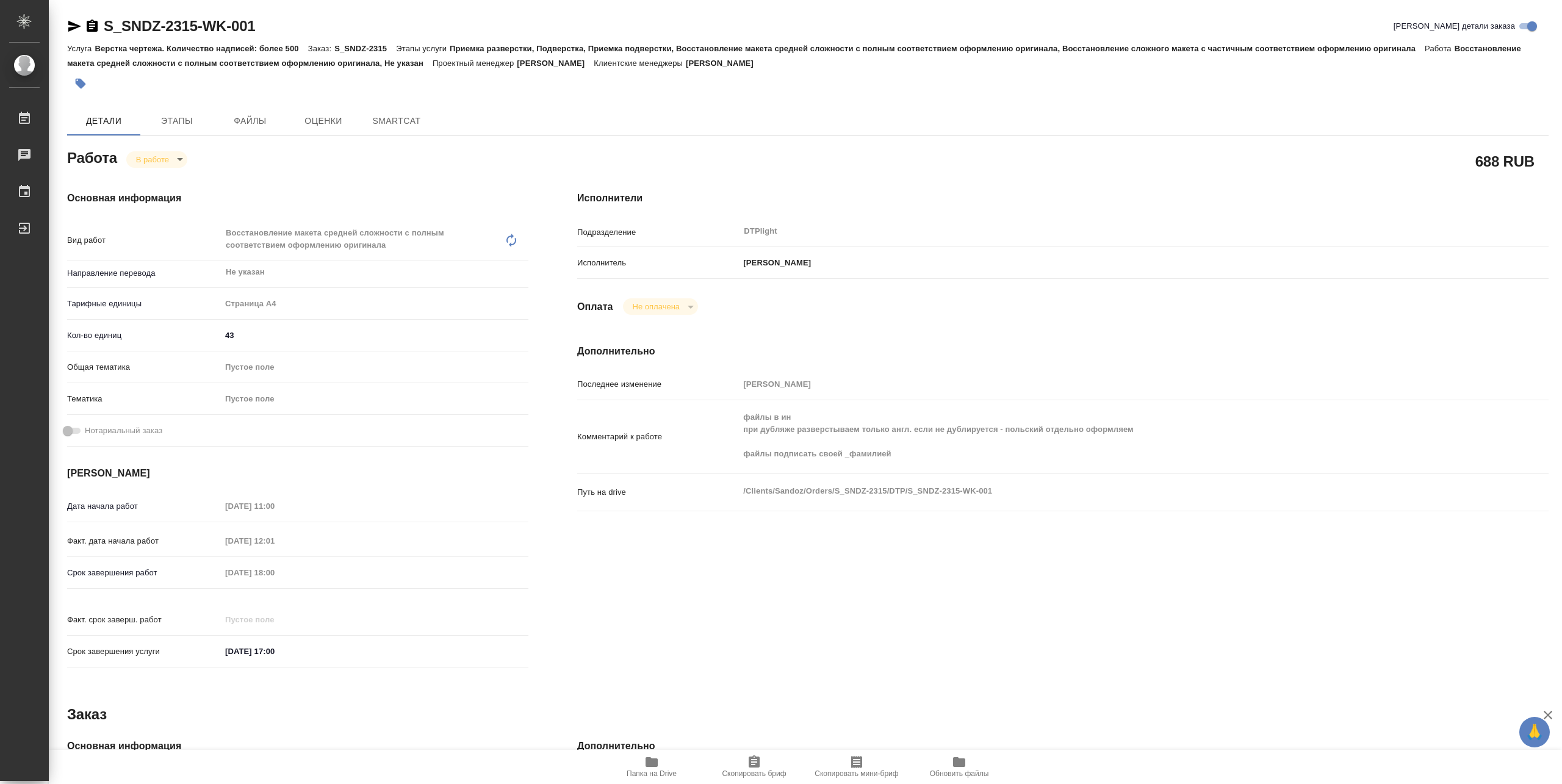
type textarea "x"
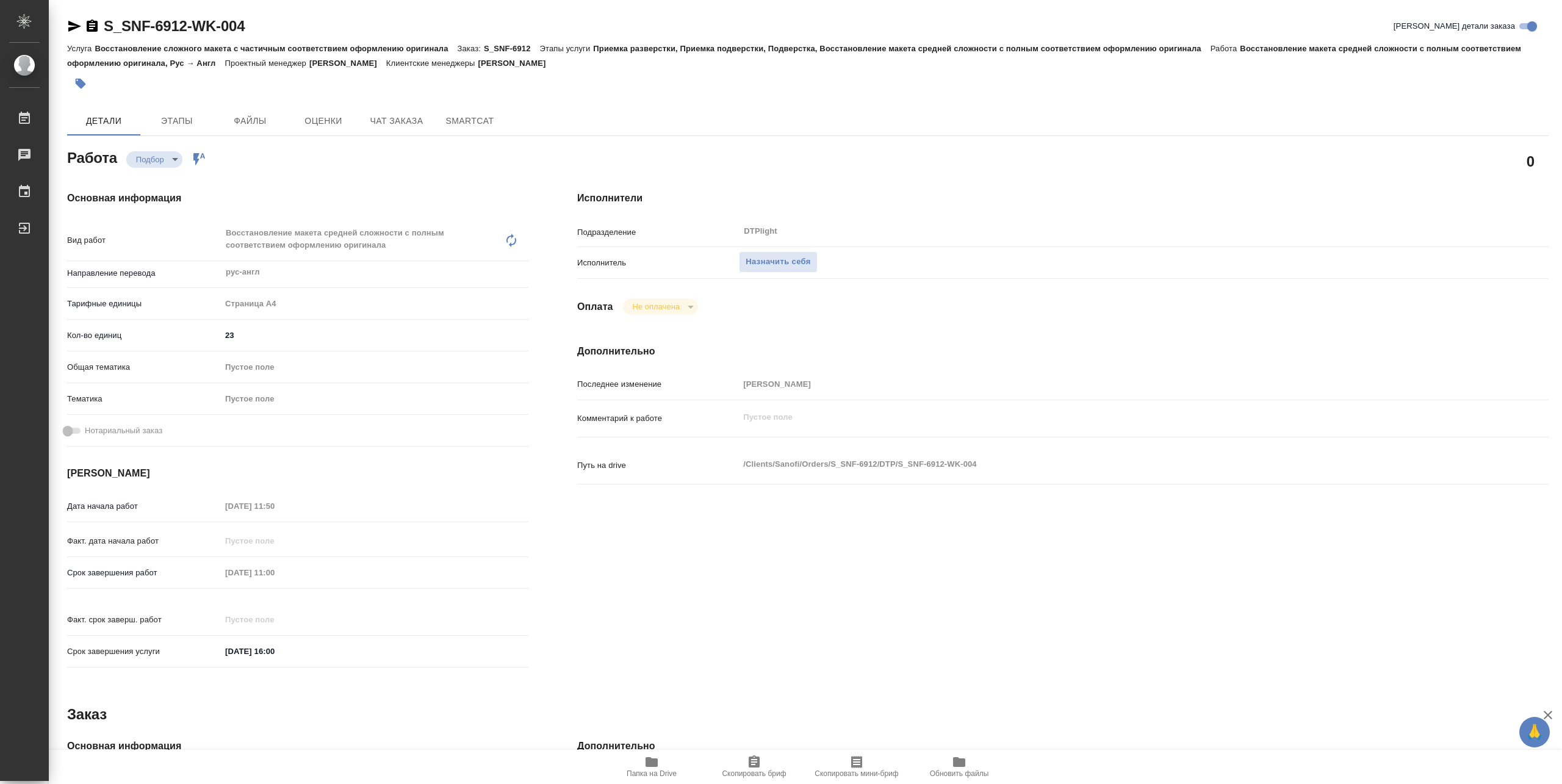
type textarea "x"
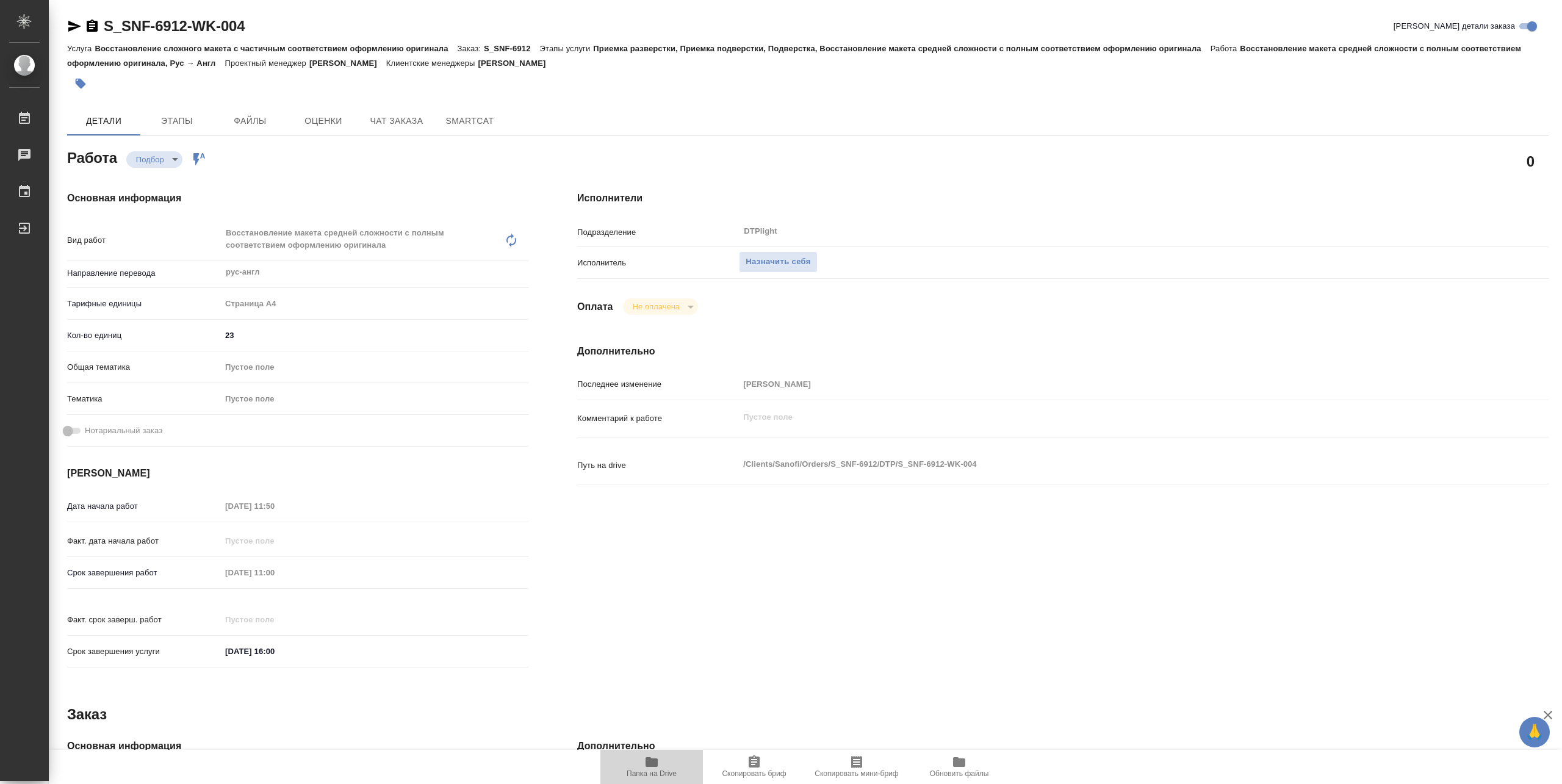
click at [648, 768] on icon "button" at bounding box center [652, 762] width 15 height 15
type textarea "x"
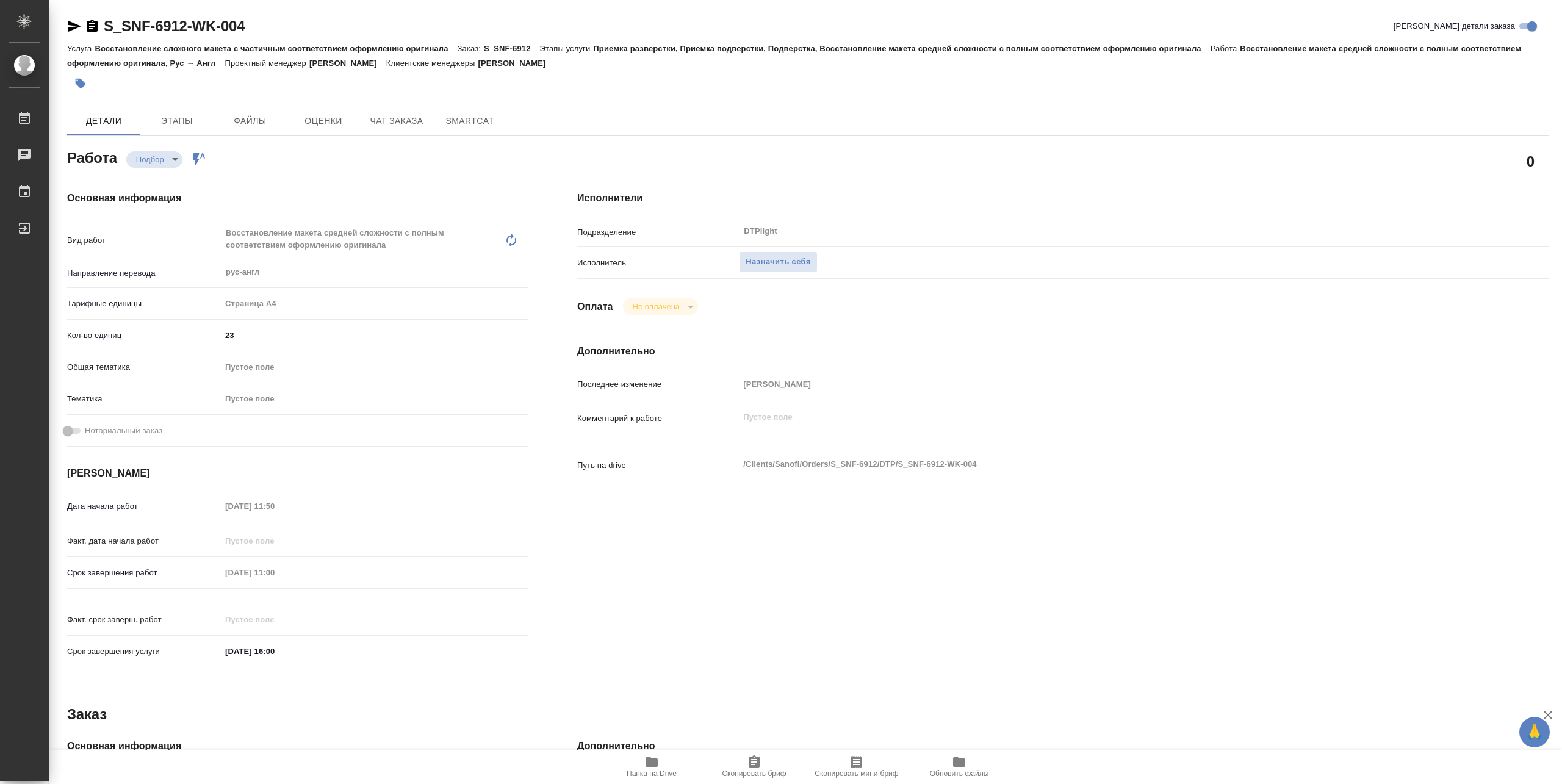
type textarea "x"
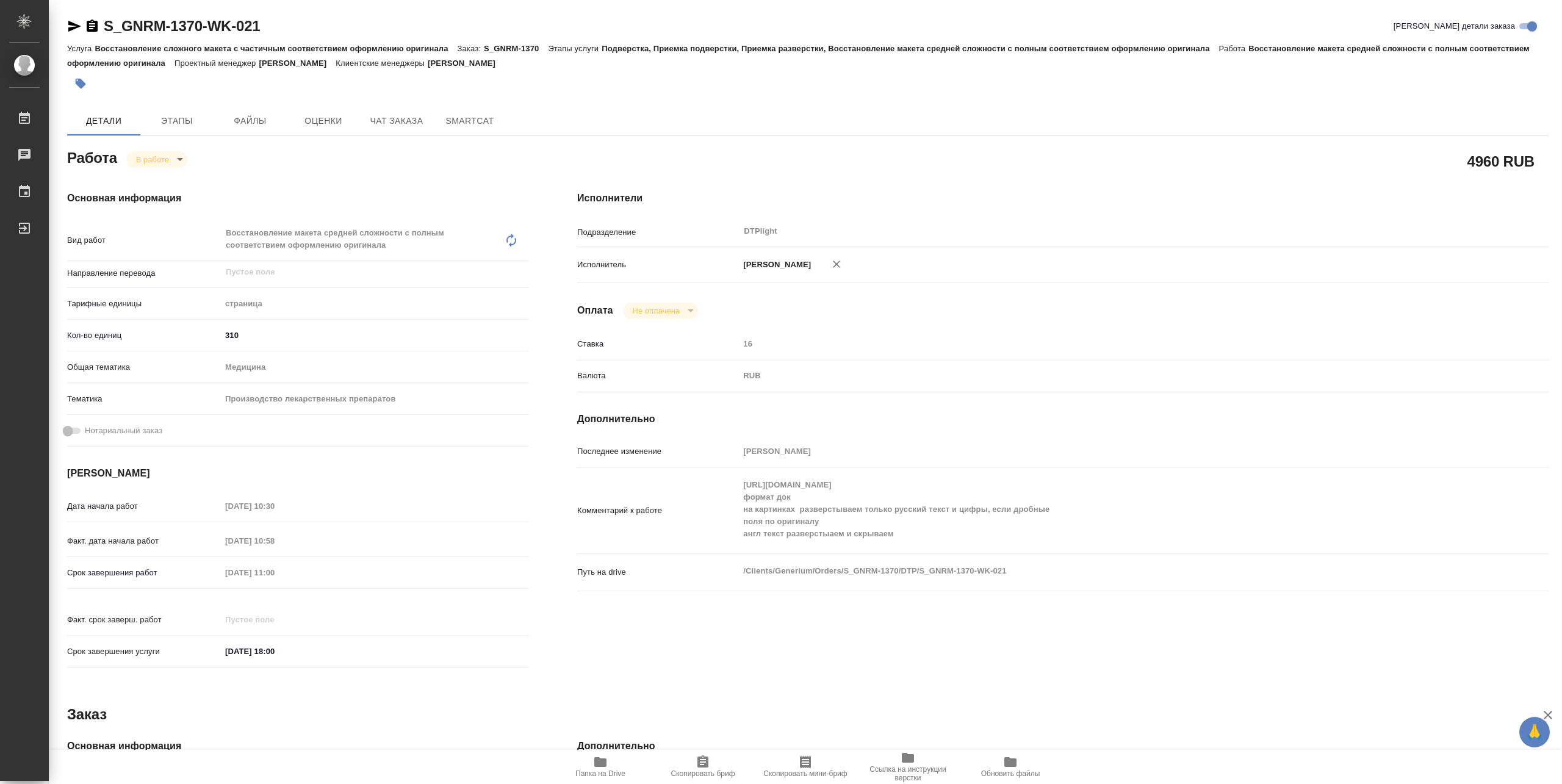
type textarea "x"
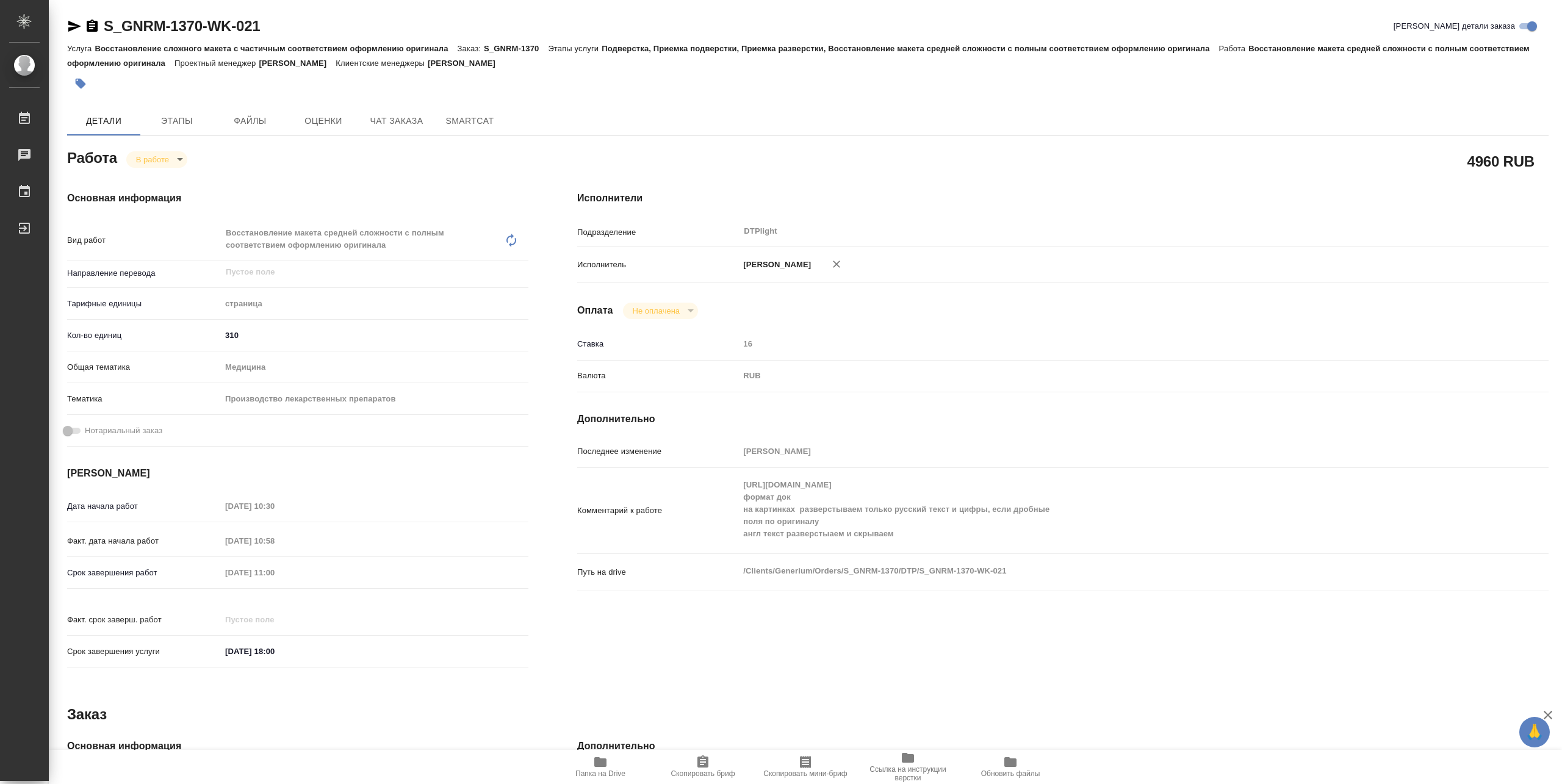
type textarea "x"
